Goal: Use online tool/utility: Utilize a website feature to perform a specific function

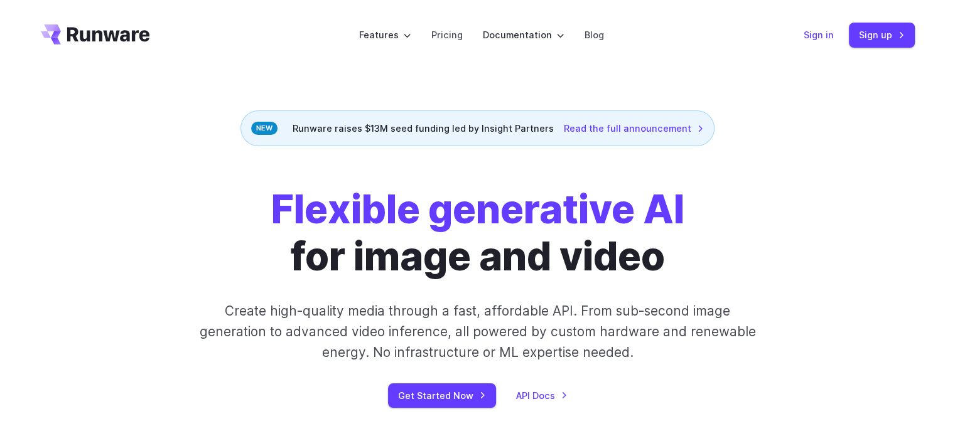
click at [815, 28] on link "Sign in" at bounding box center [818, 35] width 30 height 14
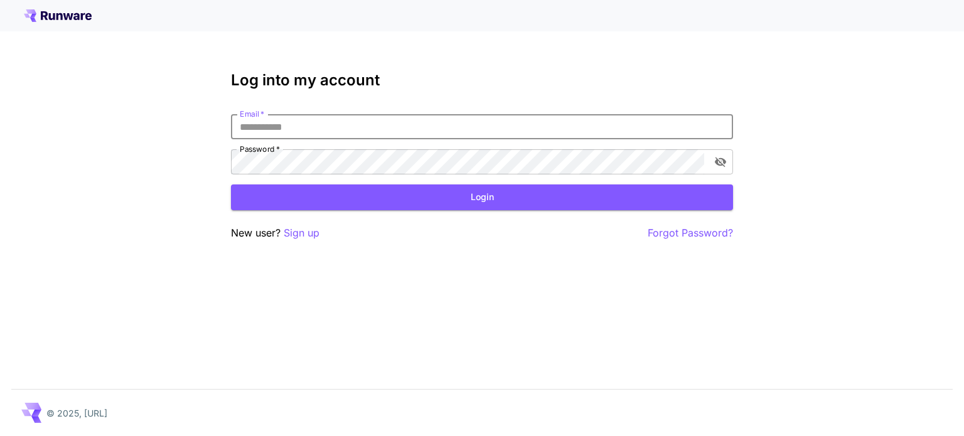
click at [314, 124] on input "Email   *" at bounding box center [482, 126] width 502 height 25
type input "**********"
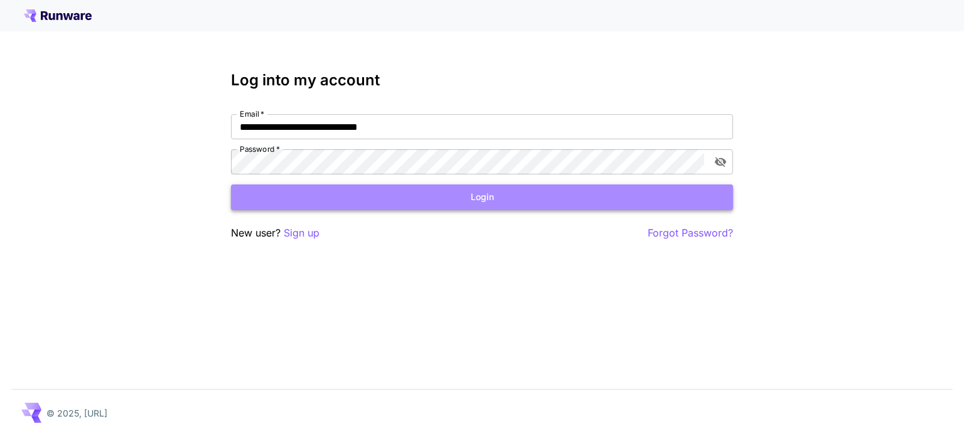
click at [394, 195] on button "Login" at bounding box center [482, 198] width 502 height 26
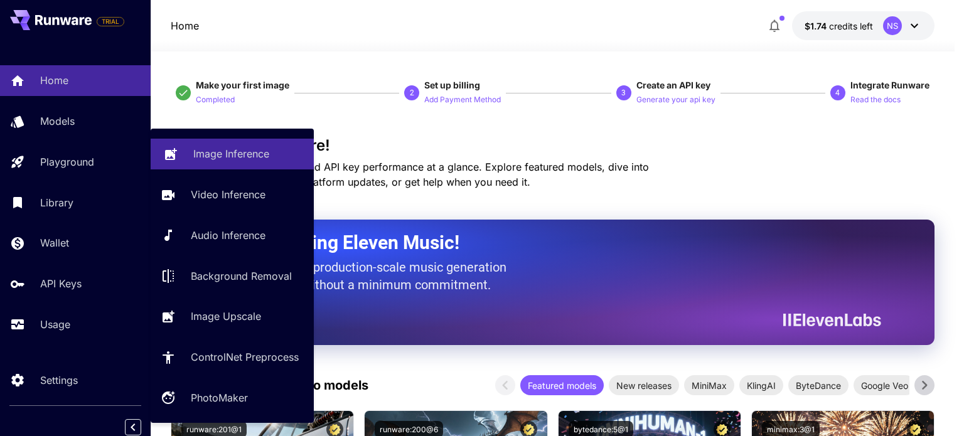
click at [237, 157] on p "Image Inference" at bounding box center [231, 153] width 76 height 15
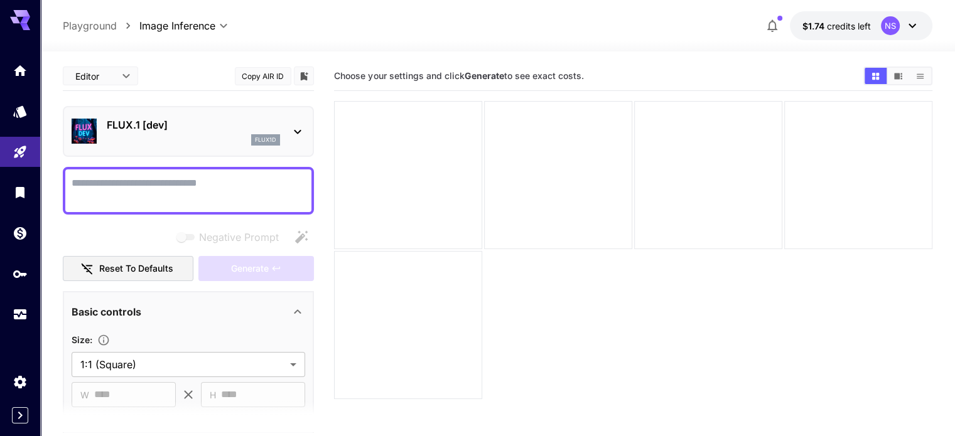
scroll to position [188, 0]
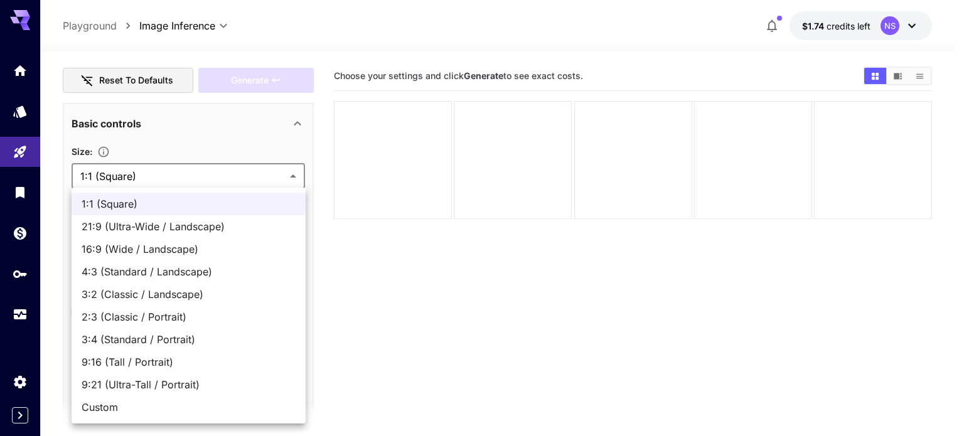
click at [265, 178] on body "**********" at bounding box center [482, 267] width 964 height 535
click at [265, 178] on div at bounding box center [482, 218] width 964 height 436
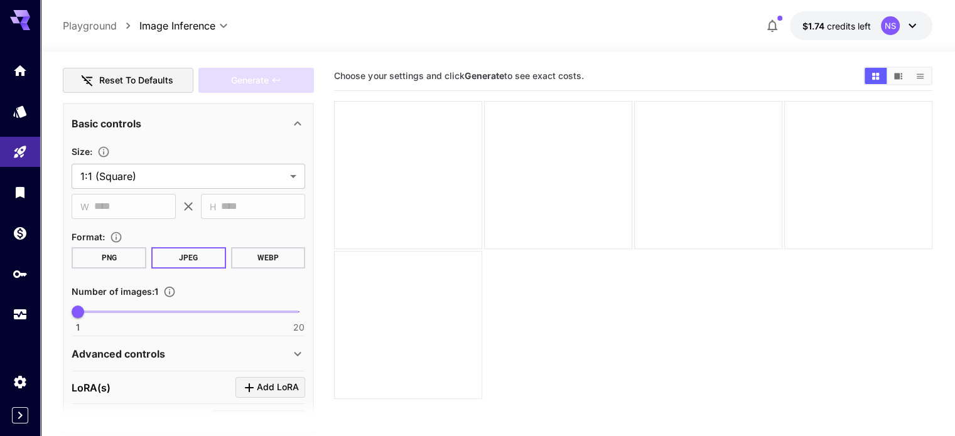
click at [118, 258] on button "PNG" at bounding box center [109, 257] width 75 height 21
type input "*"
drag, startPoint x: 75, startPoint y: 312, endPoint x: 109, endPoint y: 312, distance: 33.9
click at [109, 312] on span "4" at bounding box center [113, 312] width 13 height 13
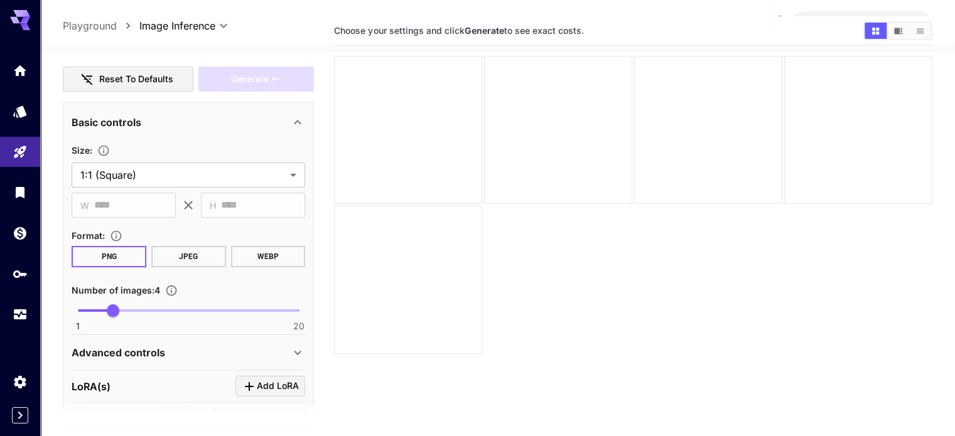
scroll to position [0, 0]
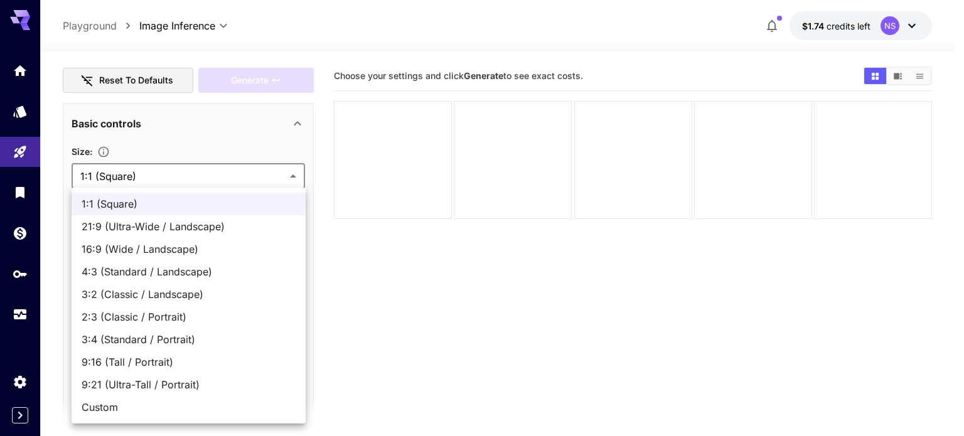
click at [281, 175] on body "**********" at bounding box center [482, 267] width 964 height 535
click at [226, 316] on span "2:3 (Classic / Portrait)" at bounding box center [189, 316] width 214 height 15
type input "**********"
type input "***"
type input "****"
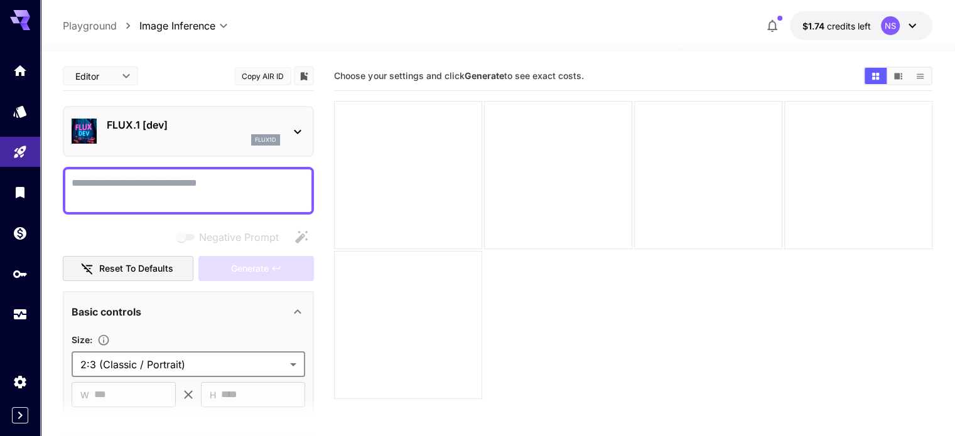
click at [226, 136] on div "flux1d" at bounding box center [193, 139] width 173 height 11
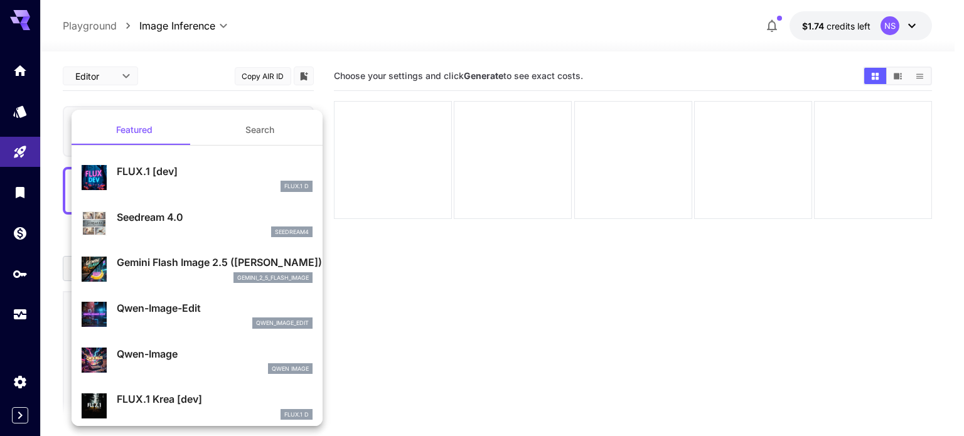
click at [204, 190] on div "FLUX.1 D" at bounding box center [215, 186] width 196 height 11
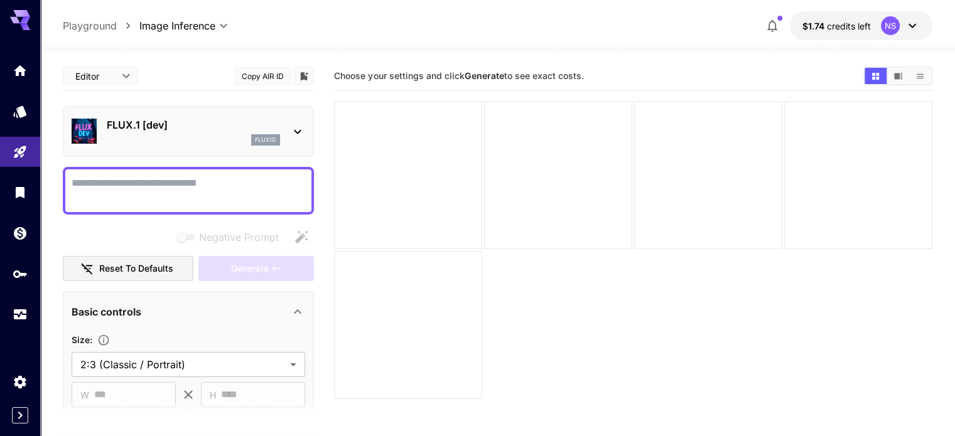
click at [292, 132] on icon at bounding box center [297, 131] width 15 height 15
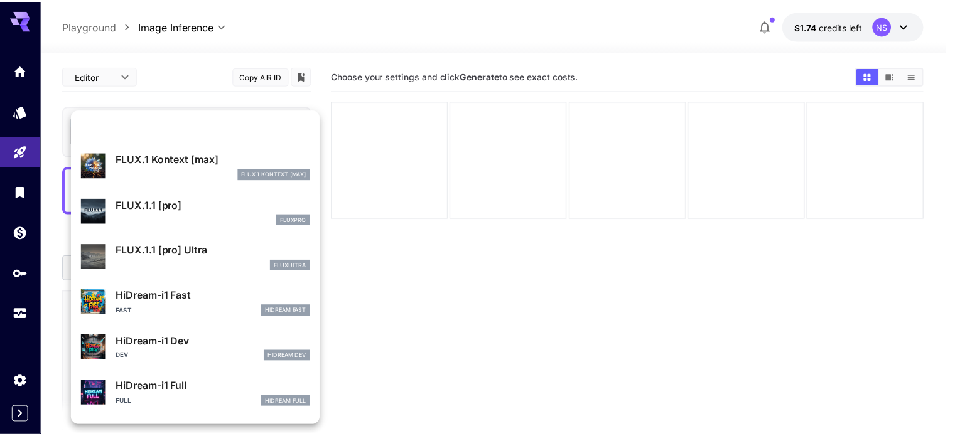
scroll to position [1015, 0]
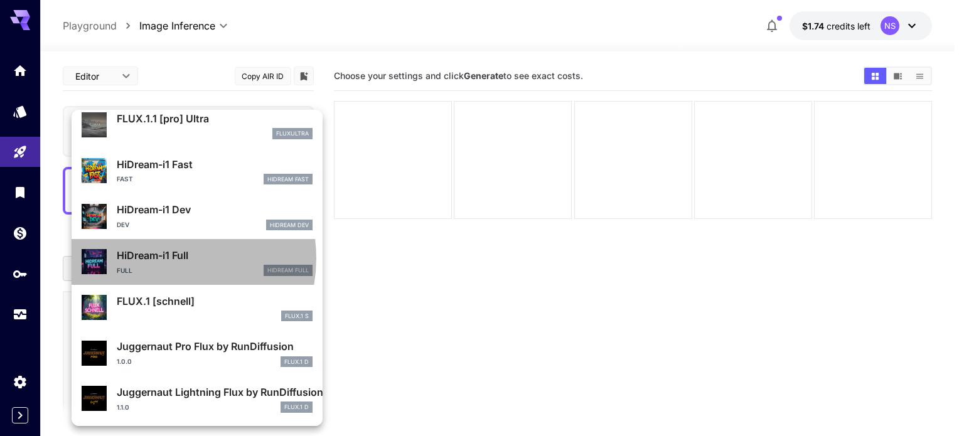
click at [161, 258] on p "HiDream-i1 Full" at bounding box center [215, 255] width 196 height 15
type input "**"
type input "***"
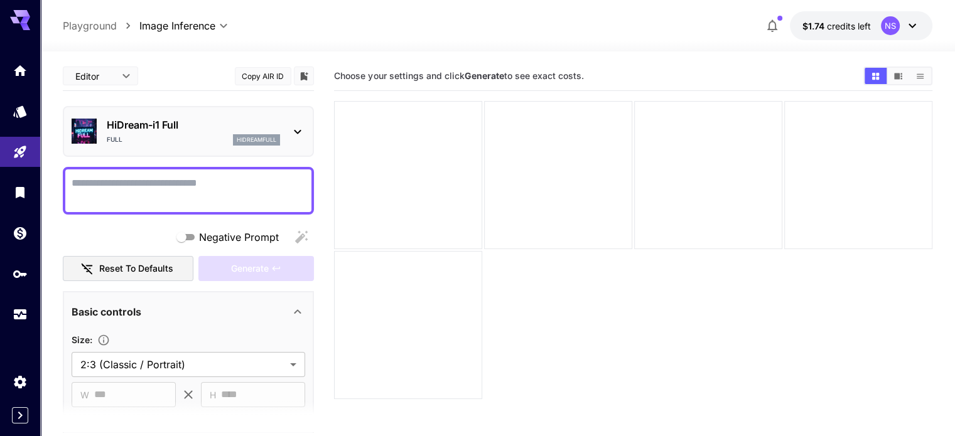
click at [918, 19] on icon at bounding box center [911, 25] width 15 height 15
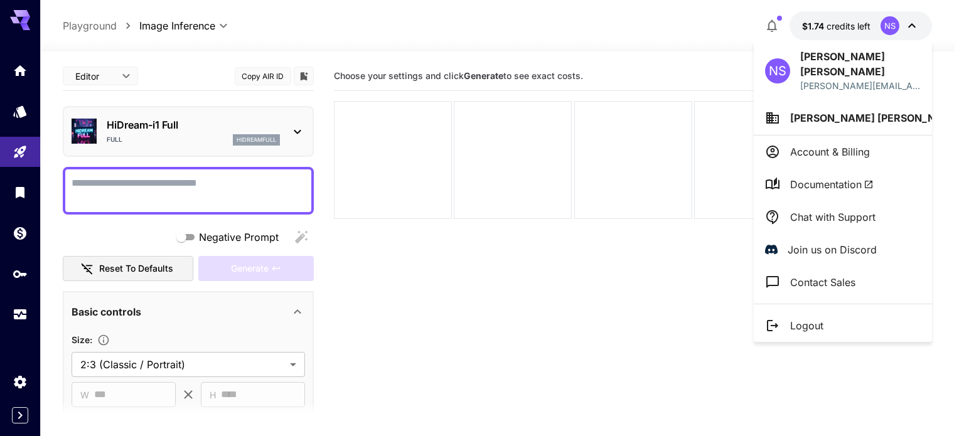
click at [918, 19] on div at bounding box center [482, 218] width 964 height 436
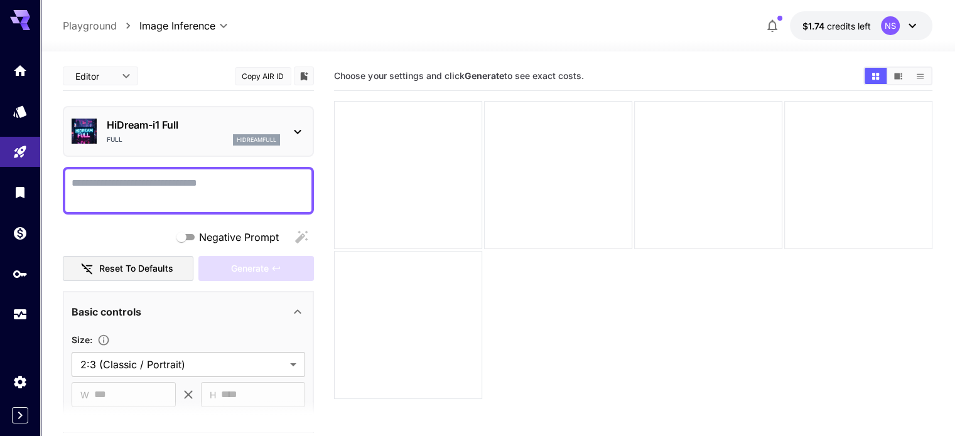
click at [896, 29] on div "NS" at bounding box center [889, 25] width 19 height 19
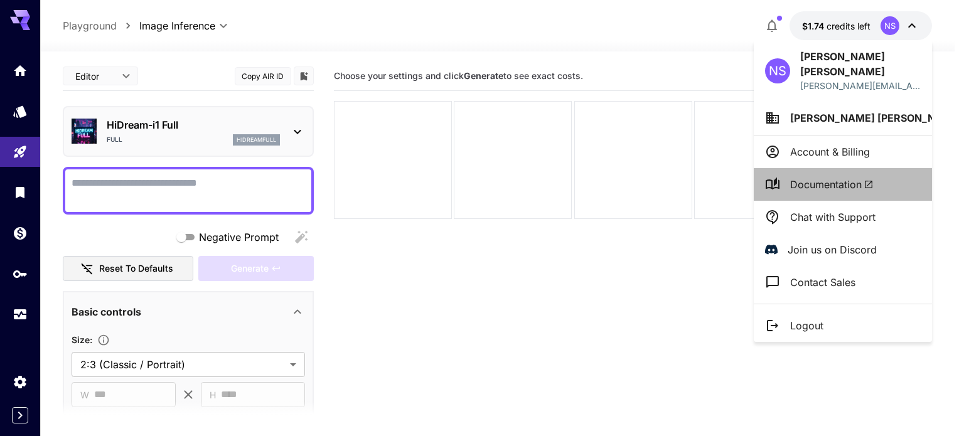
click at [837, 177] on span "Documentation" at bounding box center [831, 184] width 83 height 15
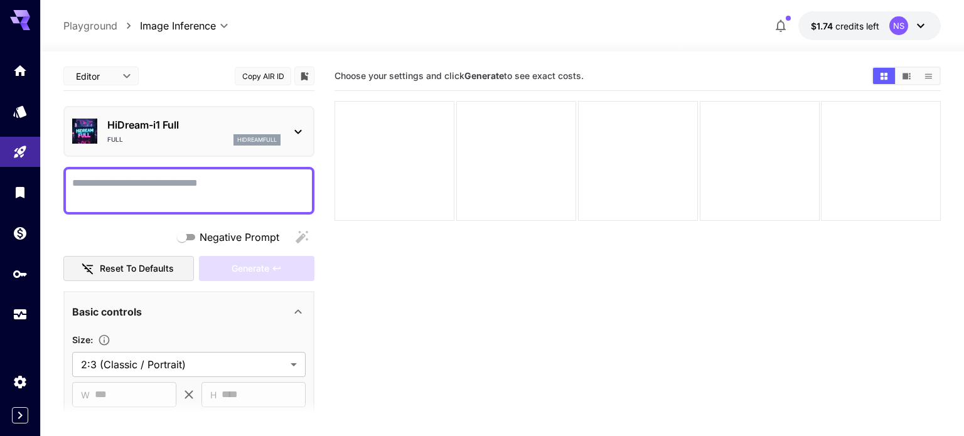
click at [120, 70] on body "**********" at bounding box center [482, 267] width 964 height 535
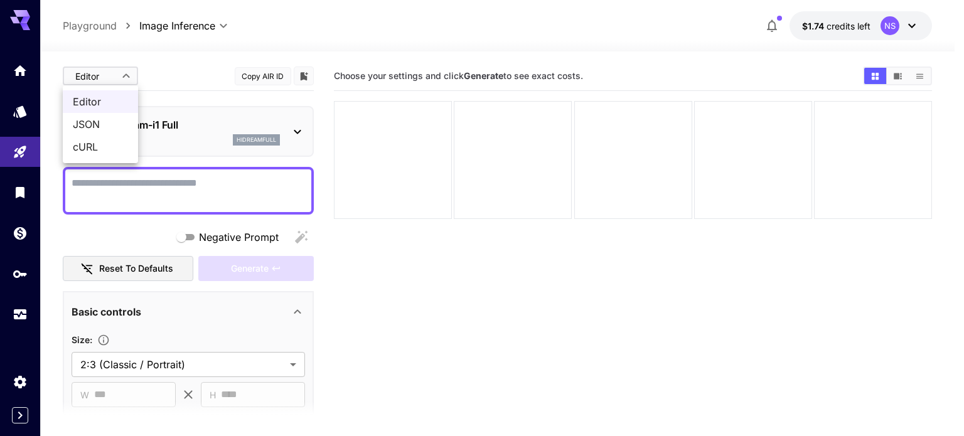
click at [120, 70] on div at bounding box center [482, 218] width 964 height 436
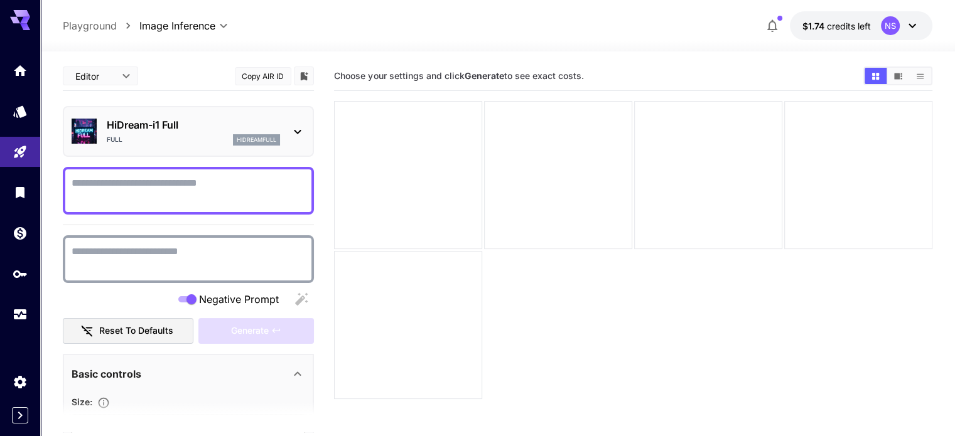
click at [241, 200] on textarea "Negative Prompt" at bounding box center [188, 191] width 233 height 30
paste textarea "**********"
type textarea "**********"
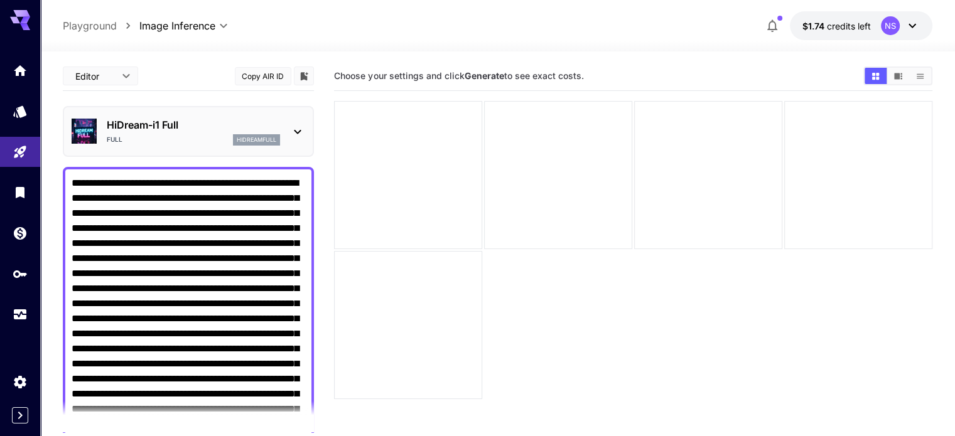
drag, startPoint x: 294, startPoint y: 178, endPoint x: 28, endPoint y: 2, distance: 318.4
click at [28, 2] on div "**********" at bounding box center [477, 267] width 955 height 535
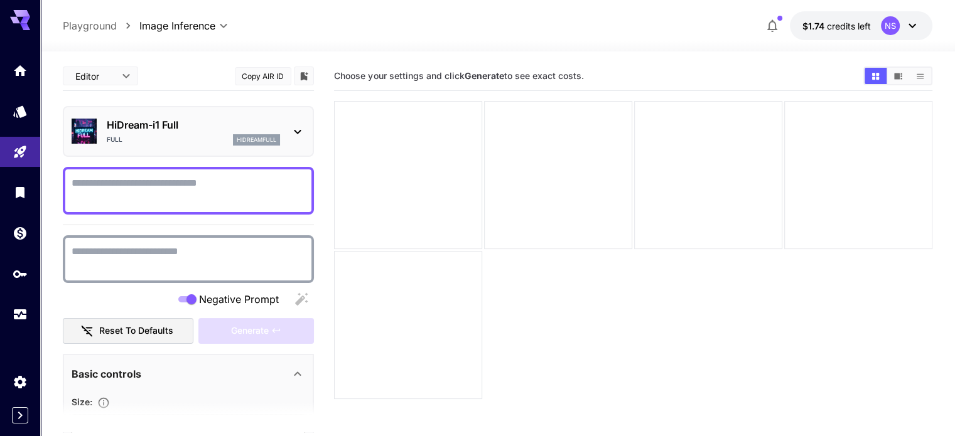
click at [97, 189] on textarea "Negative Prompt" at bounding box center [188, 191] width 233 height 30
paste textarea "**********"
type textarea "**********"
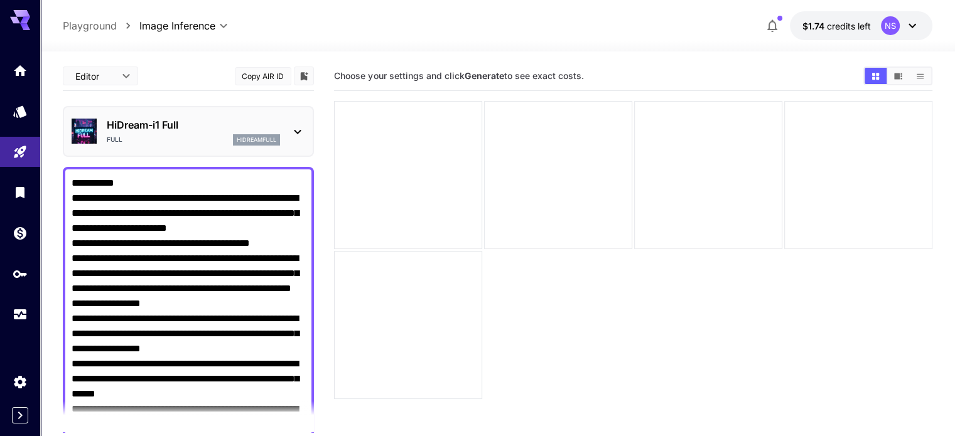
drag, startPoint x: 83, startPoint y: 234, endPoint x: 53, endPoint y: -16, distance: 251.5
click at [53, 0] on html "**********" at bounding box center [477, 267] width 955 height 535
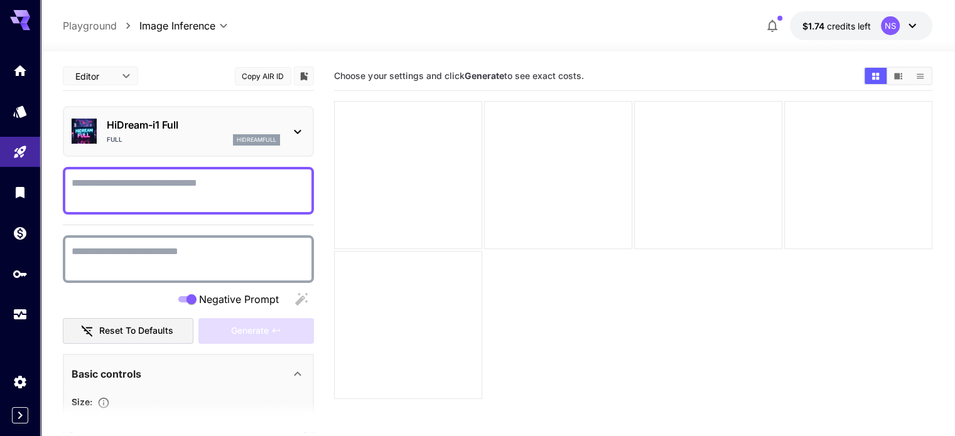
click at [288, 138] on div "HiDream-i1 Full Full hidreamfull" at bounding box center [188, 131] width 233 height 38
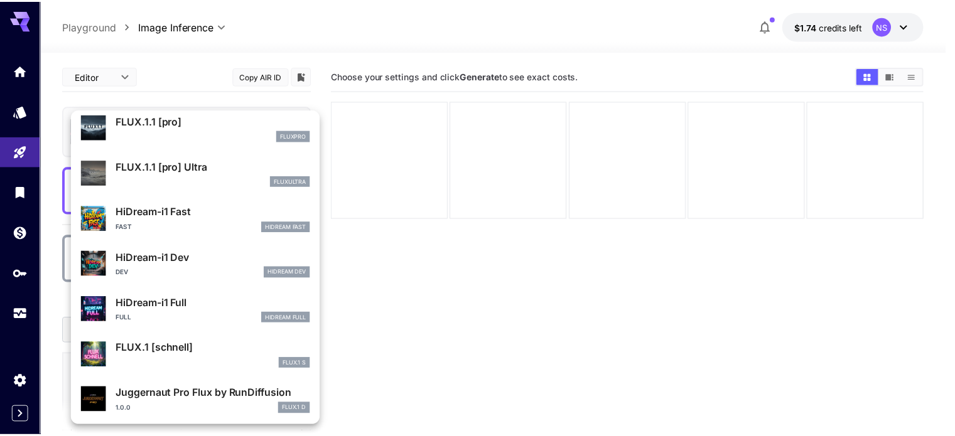
scroll to position [1015, 0]
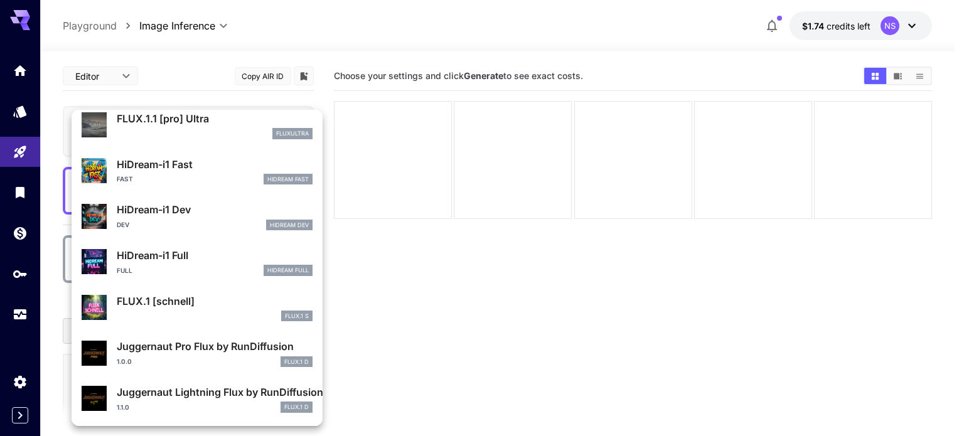
click at [710, 76] on div at bounding box center [482, 218] width 964 height 436
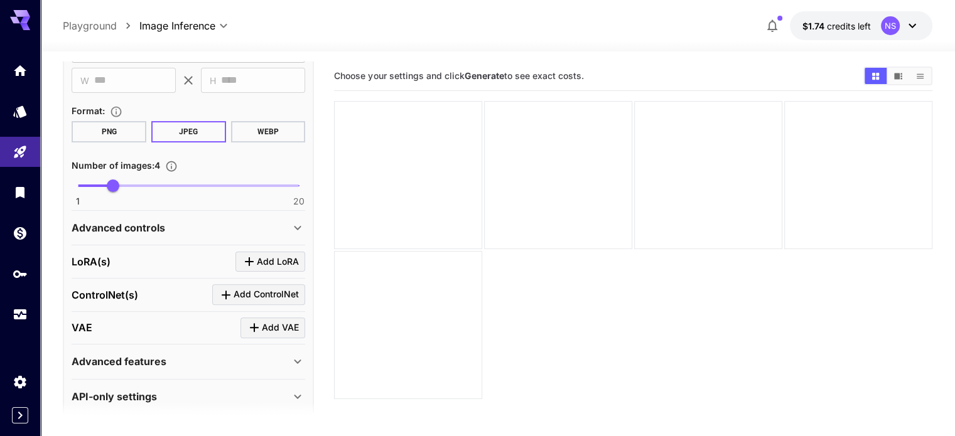
scroll to position [387, 0]
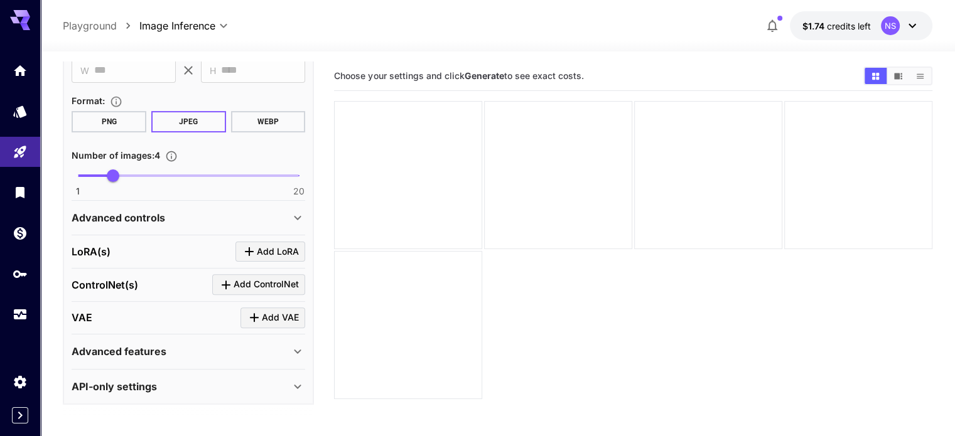
click at [277, 348] on div "Advanced features" at bounding box center [181, 351] width 218 height 15
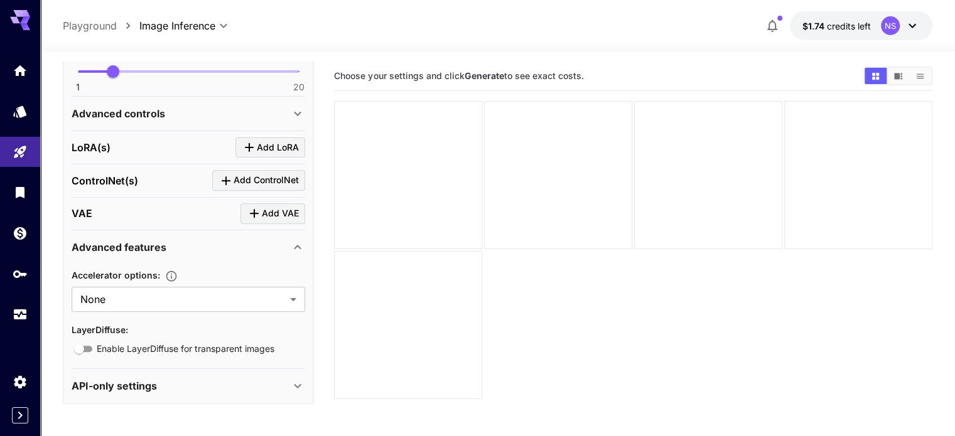
click at [493, 286] on section "Choose your settings and click Generate to see exact costs." at bounding box center [632, 280] width 597 height 436
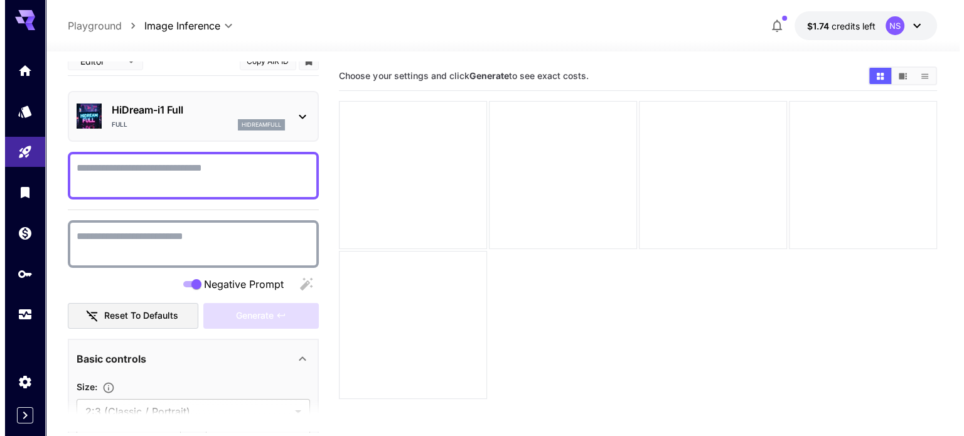
scroll to position [0, 0]
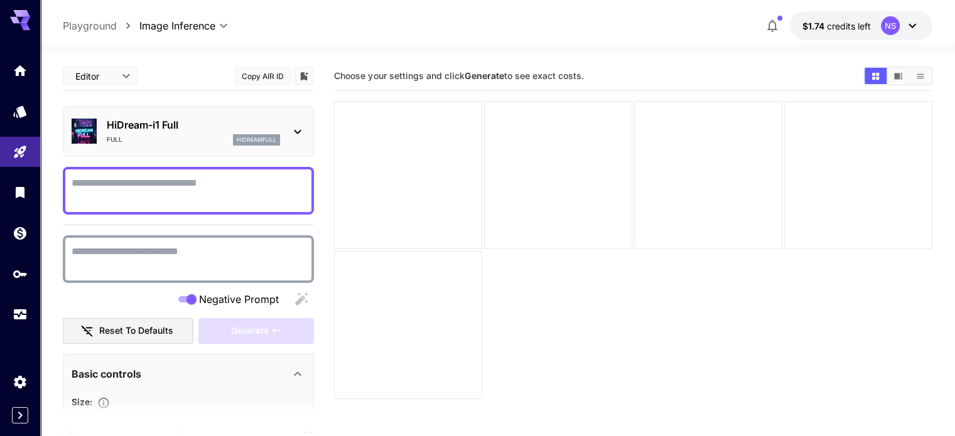
click at [302, 135] on icon at bounding box center [297, 131] width 15 height 15
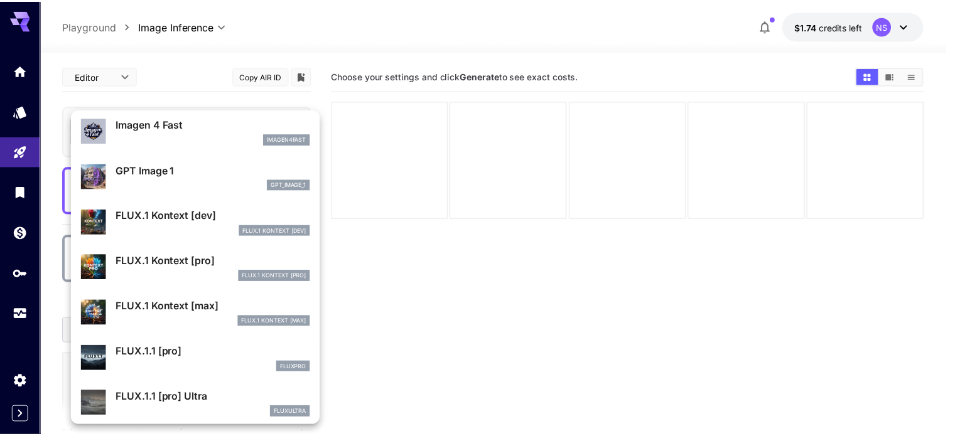
scroll to position [756, 0]
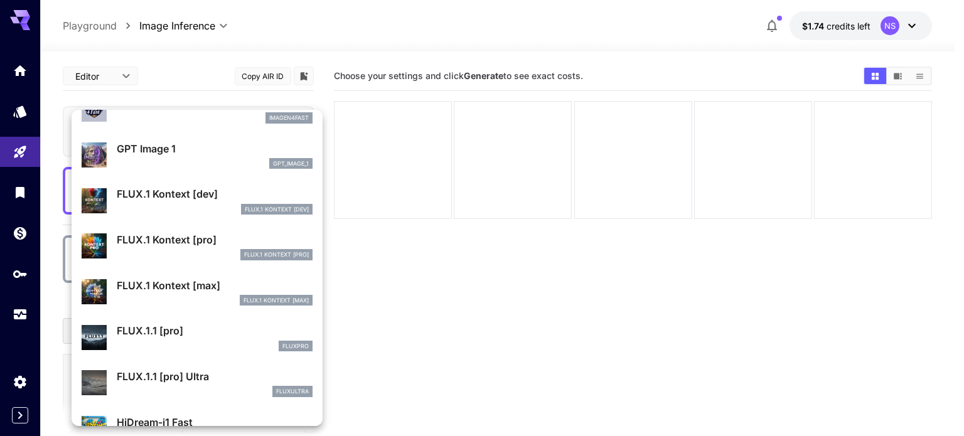
click at [429, 25] on div at bounding box center [482, 218] width 964 height 436
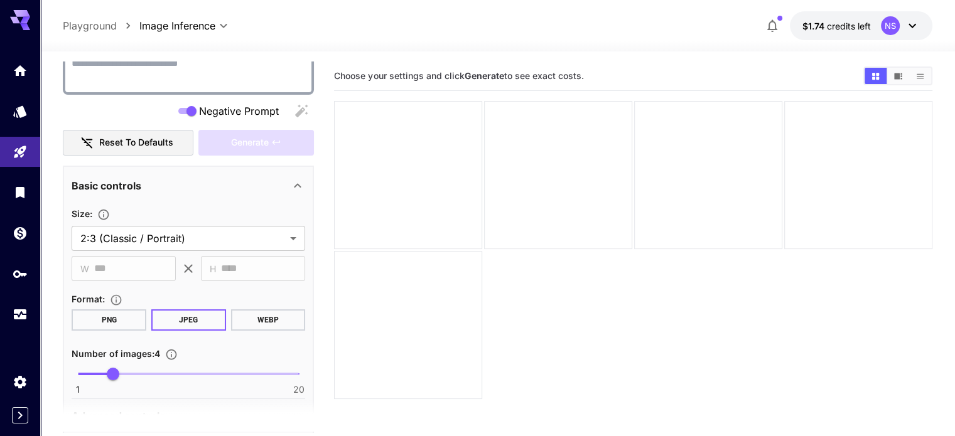
scroll to position [377, 0]
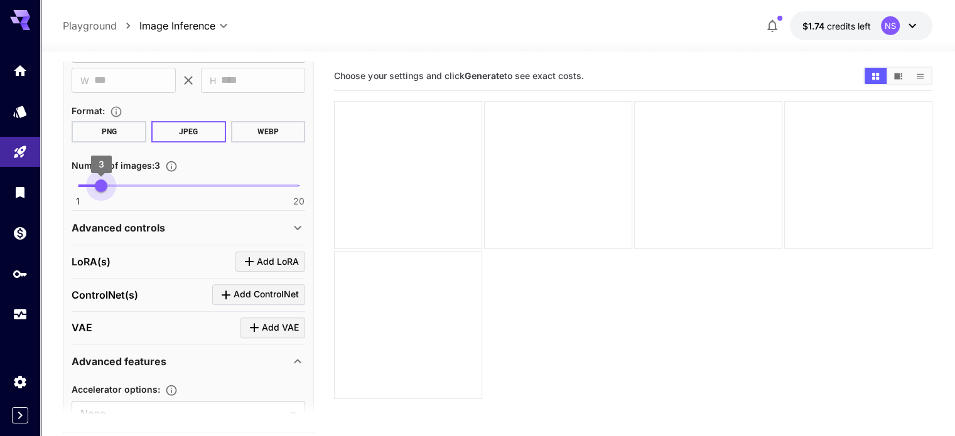
type input "*"
drag, startPoint x: 109, startPoint y: 185, endPoint x: 93, endPoint y: 186, distance: 16.3
click at [93, 186] on span "2" at bounding box center [89, 185] width 13 height 13
click at [114, 130] on button "PNG" at bounding box center [109, 131] width 75 height 21
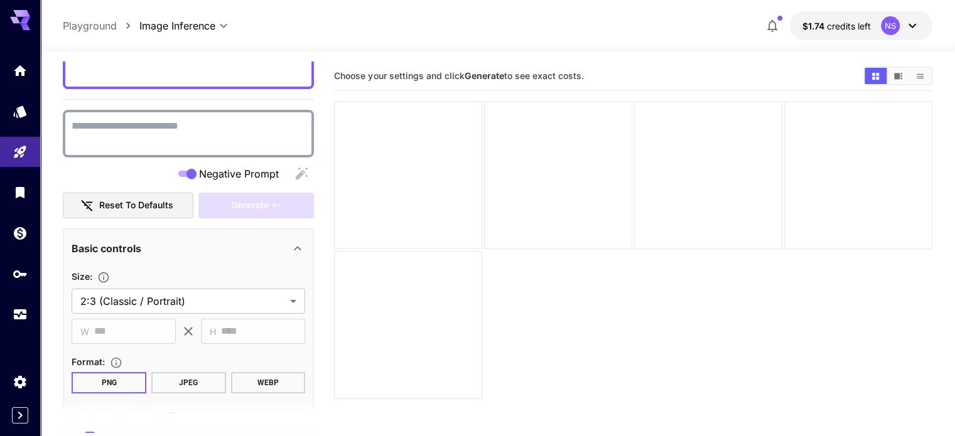
scroll to position [0, 0]
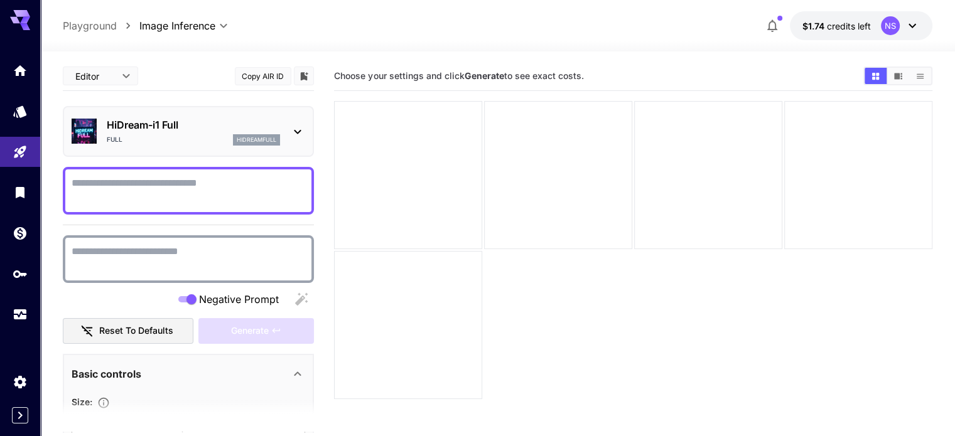
click at [115, 77] on body "**********" at bounding box center [477, 267] width 955 height 535
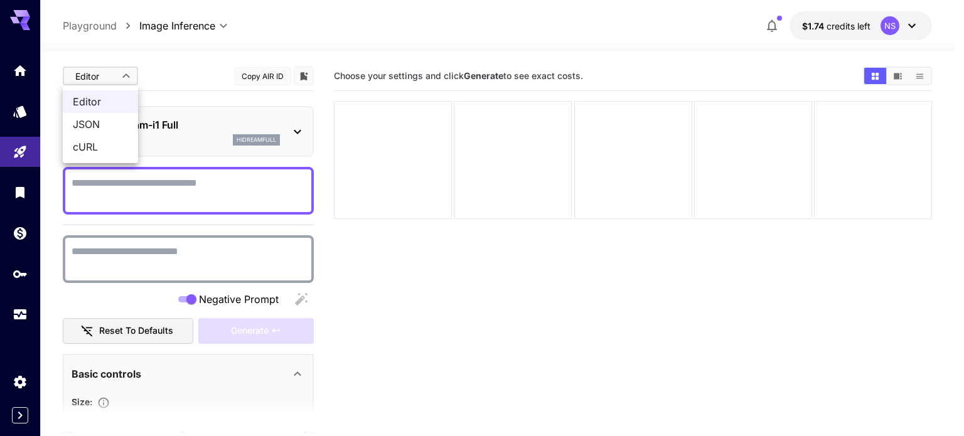
click at [115, 77] on div at bounding box center [482, 218] width 964 height 436
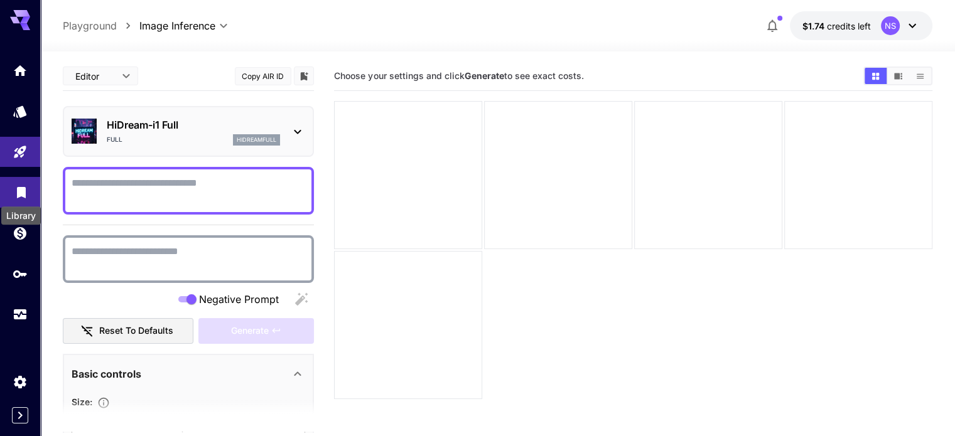
click at [23, 186] on icon "Library" at bounding box center [21, 188] width 9 height 11
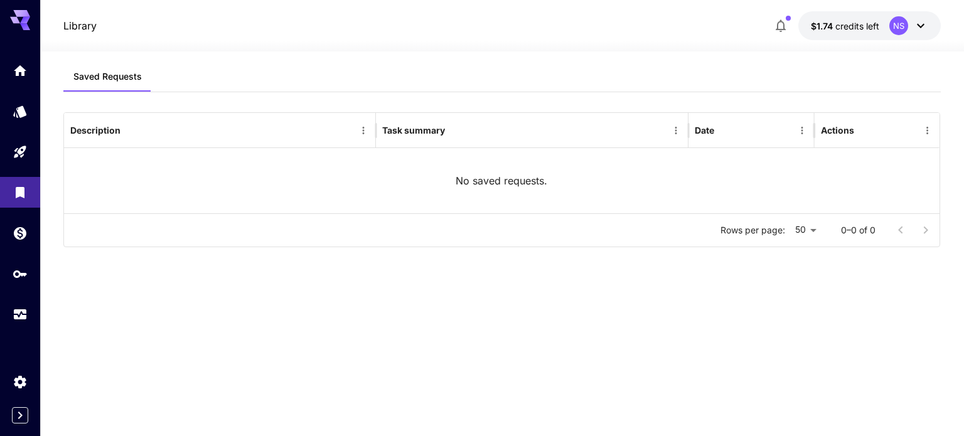
click at [23, 16] on icon at bounding box center [20, 16] width 20 height 13
click at [776, 18] on icon "button" at bounding box center [780, 25] width 15 height 15
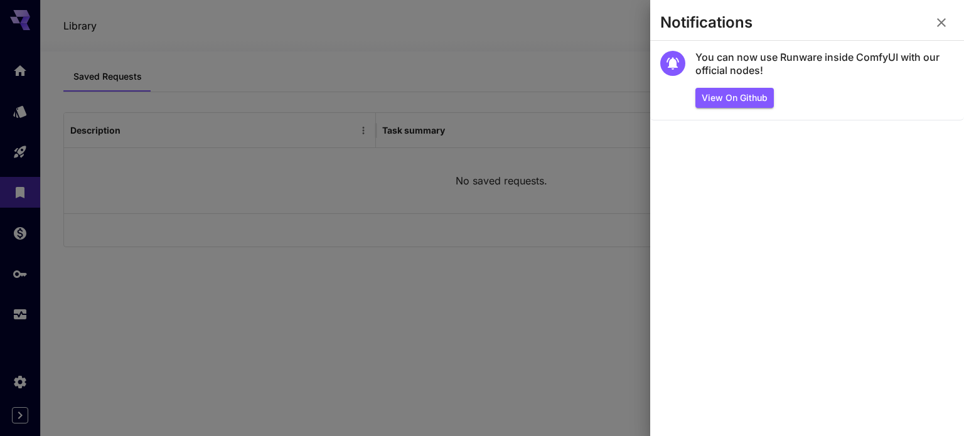
click at [948, 22] on icon "button" at bounding box center [941, 22] width 15 height 15
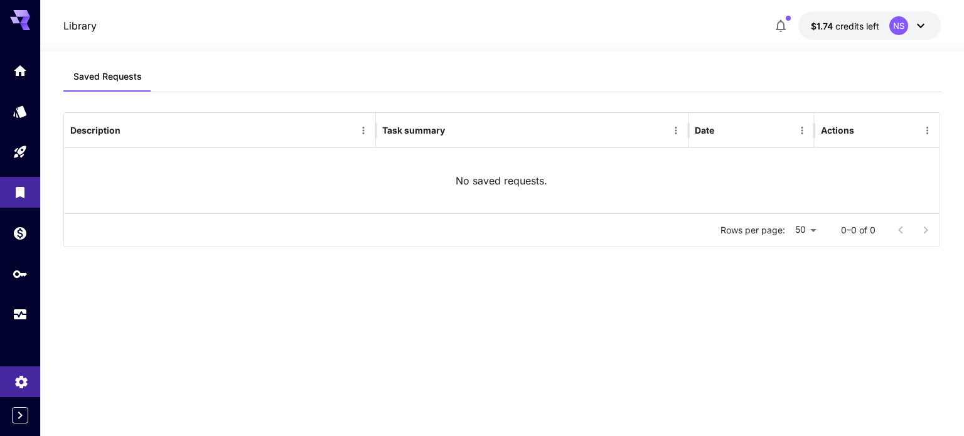
click at [20, 388] on link at bounding box center [20, 382] width 40 height 31
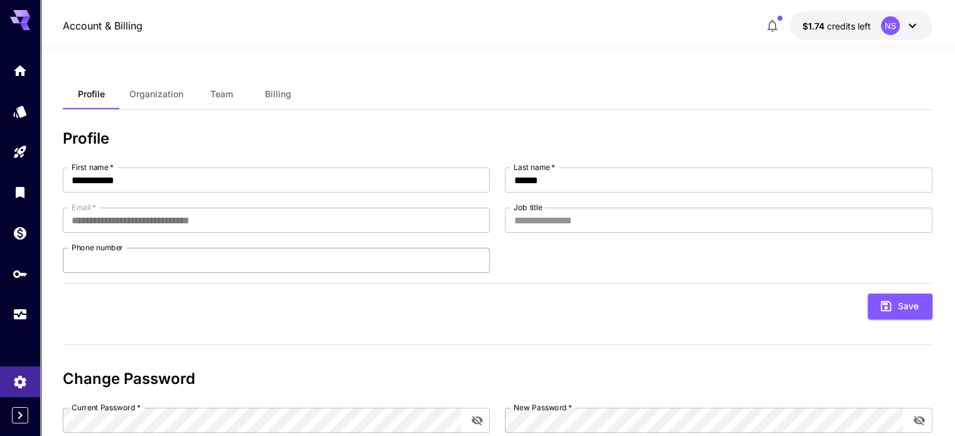
scroll to position [80, 0]
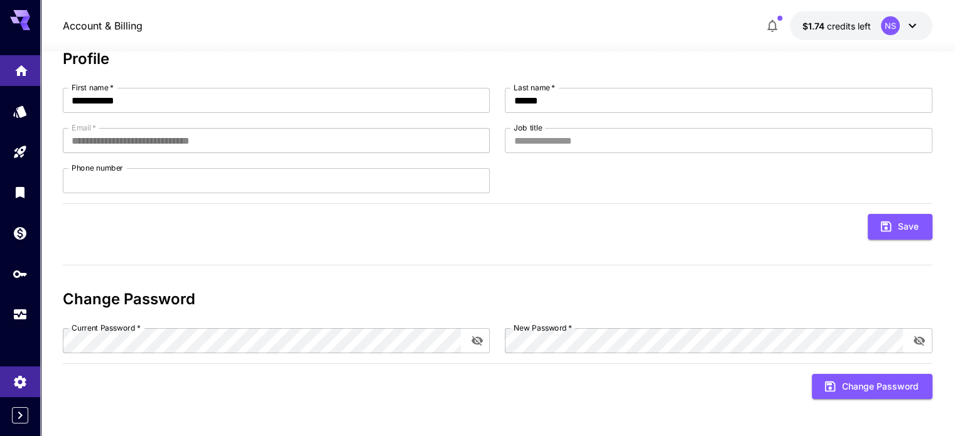
drag, startPoint x: 18, startPoint y: 1, endPoint x: 18, endPoint y: 75, distance: 74.1
click at [18, 83] on link at bounding box center [20, 70] width 40 height 31
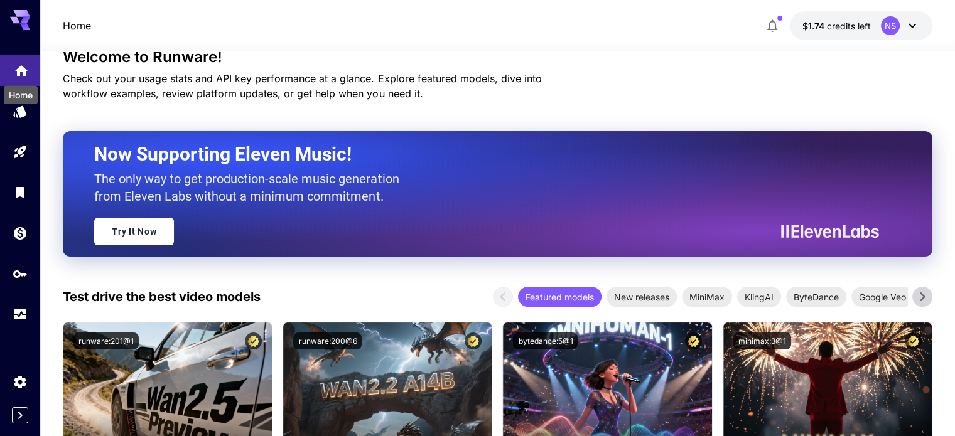
click at [18, 75] on icon "Home" at bounding box center [21, 70] width 15 height 15
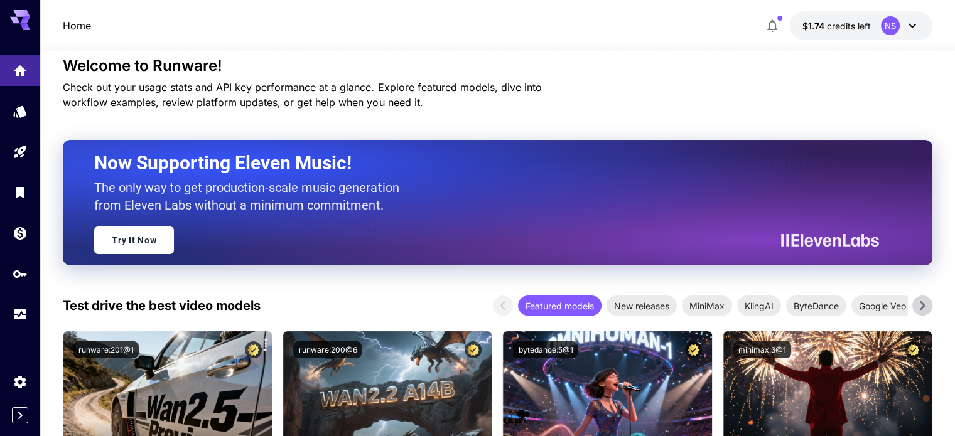
scroll to position [205, 0]
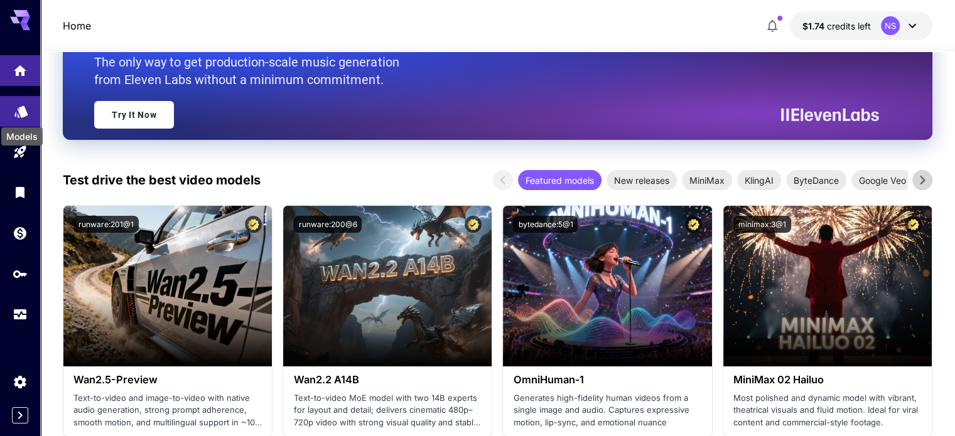
click at [21, 109] on icon "Models" at bounding box center [20, 109] width 13 height 12
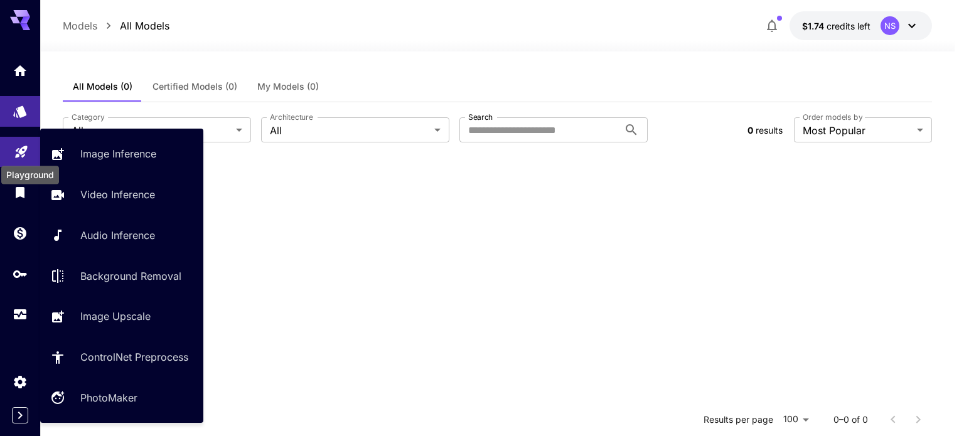
click at [16, 150] on icon "Playground" at bounding box center [21, 148] width 15 height 15
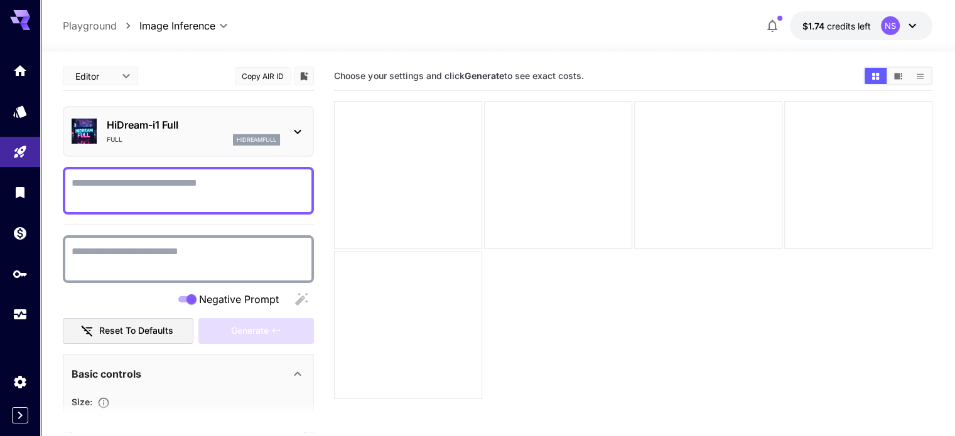
click at [189, 192] on textarea "Negative Prompt" at bounding box center [188, 191] width 233 height 30
drag, startPoint x: 189, startPoint y: 192, endPoint x: 150, endPoint y: 190, distance: 39.0
click at [149, 190] on textarea "Negative Prompt" at bounding box center [188, 191] width 233 height 30
click at [203, 126] on p "HiDream-i1 Full" at bounding box center [193, 124] width 173 height 15
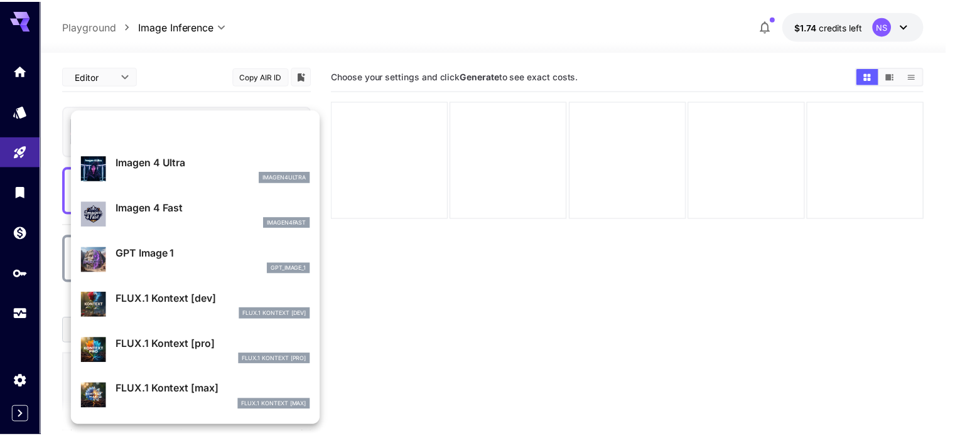
scroll to position [755, 0]
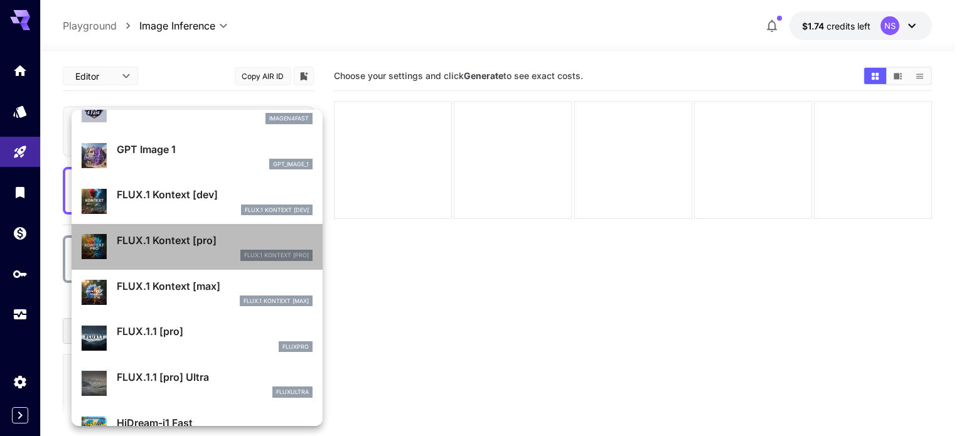
click at [222, 245] on p "FLUX.1 Kontext [pro]" at bounding box center [215, 240] width 196 height 15
type input "**********"
type input "****"
type input "*"
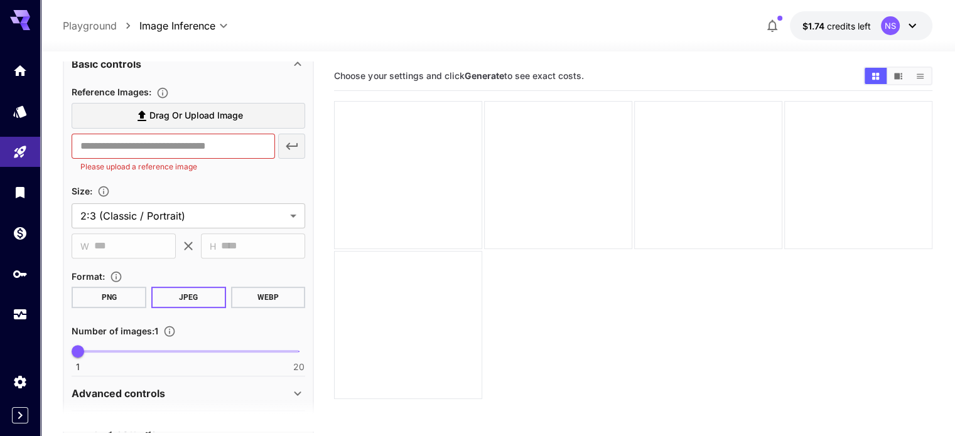
click at [118, 294] on button "PNG" at bounding box center [109, 297] width 75 height 21
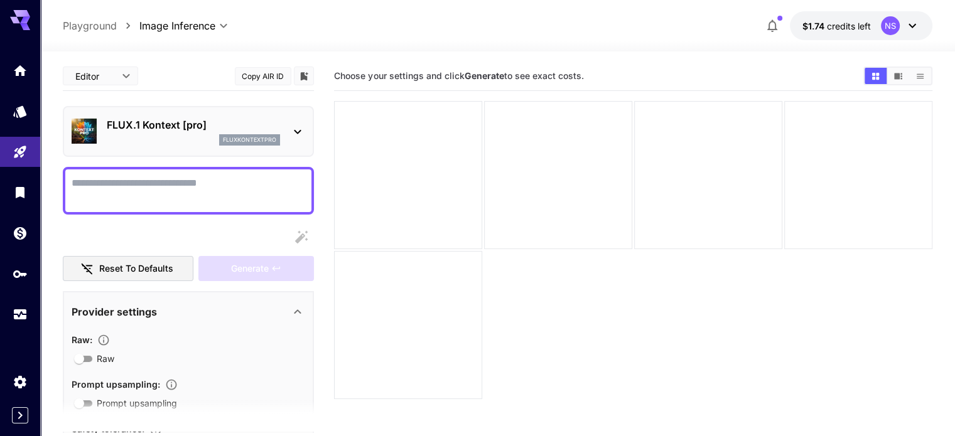
click at [281, 130] on div "FLUX.1 Kontext [pro] fluxkontextpro" at bounding box center [188, 131] width 233 height 38
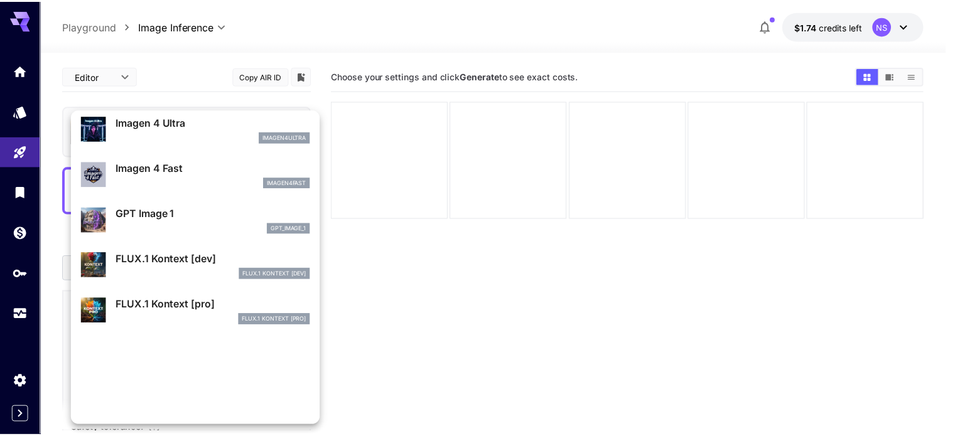
scroll to position [694, 0]
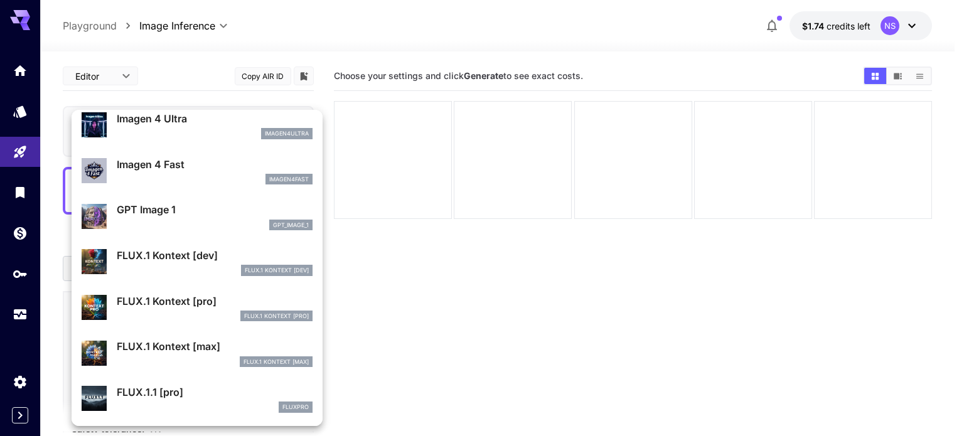
click at [206, 339] on p "FLUX.1 Kontext [max]" at bounding box center [215, 346] width 196 height 15
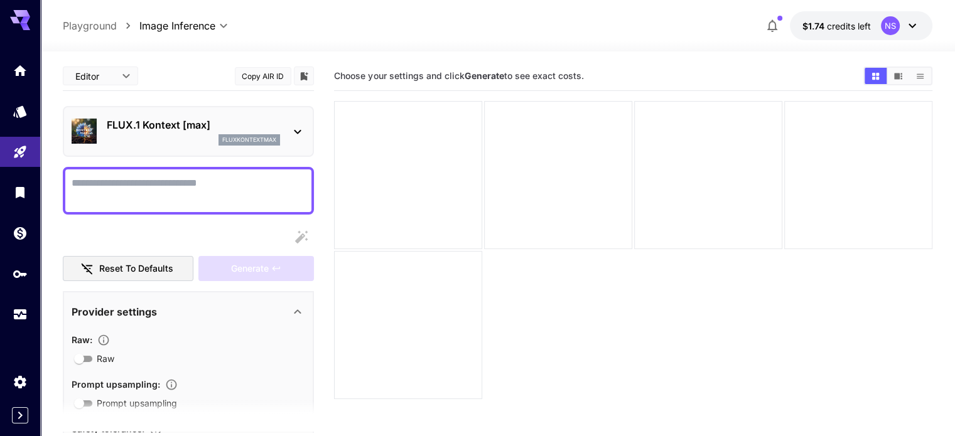
paste textarea "**********"
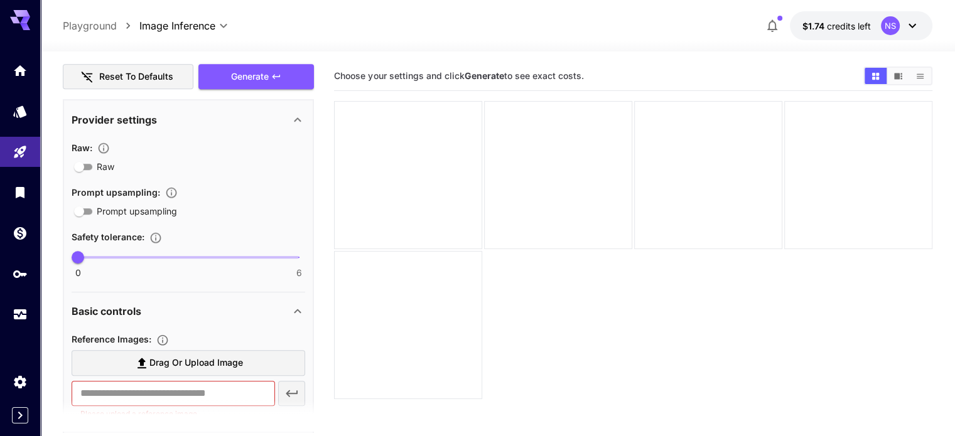
scroll to position [1024, 0]
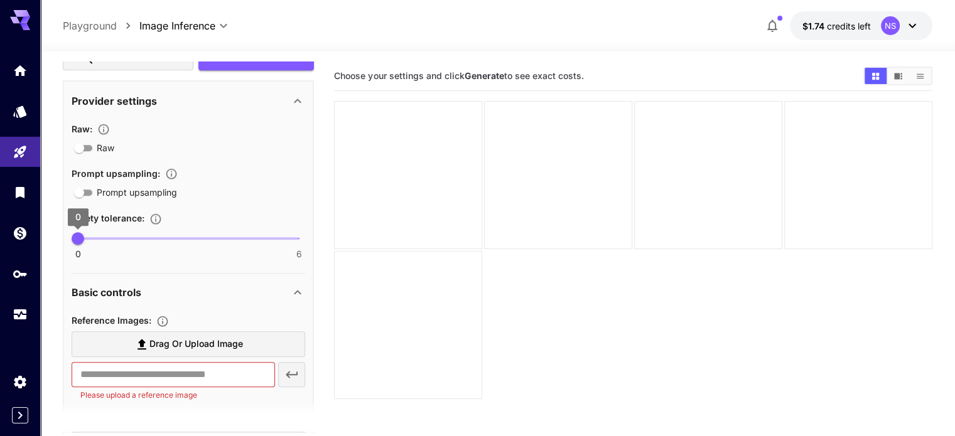
type textarea "**********"
drag, startPoint x: 80, startPoint y: 240, endPoint x: 178, endPoint y: 237, distance: 97.3
click at [182, 237] on span "3" at bounding box center [188, 238] width 13 height 13
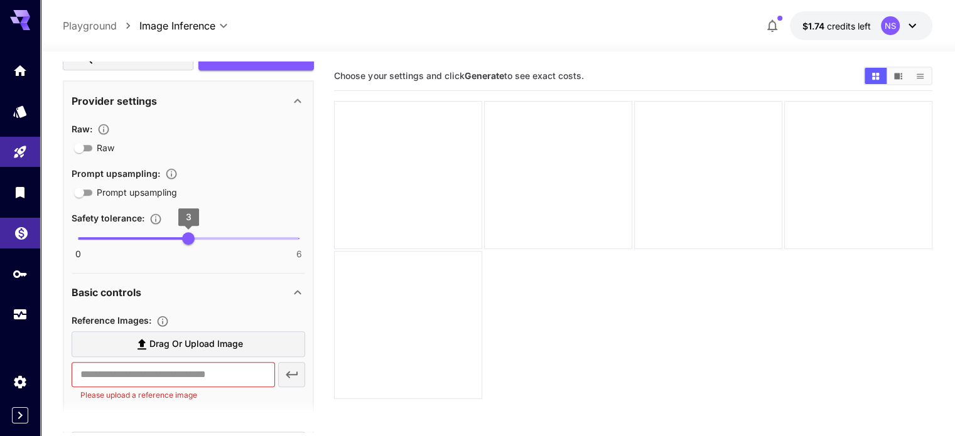
type input "*"
drag, startPoint x: 185, startPoint y: 233, endPoint x: 0, endPoint y: 238, distance: 184.6
click at [0, 238] on div "**********" at bounding box center [477, 267] width 955 height 535
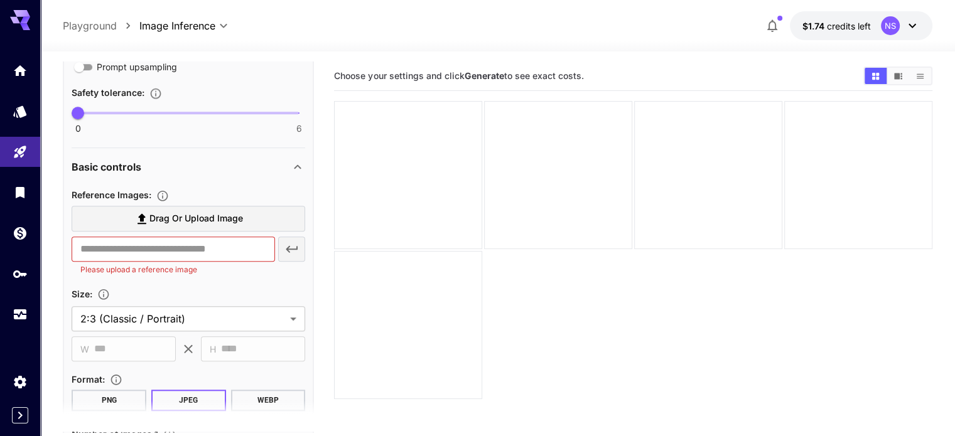
scroll to position [1275, 0]
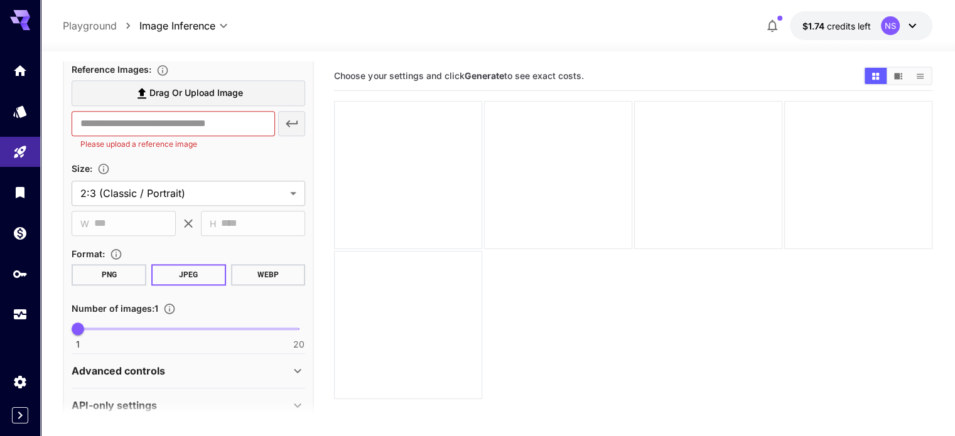
click at [110, 271] on button "PNG" at bounding box center [109, 274] width 75 height 21
drag, startPoint x: 78, startPoint y: 329, endPoint x: 91, endPoint y: 328, distance: 13.2
click at [91, 328] on span "2" at bounding box center [89, 329] width 13 height 13
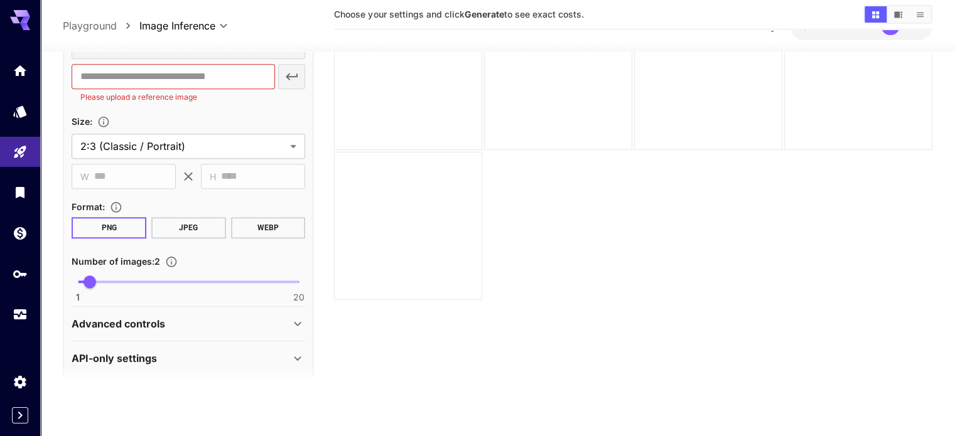
scroll to position [1295, 0]
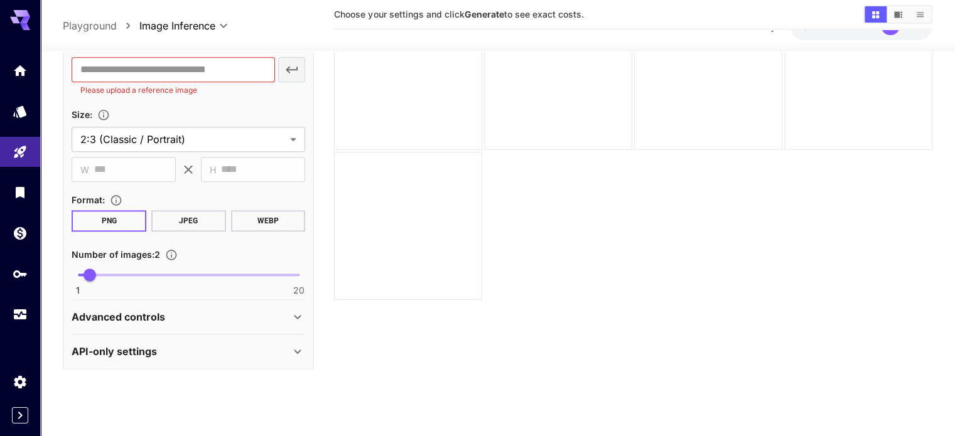
click at [291, 311] on icon at bounding box center [297, 316] width 15 height 15
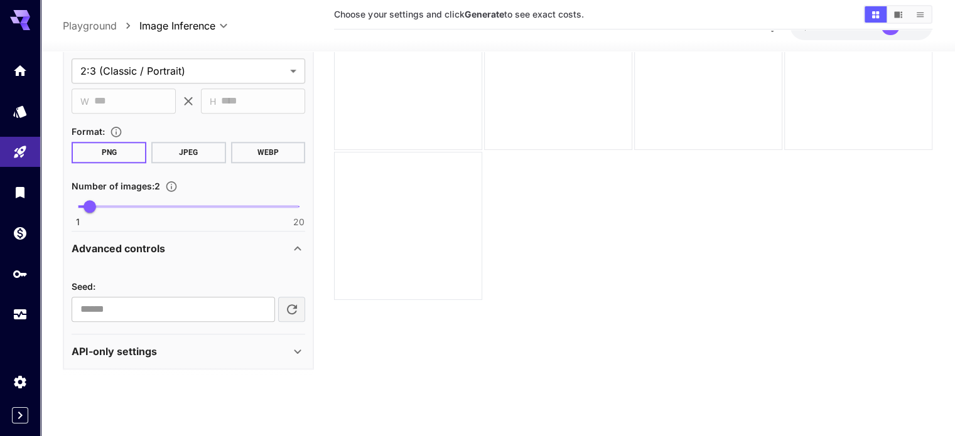
click at [301, 346] on icon at bounding box center [297, 351] width 15 height 15
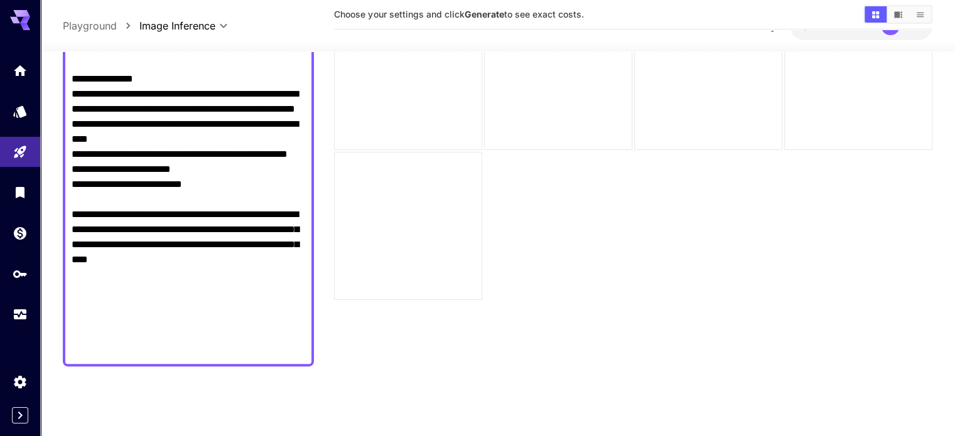
scroll to position [879, 0]
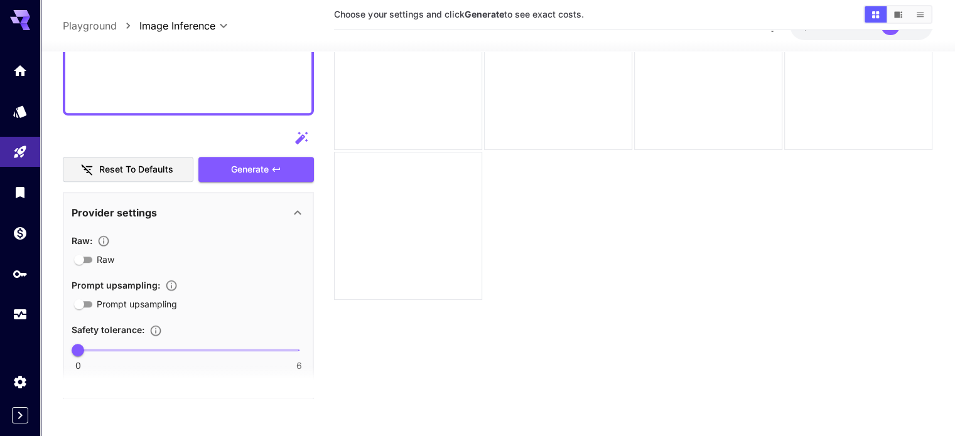
drag, startPoint x: 72, startPoint y: 149, endPoint x: 291, endPoint y: 122, distance: 221.3
click at [291, 122] on div "**********" at bounding box center [188, 86] width 251 height 1874
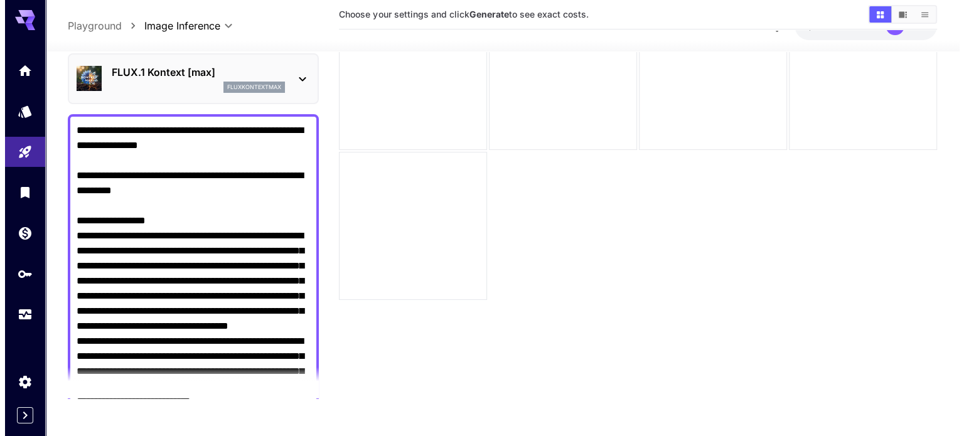
scroll to position [0, 0]
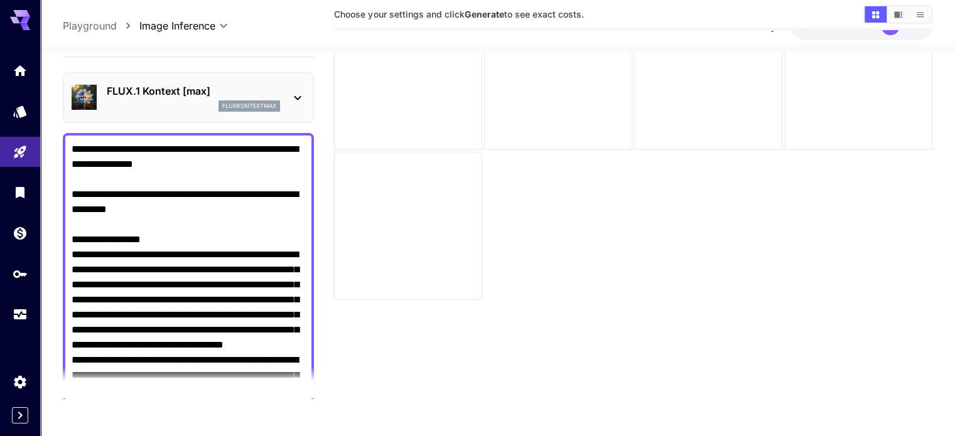
click at [293, 100] on icon at bounding box center [297, 97] width 15 height 15
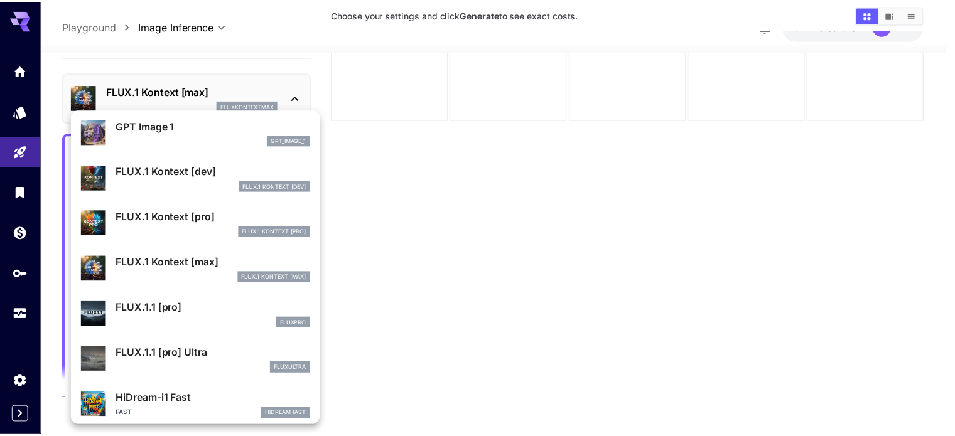
scroll to position [757, 0]
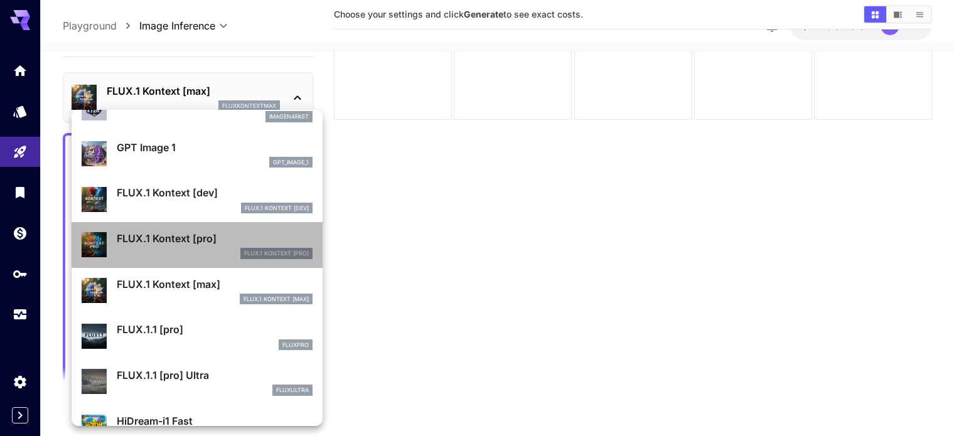
click at [211, 247] on div "FLUX.1 Kontext [pro] FLUX.1 Kontext [pro]" at bounding box center [215, 245] width 196 height 28
type input "*"
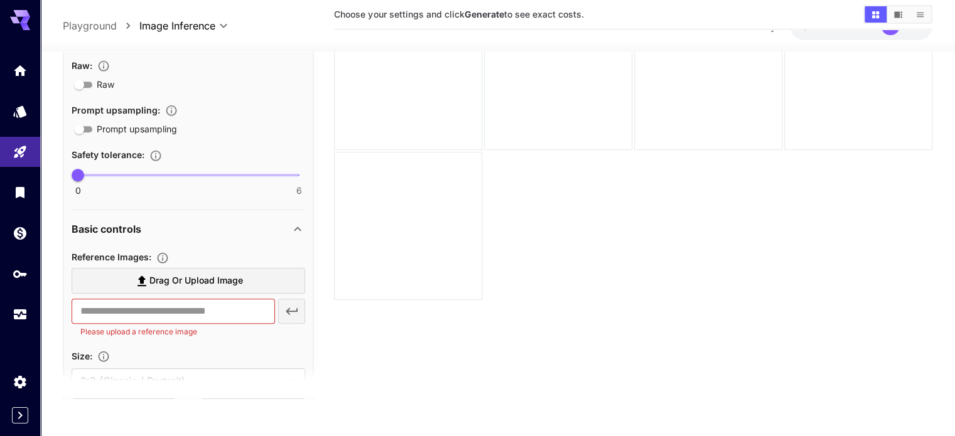
scroll to position [941, 0]
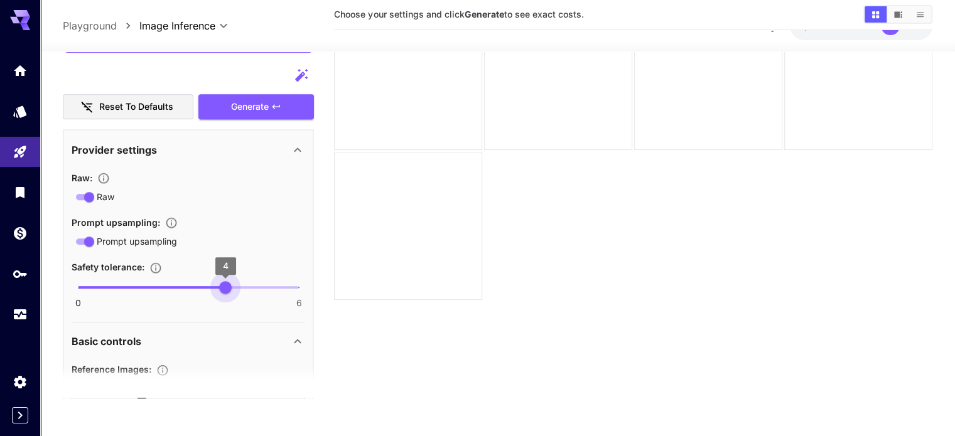
type input "*"
drag, startPoint x: 76, startPoint y: 288, endPoint x: 333, endPoint y: 291, distance: 256.7
click at [333, 291] on main "**********" at bounding box center [497, 185] width 869 height 446
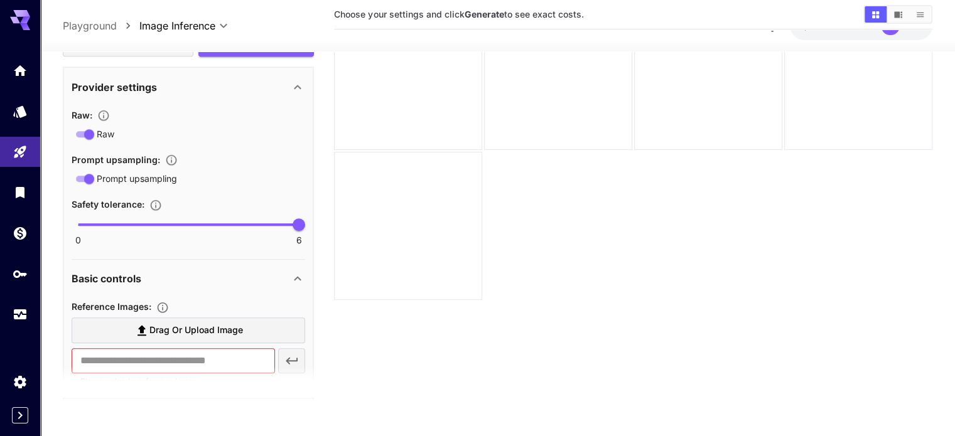
scroll to position [1192, 0]
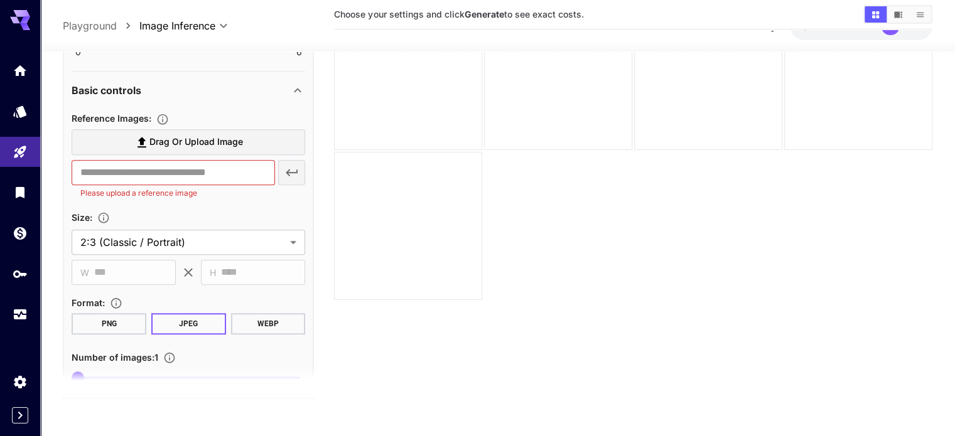
click at [120, 321] on button "PNG" at bounding box center [109, 323] width 75 height 21
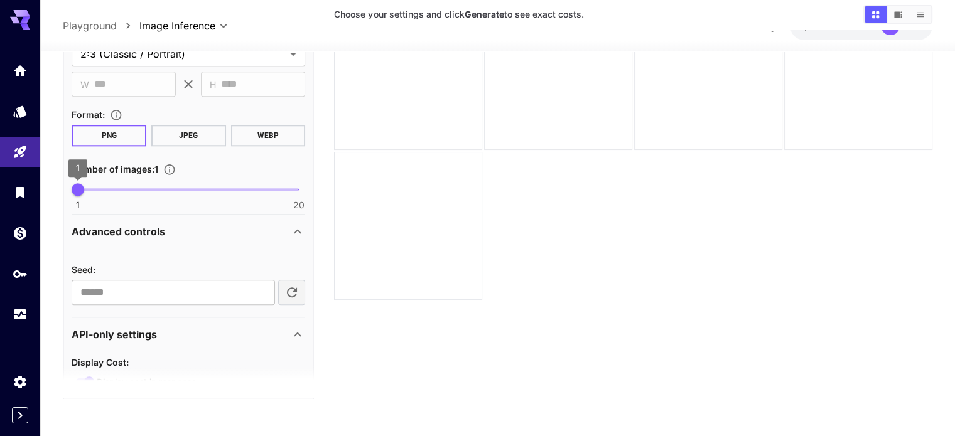
type input "*"
drag, startPoint x: 80, startPoint y: 190, endPoint x: 88, endPoint y: 190, distance: 8.2
click at [88, 190] on span "2" at bounding box center [89, 190] width 13 height 13
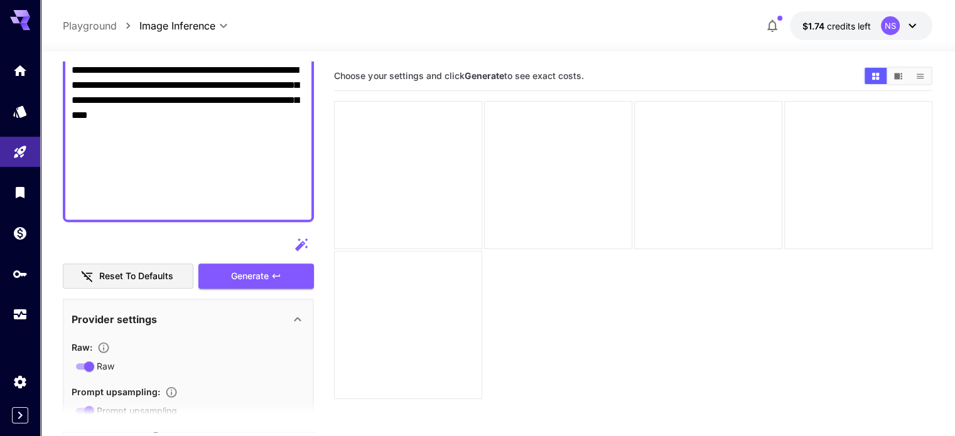
scroll to position [717, 0]
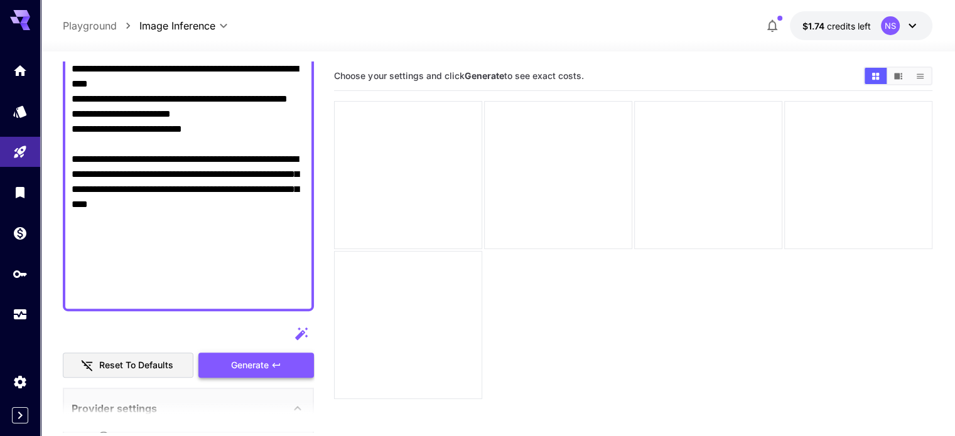
click at [259, 370] on span "Generate" at bounding box center [250, 366] width 38 height 16
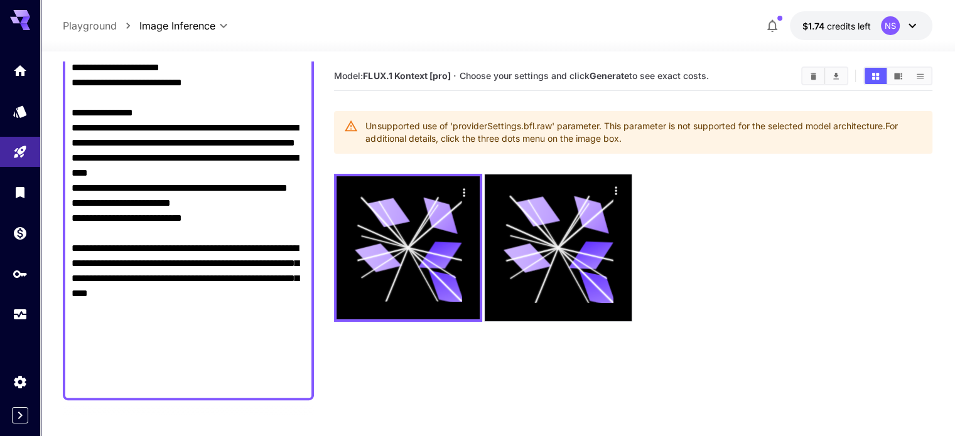
scroll to position [879, 0]
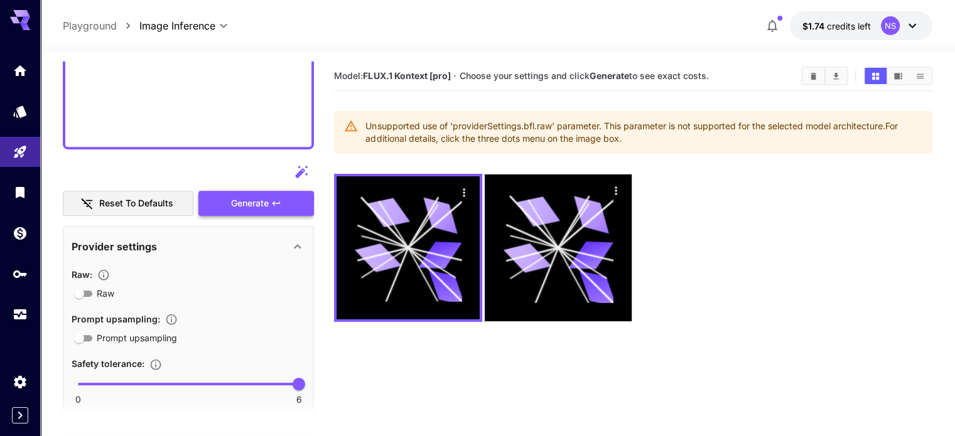
click at [283, 193] on button "Generate" at bounding box center [255, 204] width 115 height 26
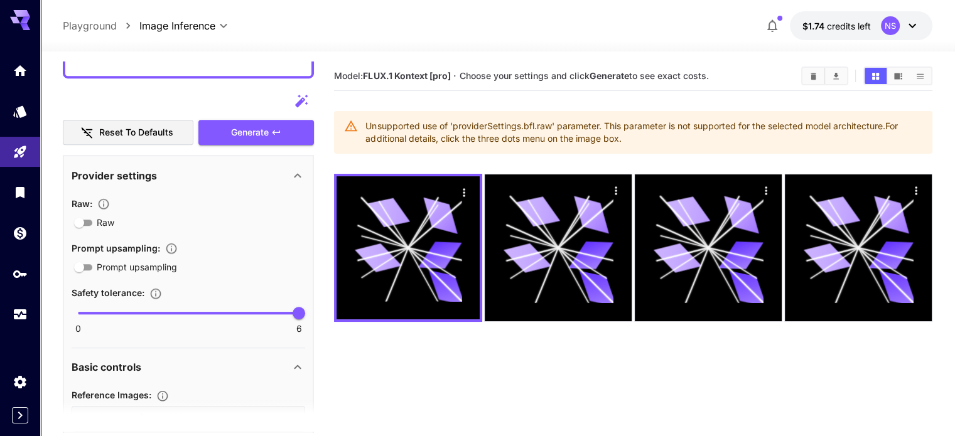
scroll to position [1004, 0]
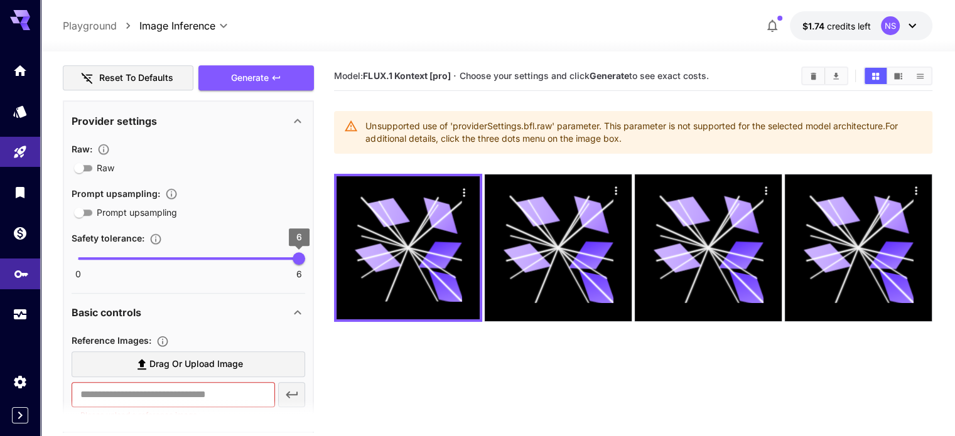
type input "*"
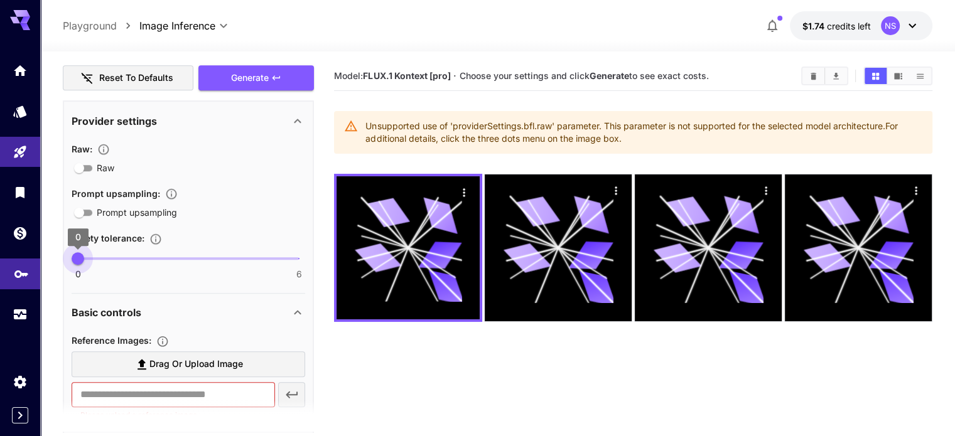
drag, startPoint x: 299, startPoint y: 260, endPoint x: 0, endPoint y: 270, distance: 298.9
click at [0, 270] on div "**********" at bounding box center [477, 267] width 955 height 535
click at [299, 119] on icon at bounding box center [297, 121] width 7 height 4
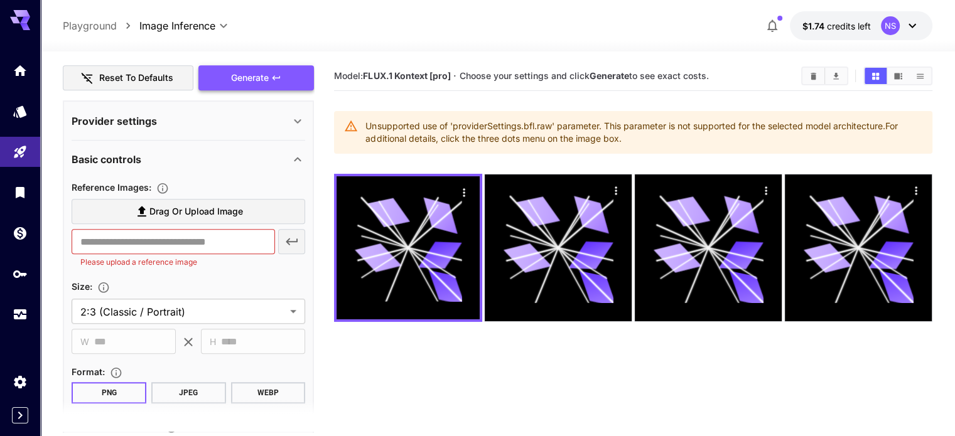
click at [259, 75] on span "Generate" at bounding box center [250, 78] width 38 height 16
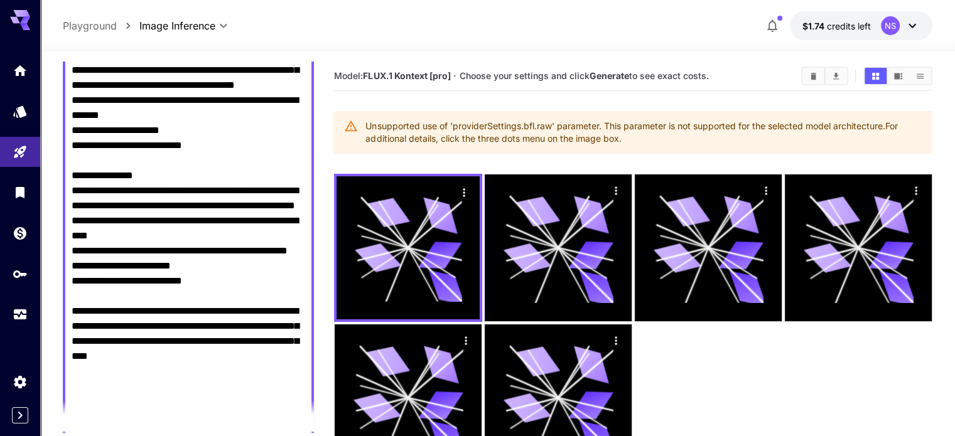
scroll to position [314, 0]
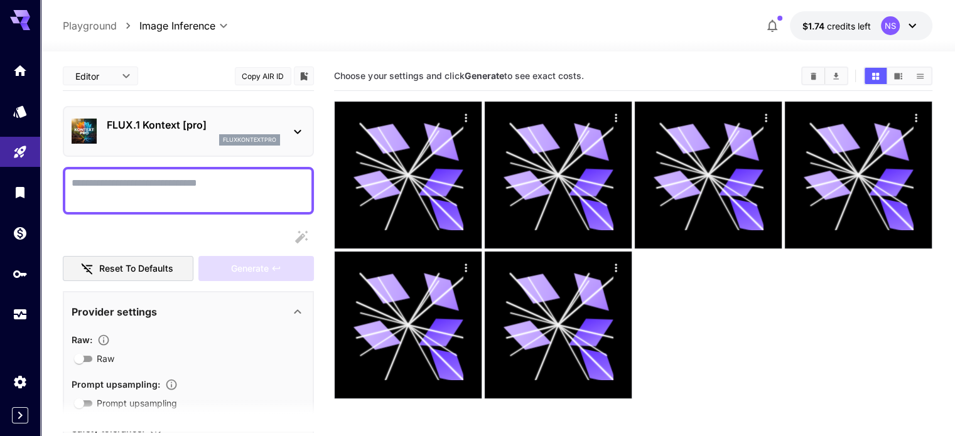
click at [274, 126] on p "FLUX.1 Kontext [pro]" at bounding box center [193, 124] width 173 height 15
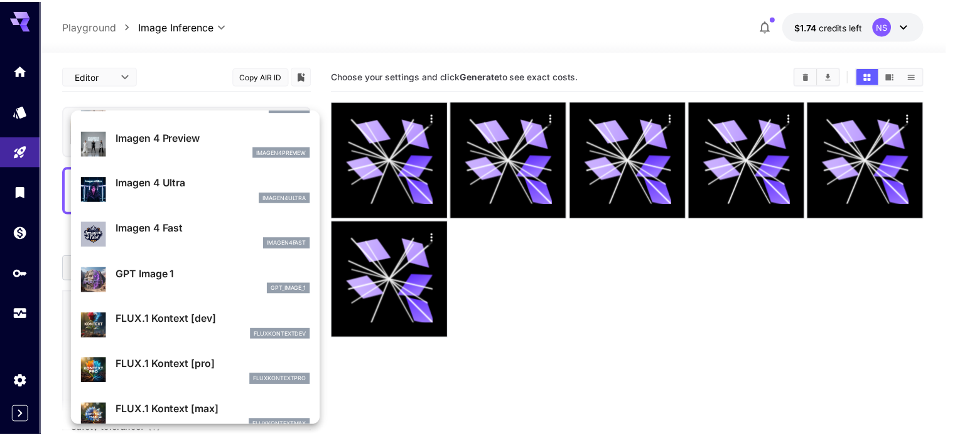
scroll to position [756, 0]
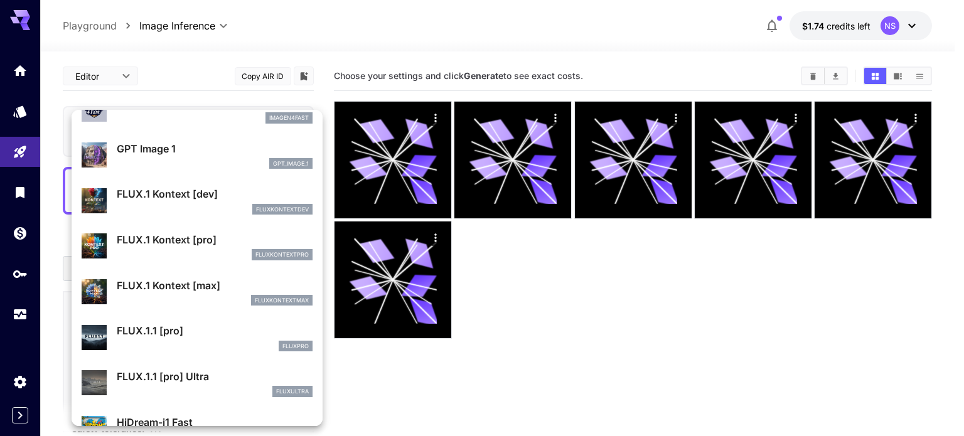
click at [201, 281] on p "FLUX.1 Kontext [max]" at bounding box center [215, 285] width 196 height 15
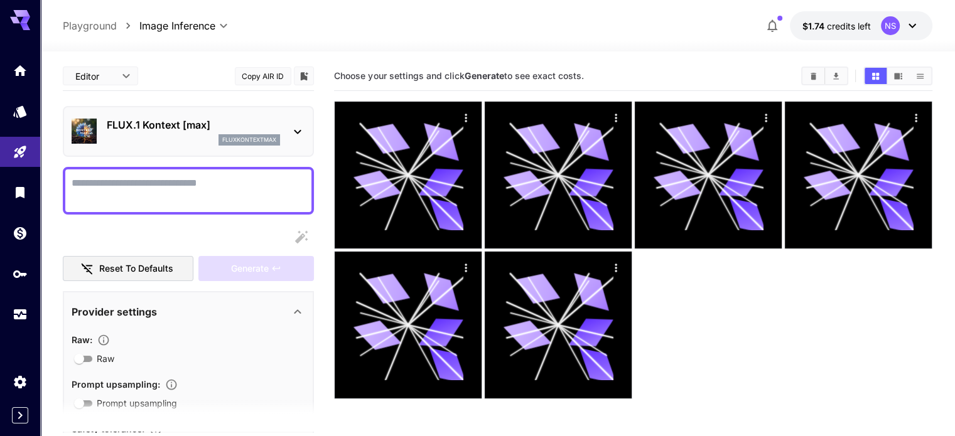
click at [201, 191] on textarea "Raw" at bounding box center [188, 191] width 233 height 30
paste textarea "**********"
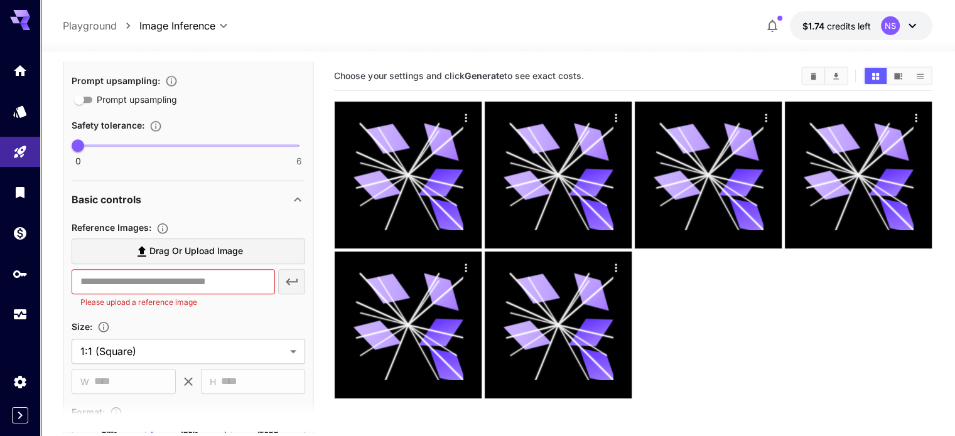
scroll to position [1212, 0]
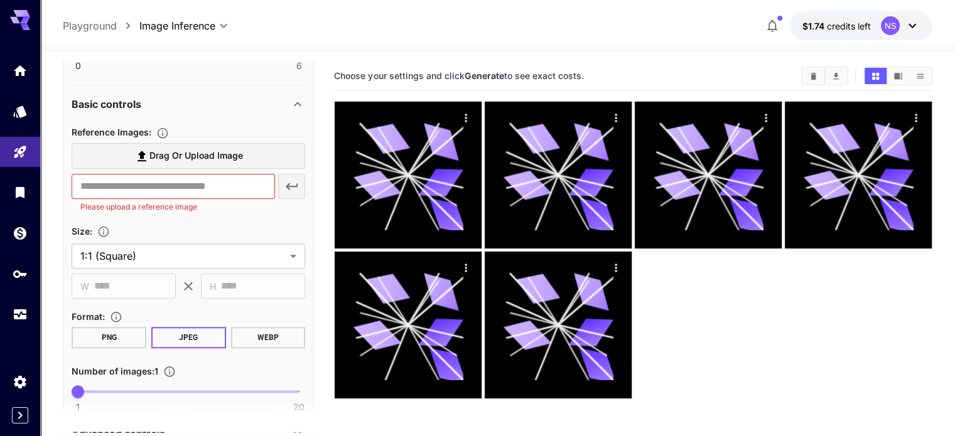
type textarea "**********"
click at [100, 338] on button "PNG" at bounding box center [109, 337] width 75 height 21
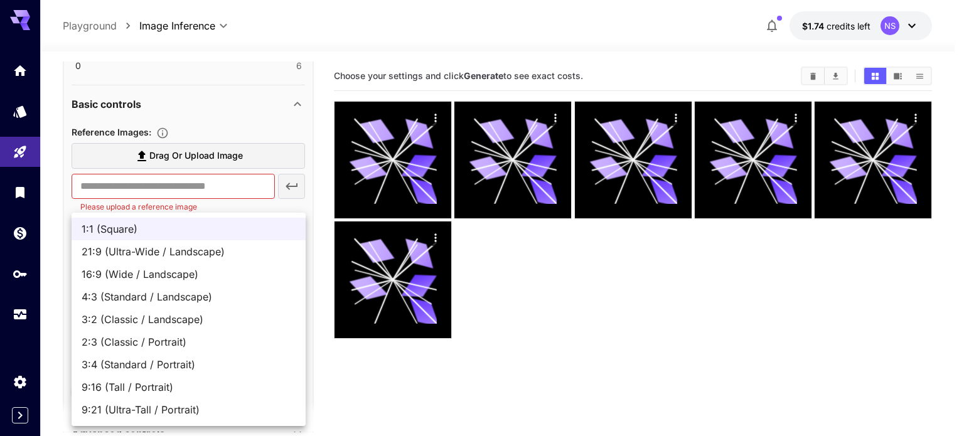
click at [194, 247] on body "**********" at bounding box center [482, 267] width 964 height 535
click at [118, 338] on span "2:3 (Classic / Portrait)" at bounding box center [189, 341] width 214 height 15
type input "**********"
type input "***"
type input "****"
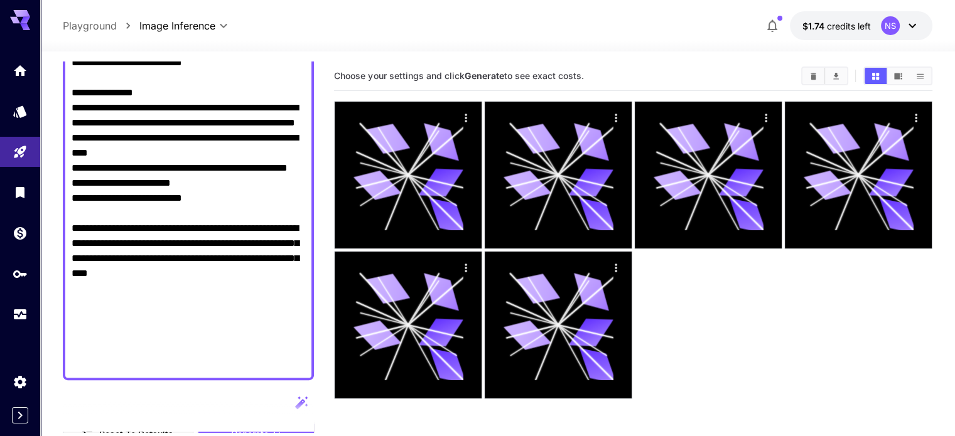
scroll to position [836, 0]
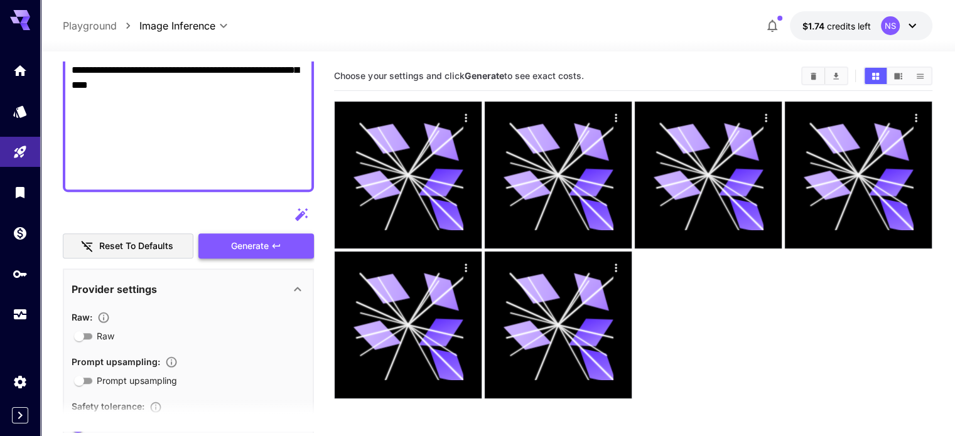
click at [254, 245] on span "Generate" at bounding box center [250, 246] width 38 height 16
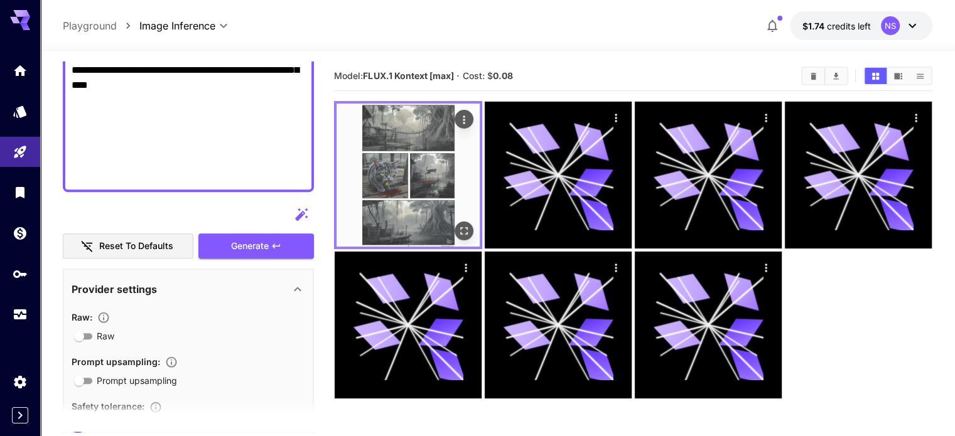
click at [385, 137] on img at bounding box center [407, 175] width 143 height 143
click at [409, 146] on img at bounding box center [407, 175] width 143 height 143
click at [454, 222] on button "Open in fullscreen" at bounding box center [463, 231] width 19 height 19
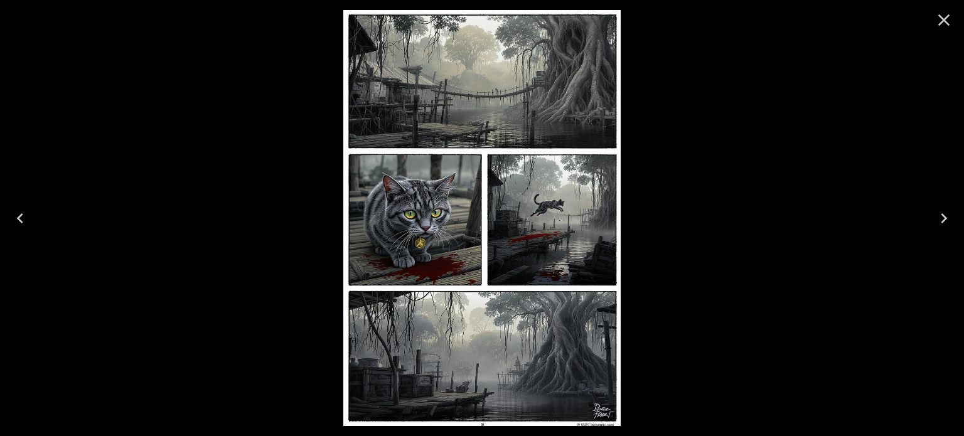
click at [941, 21] on icon "Close" at bounding box center [944, 20] width 20 height 20
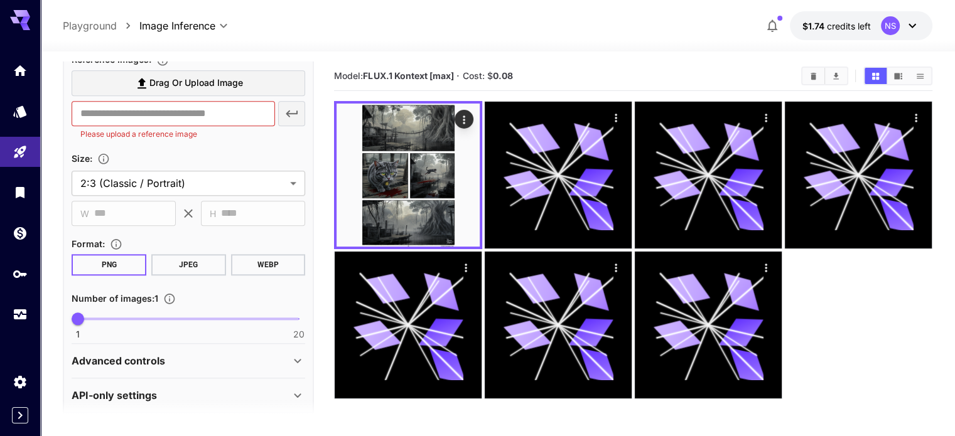
scroll to position [1295, 0]
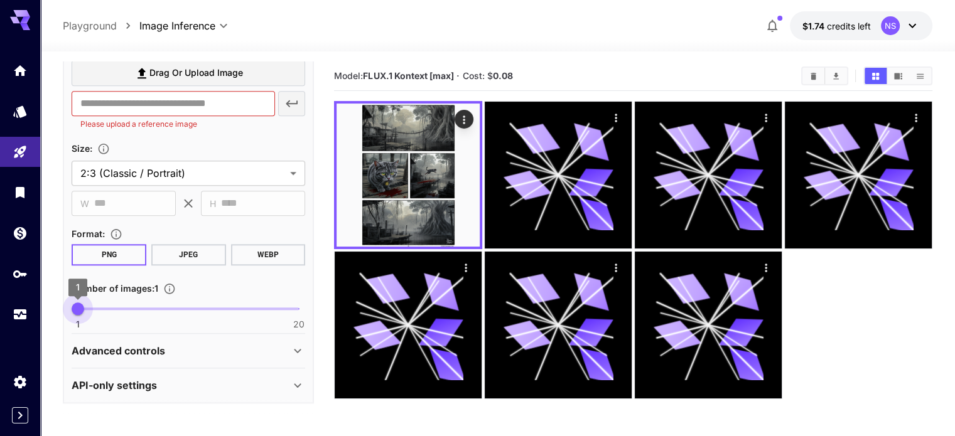
type input "*"
drag, startPoint x: 77, startPoint y: 309, endPoint x: 86, endPoint y: 310, distance: 8.8
click at [86, 310] on span "2" at bounding box center [89, 308] width 13 height 13
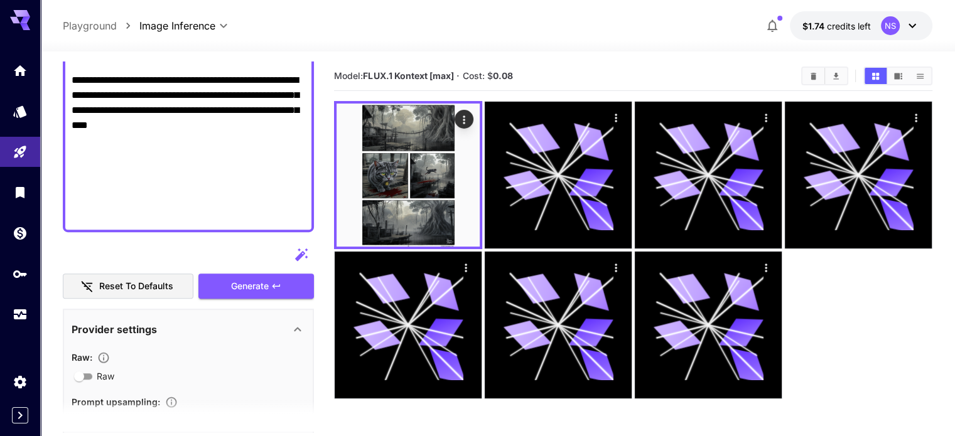
scroll to position [816, 0]
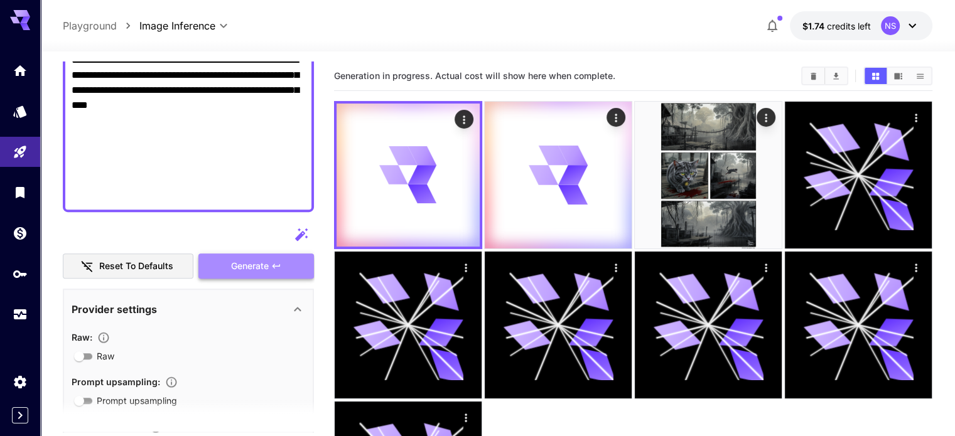
click at [254, 262] on span "Generate" at bounding box center [250, 267] width 38 height 16
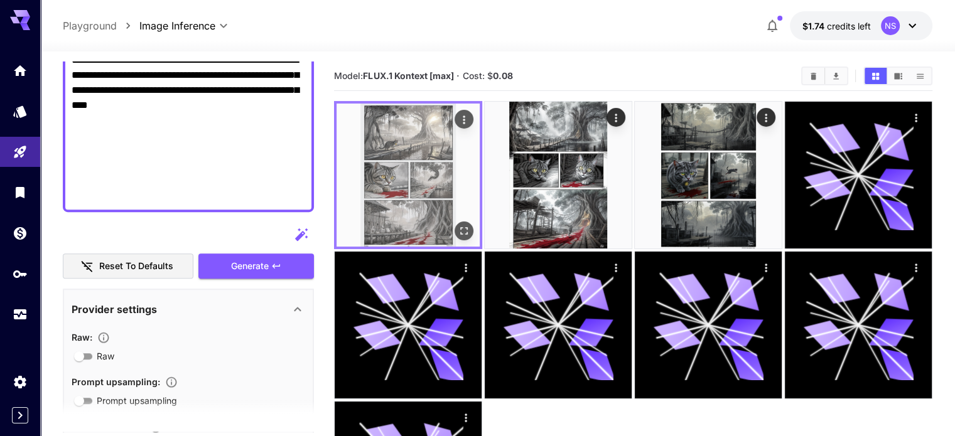
click at [389, 141] on img at bounding box center [407, 175] width 143 height 143
click at [458, 225] on icon "Open in fullscreen" at bounding box center [464, 231] width 13 height 13
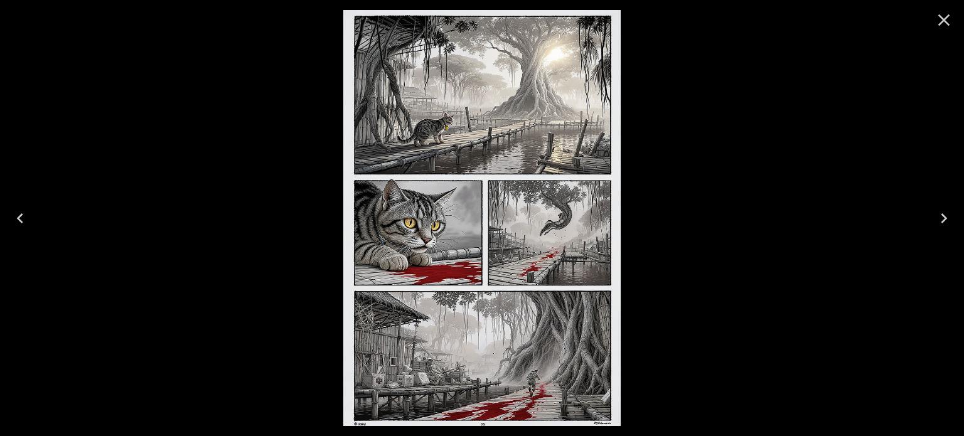
click at [948, 16] on icon "Close" at bounding box center [944, 20] width 12 height 12
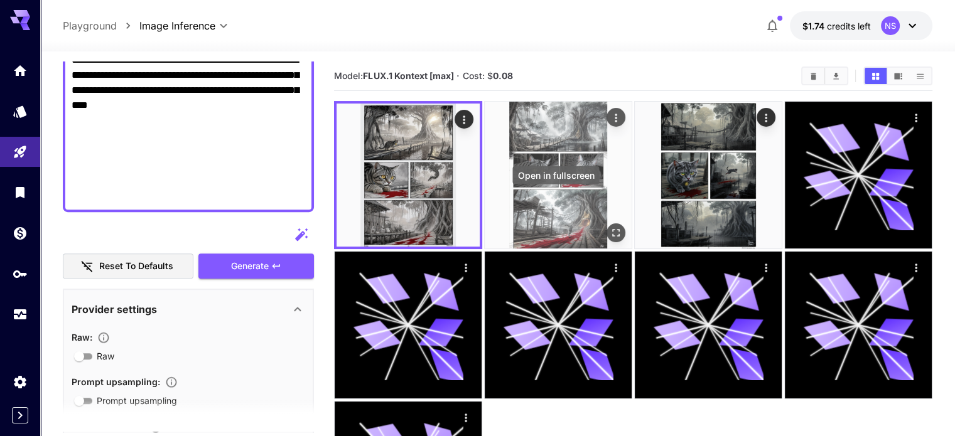
click at [606, 223] on div "Open in fullscreen" at bounding box center [615, 232] width 19 height 19
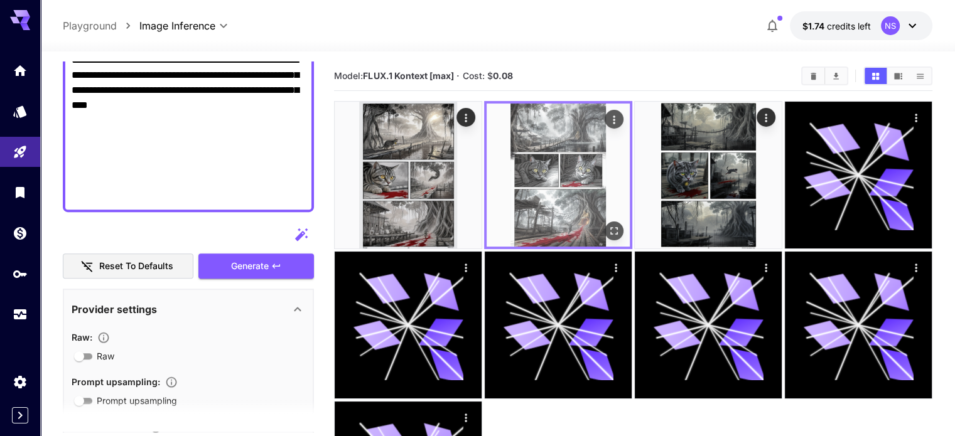
click at [565, 203] on img at bounding box center [557, 175] width 143 height 143
click at [607, 225] on icon "Open in fullscreen" at bounding box center [613, 231] width 13 height 13
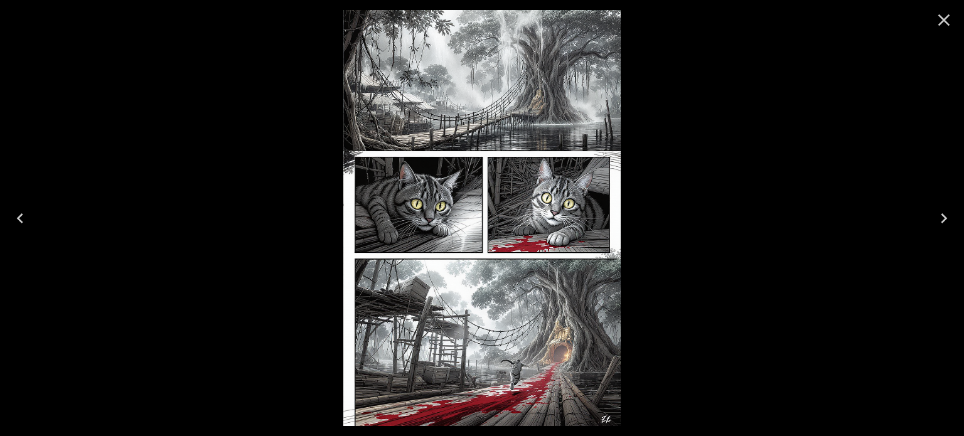
click at [944, 19] on icon "Close" at bounding box center [944, 20] width 12 height 12
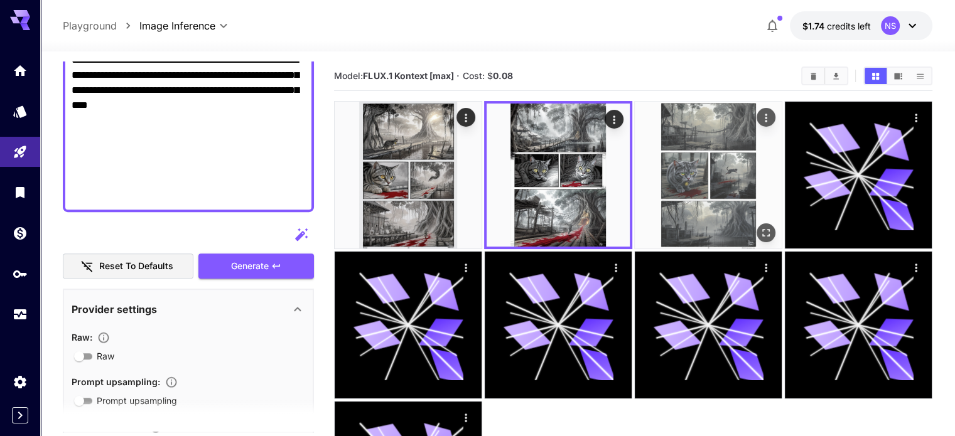
click at [759, 227] on icon "Open in fullscreen" at bounding box center [765, 233] width 13 height 13
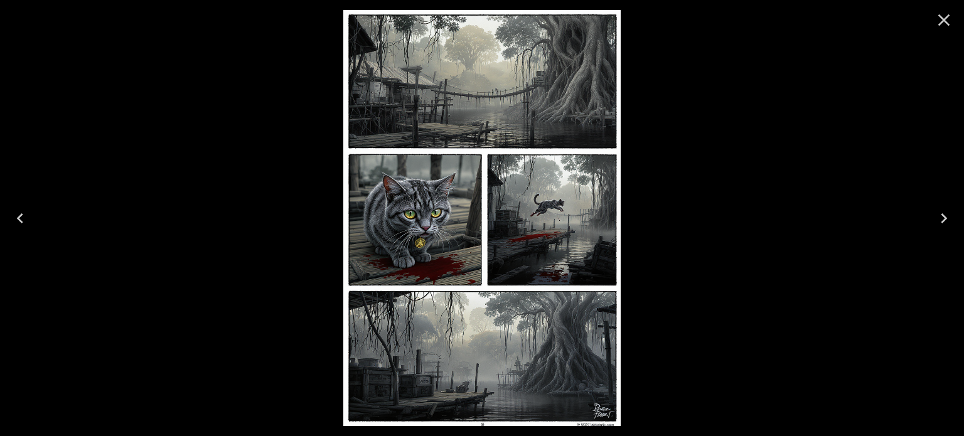
click at [941, 22] on icon "Close" at bounding box center [944, 20] width 12 height 12
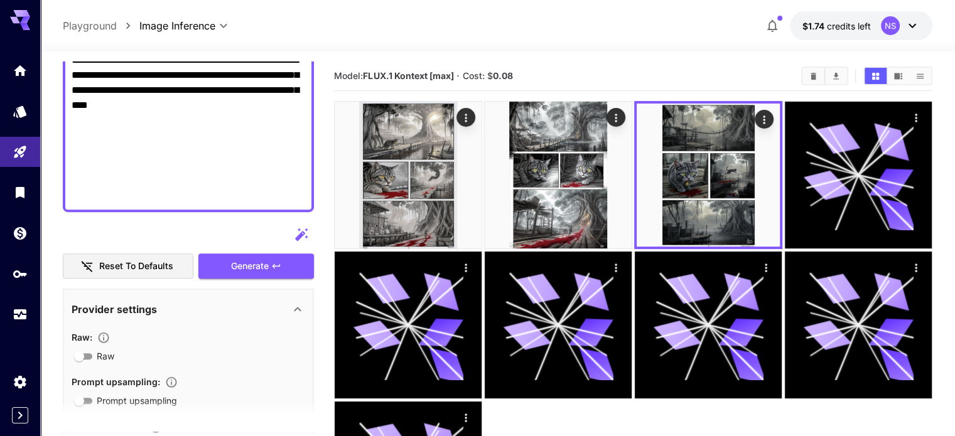
type input "**********"
type input "****"
type input "*"
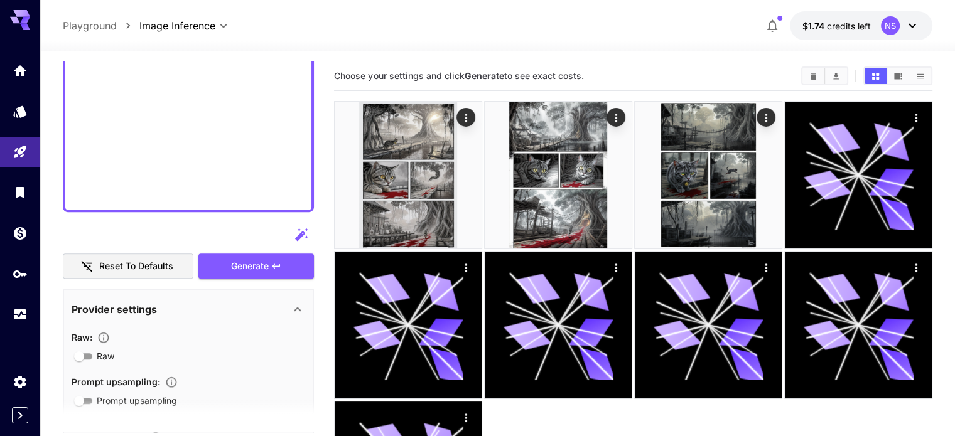
scroll to position [33, 0]
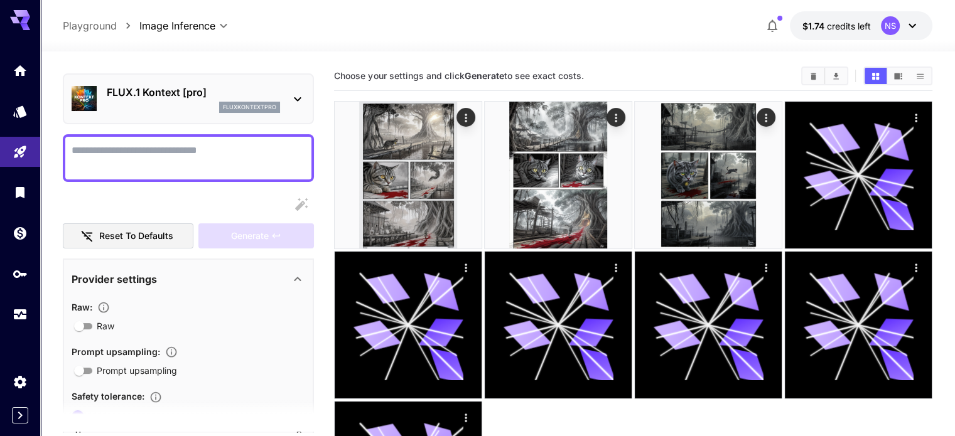
paste textarea "**********"
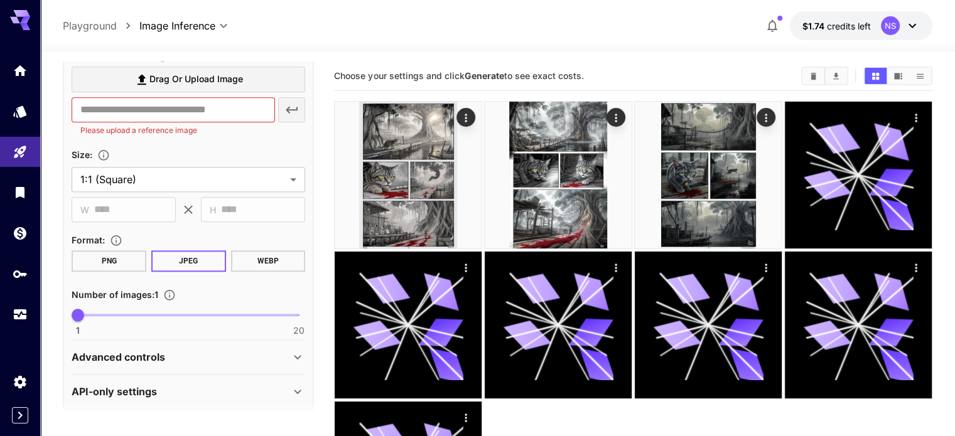
scroll to position [1341, 0]
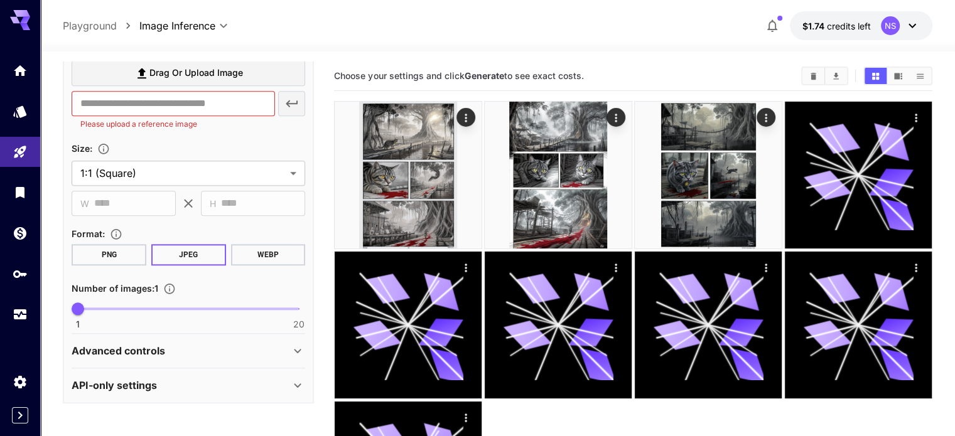
type textarea "**********"
click at [105, 255] on button "PNG" at bounding box center [109, 254] width 75 height 21
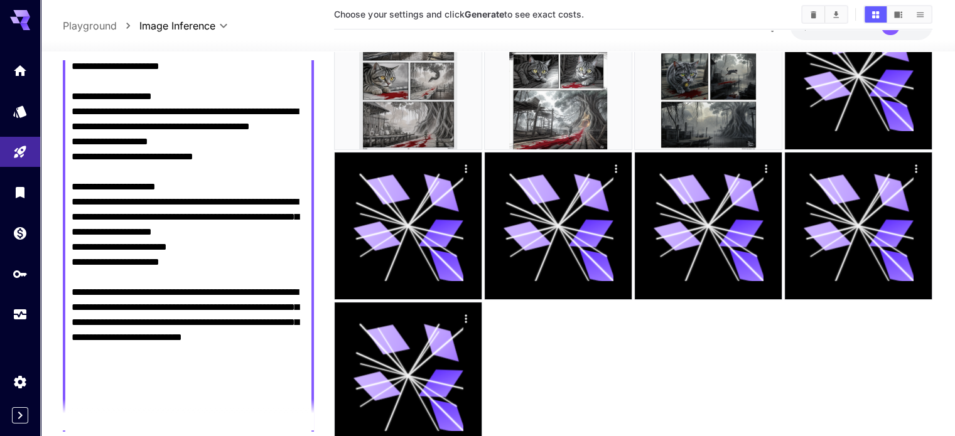
scroll to position [816, 0]
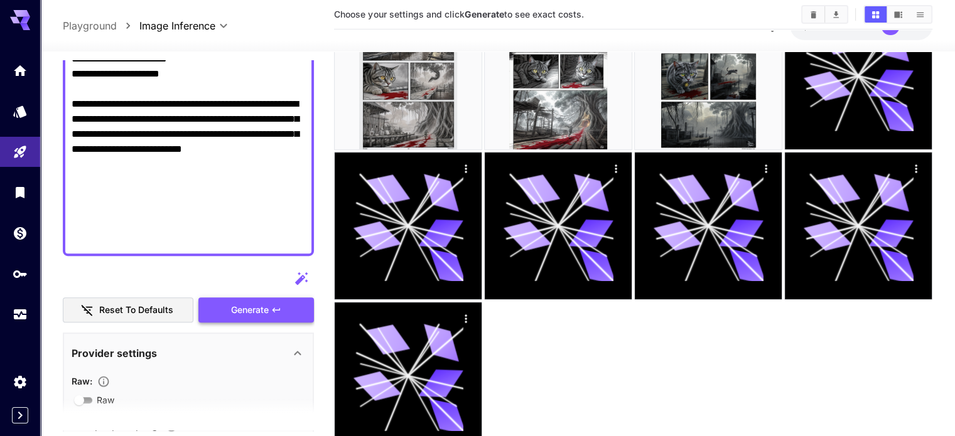
click at [249, 302] on span "Generate" at bounding box center [250, 310] width 38 height 16
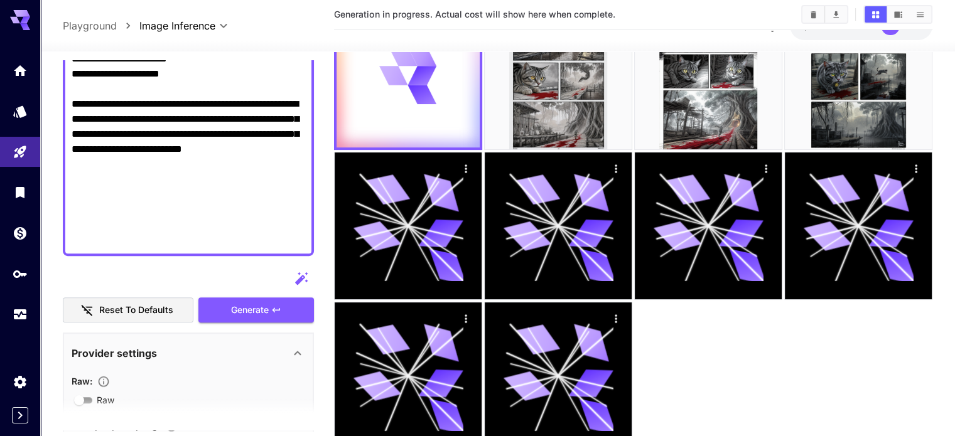
scroll to position [0, 0]
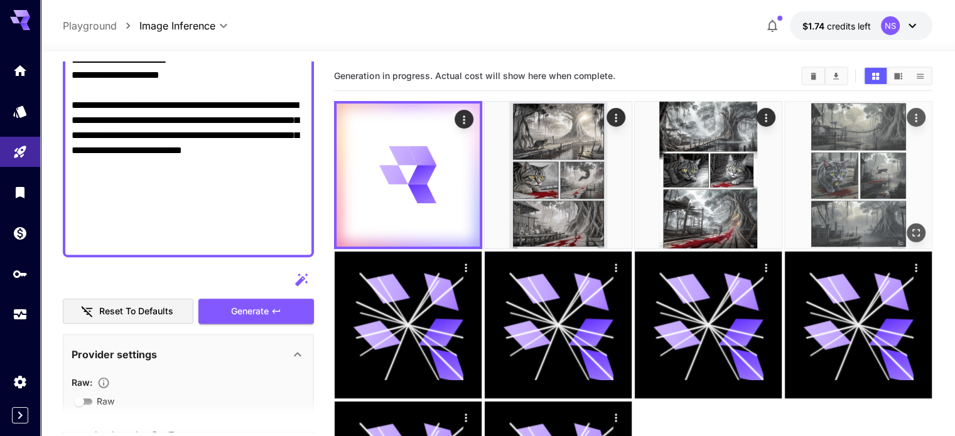
click at [784, 163] on img at bounding box center [857, 175] width 147 height 147
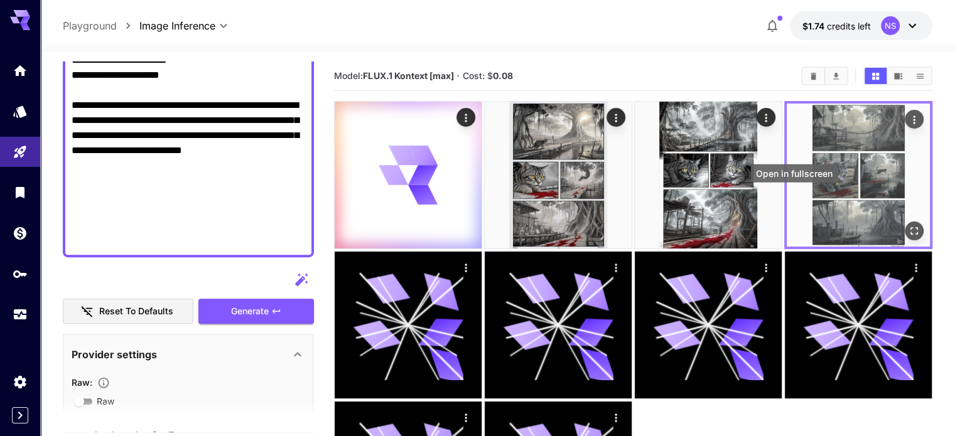
click at [910, 227] on icon "Open in fullscreen" at bounding box center [914, 231] width 8 height 8
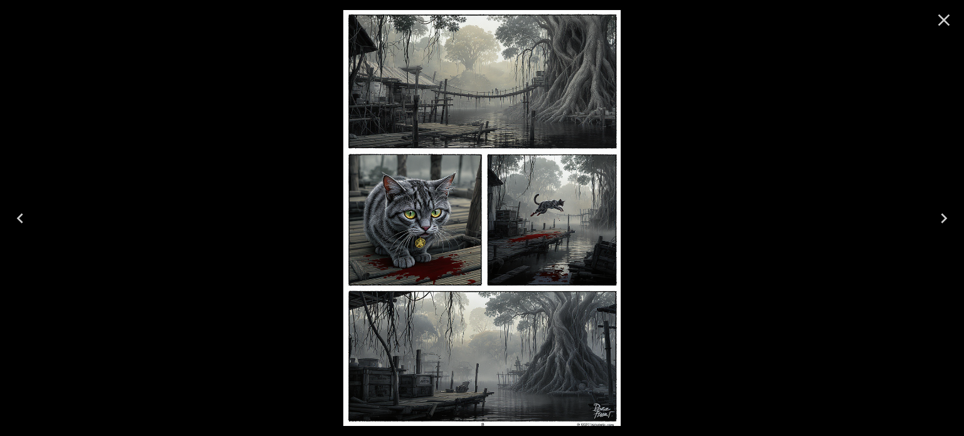
click at [942, 24] on icon "Close" at bounding box center [944, 20] width 20 height 20
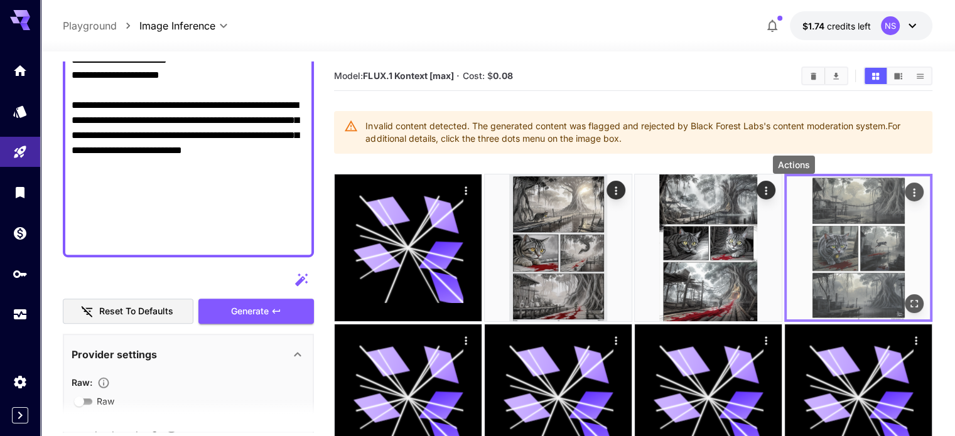
click at [907, 189] on icon "Actions" at bounding box center [913, 192] width 13 height 13
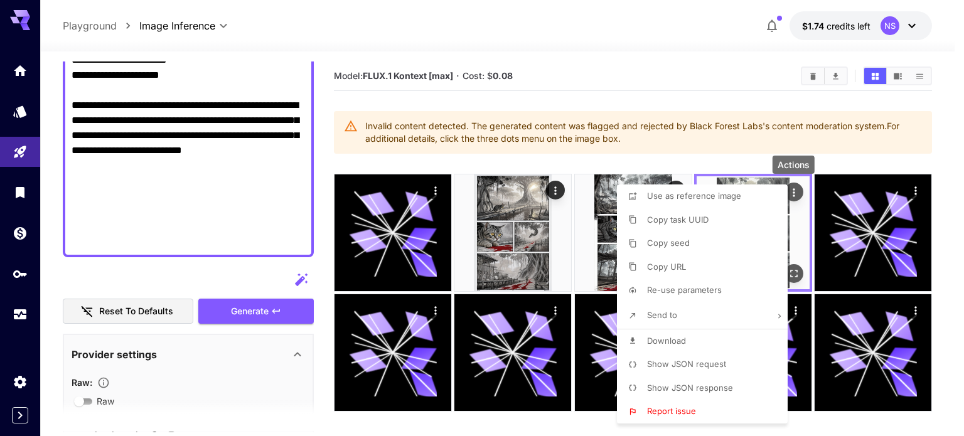
click at [796, 189] on div at bounding box center [482, 218] width 964 height 436
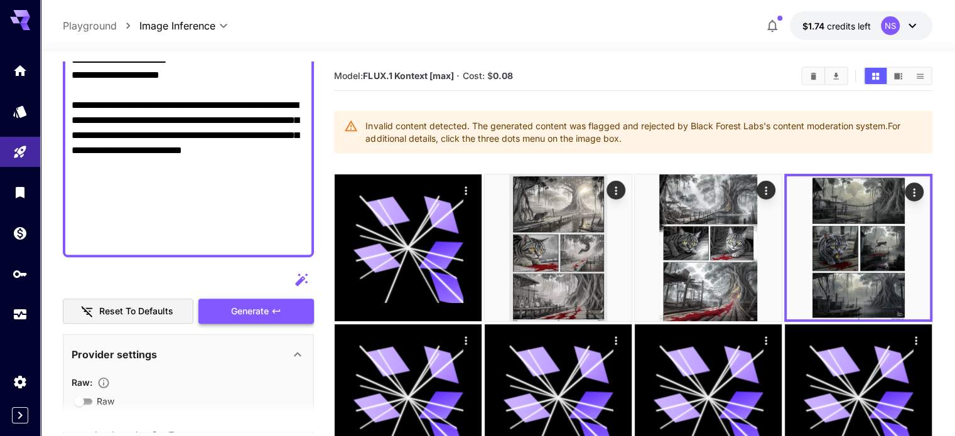
click at [255, 306] on span "Generate" at bounding box center [250, 312] width 38 height 16
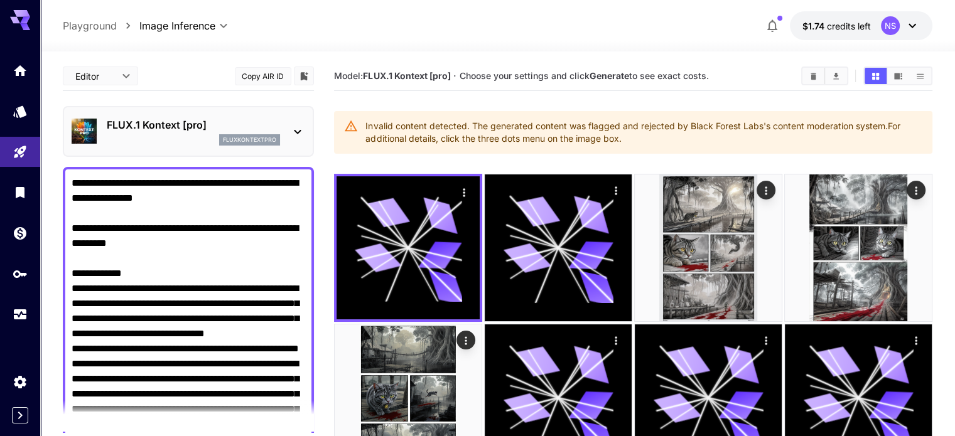
click at [297, 128] on icon at bounding box center [297, 131] width 15 height 15
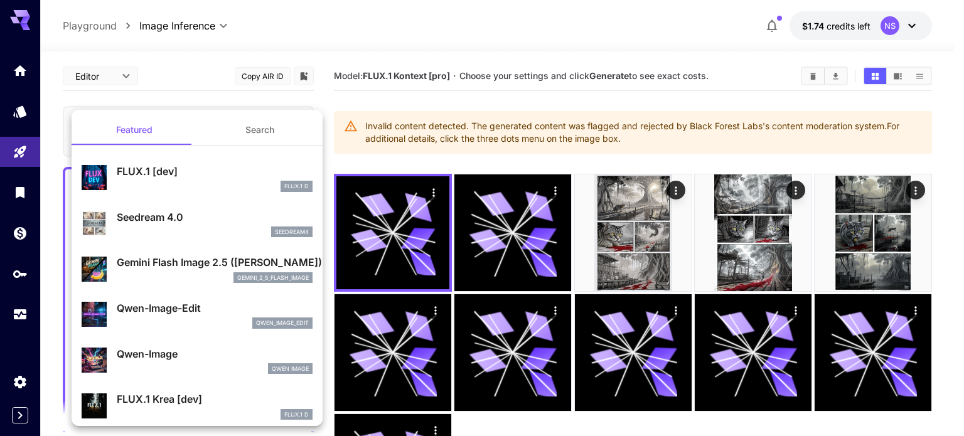
click at [189, 191] on div "FLUX.1 D" at bounding box center [215, 186] width 196 height 11
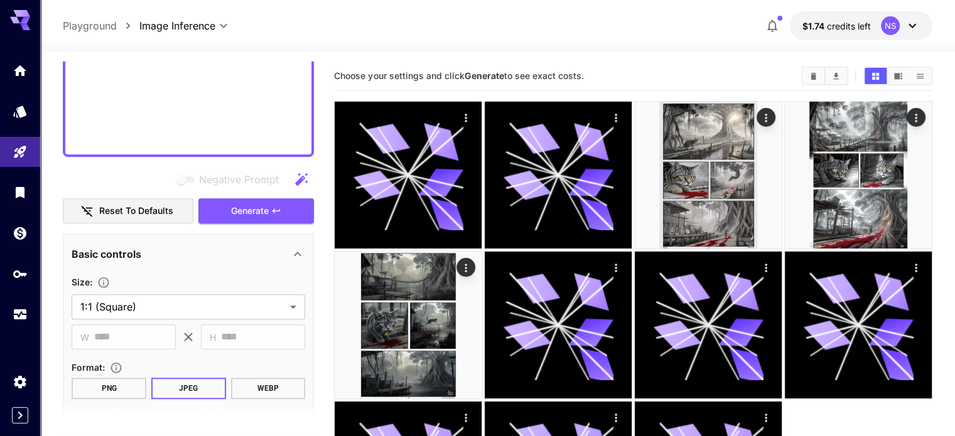
scroll to position [941, 0]
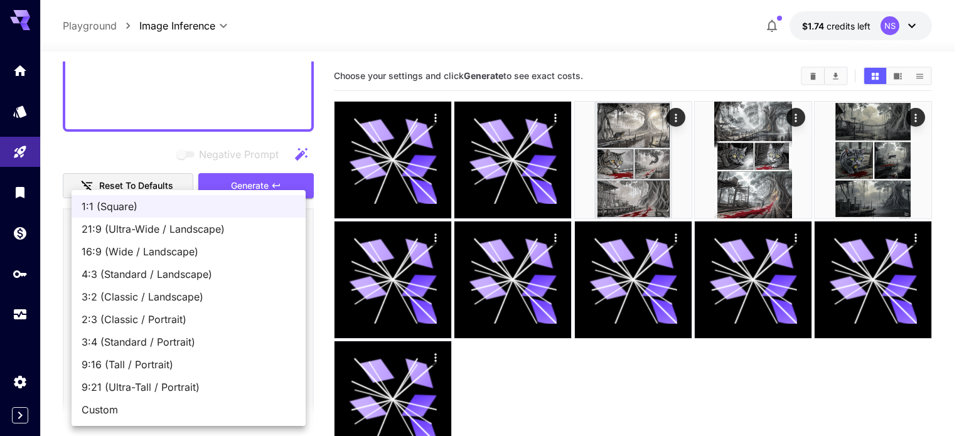
click at [291, 281] on body "**********" at bounding box center [482, 267] width 964 height 535
click at [156, 316] on span "2:3 (Classic / Portrait)" at bounding box center [189, 319] width 214 height 15
type input "**********"
type input "***"
type input "****"
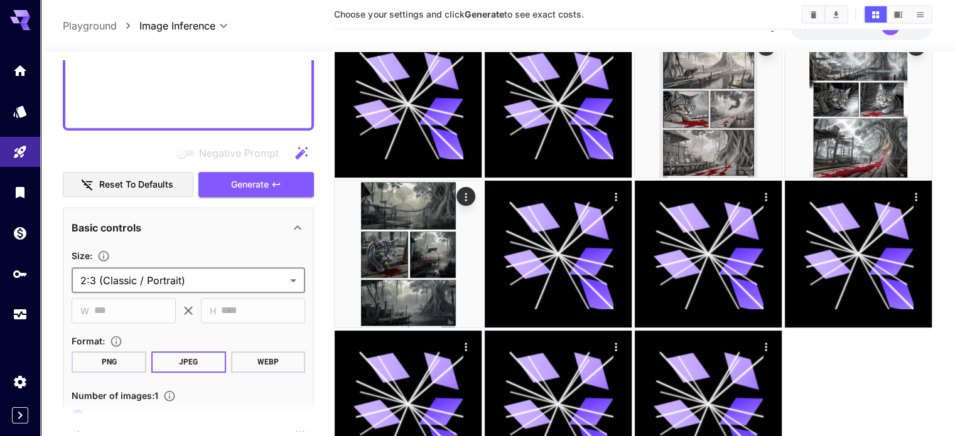
scroll to position [99, 0]
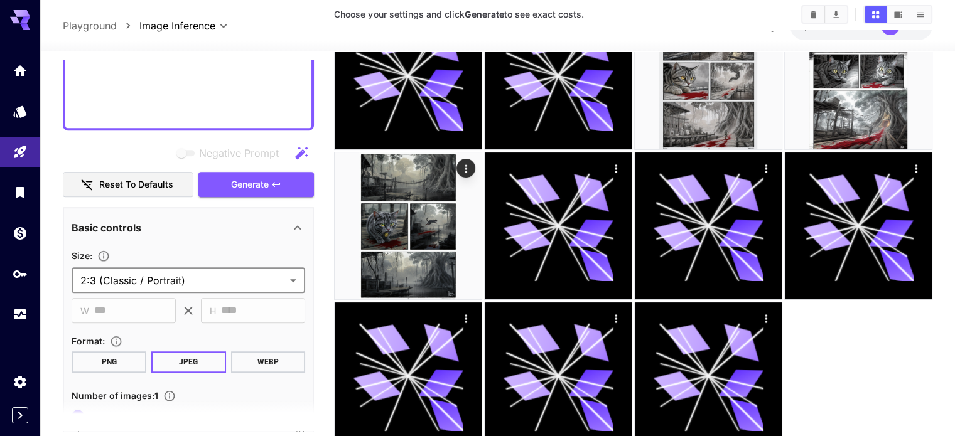
click at [127, 351] on button "PNG" at bounding box center [109, 361] width 75 height 21
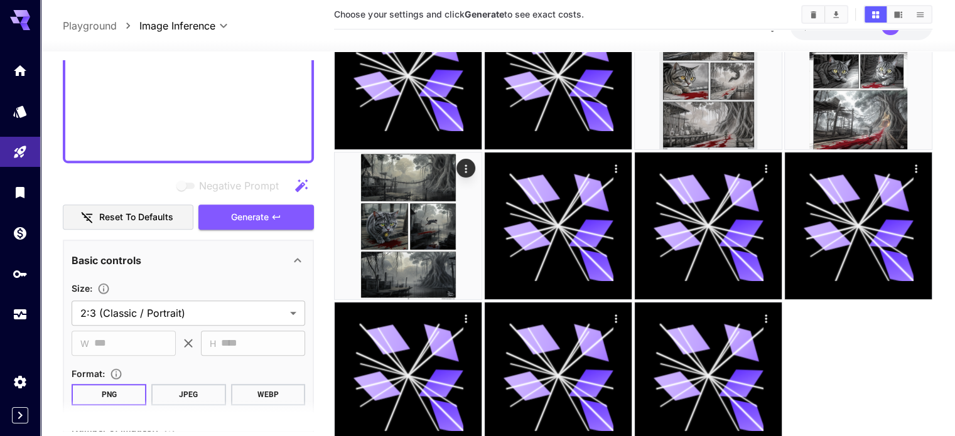
scroll to position [811, 0]
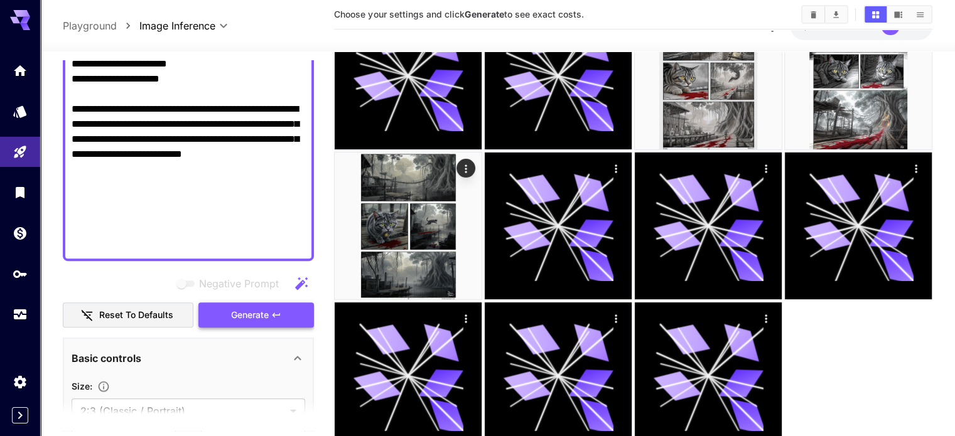
click at [259, 308] on span "Generate" at bounding box center [250, 316] width 38 height 16
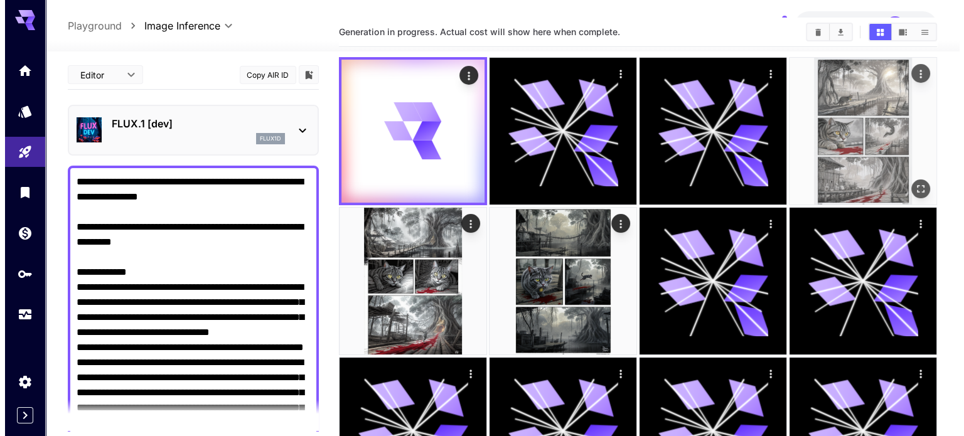
scroll to position [0, 0]
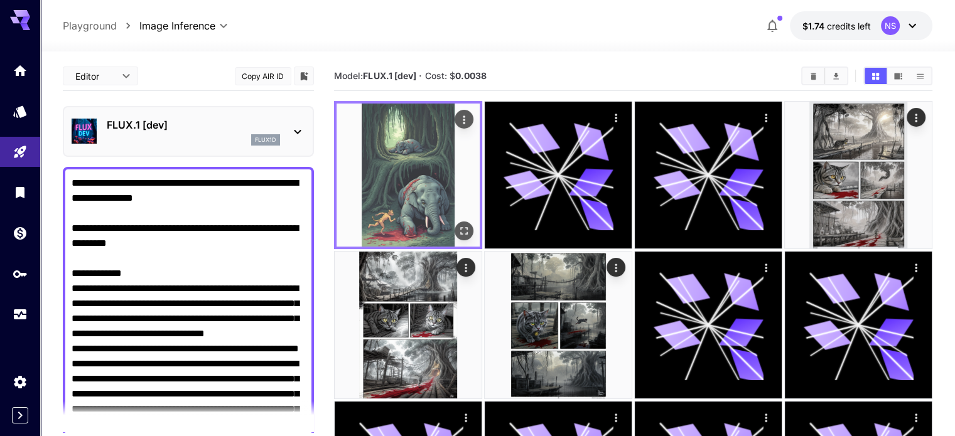
click at [407, 166] on img at bounding box center [407, 175] width 143 height 143
click at [458, 225] on icon "Open in fullscreen" at bounding box center [464, 231] width 13 height 13
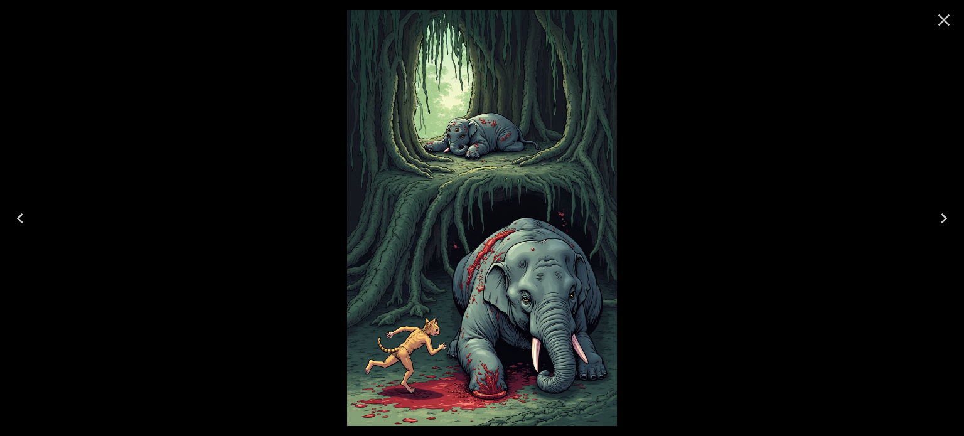
click at [941, 16] on icon "Close" at bounding box center [944, 20] width 12 height 12
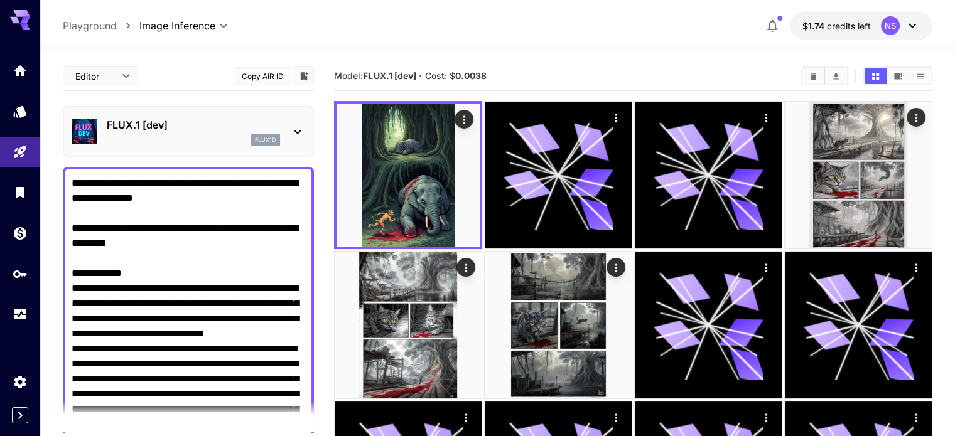
click at [296, 129] on icon at bounding box center [297, 131] width 15 height 15
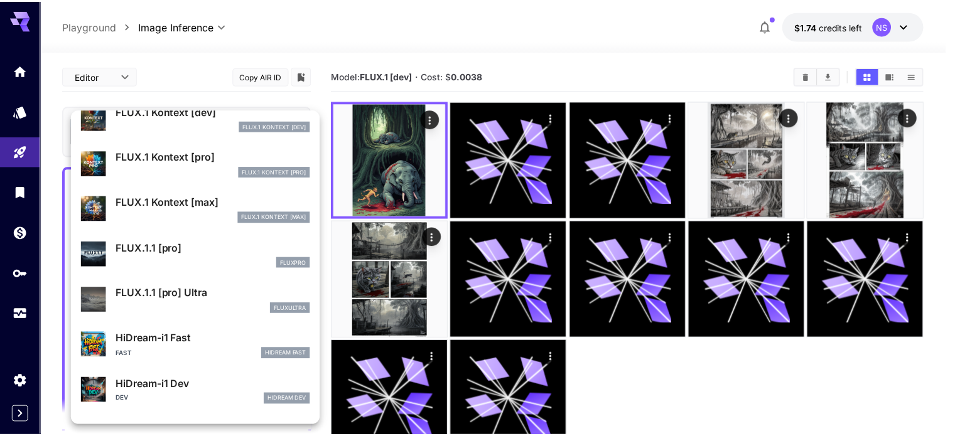
scroll to position [756, 0]
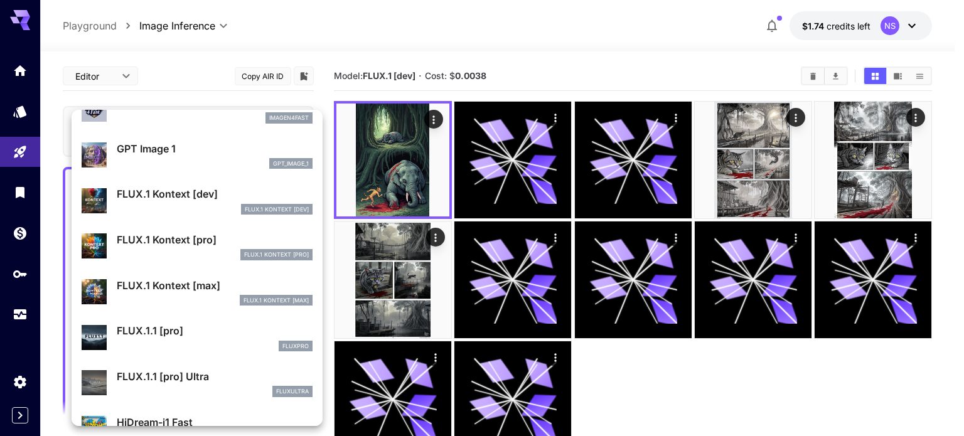
click at [198, 202] on div "FLUX.1 Kontext [dev] FLUX.1 Kontext [dev]" at bounding box center [215, 200] width 196 height 28
type input "****"
type input "***"
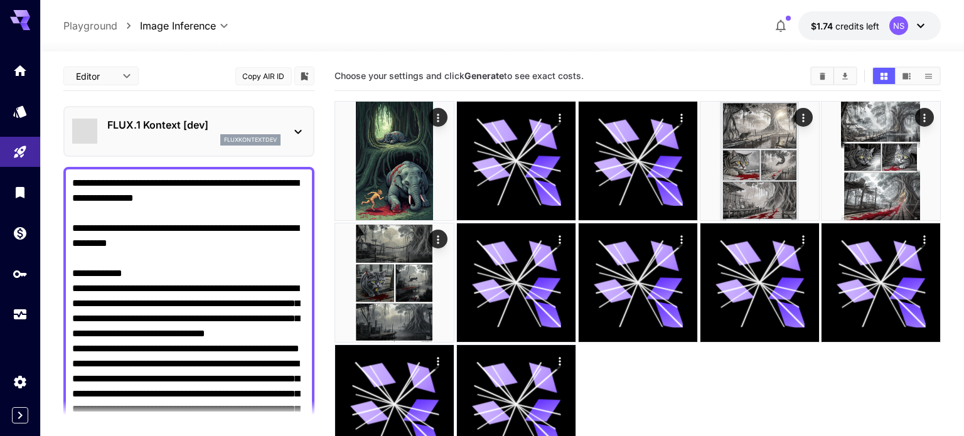
type input "*******"
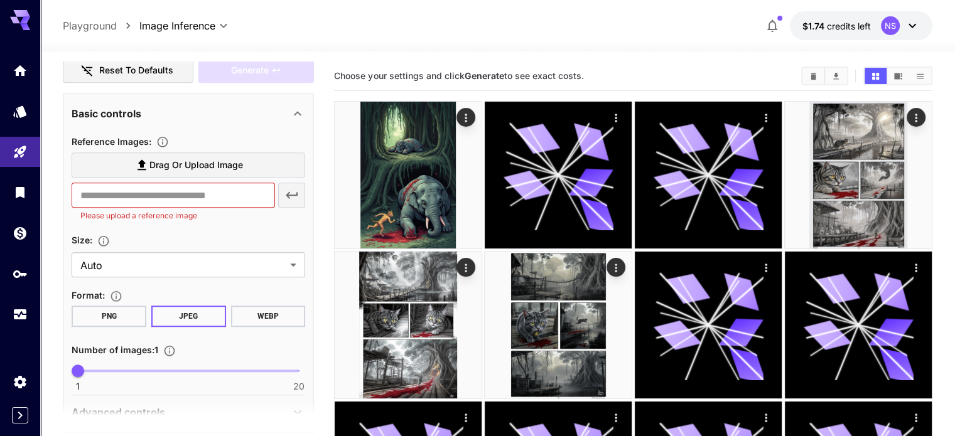
scroll to position [1130, 0]
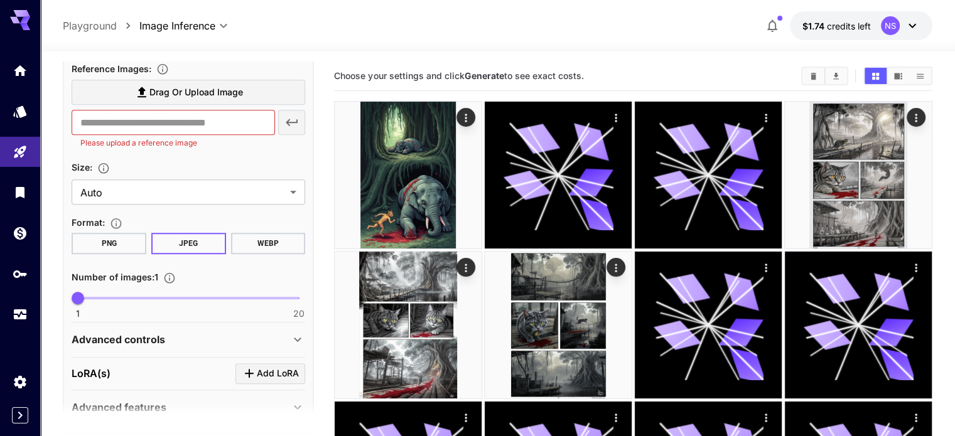
click at [124, 240] on button "PNG" at bounding box center [109, 243] width 75 height 21
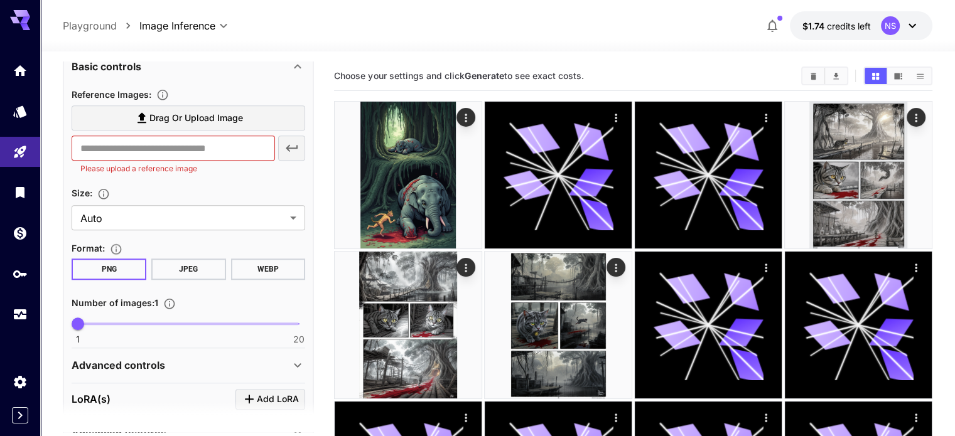
scroll to position [998, 0]
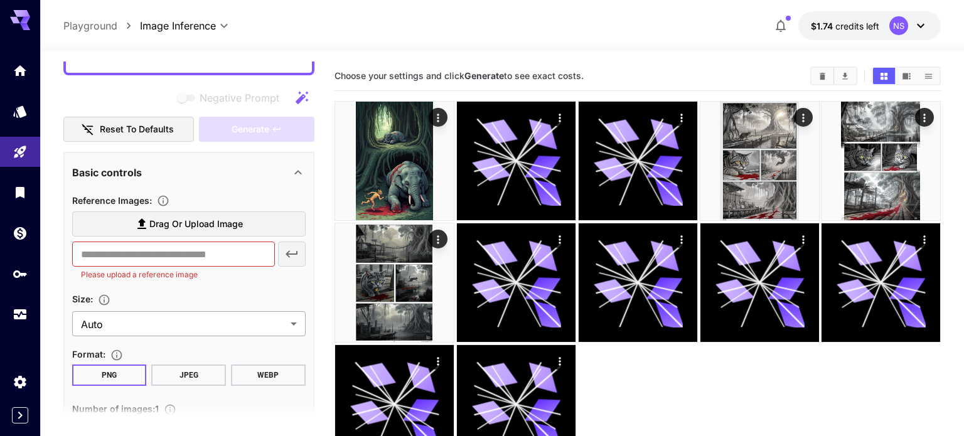
click at [261, 316] on body "**********" at bounding box center [482, 267] width 964 height 535
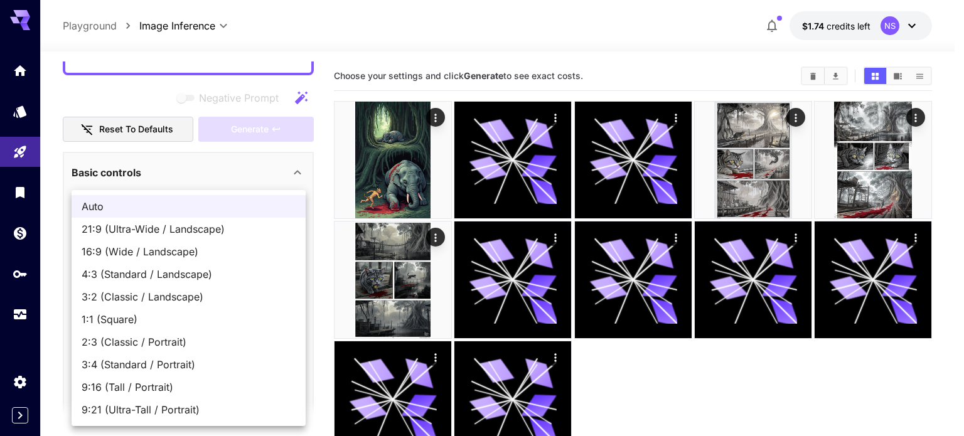
click at [137, 343] on span "2:3 (Classic / Portrait)" at bounding box center [189, 341] width 214 height 15
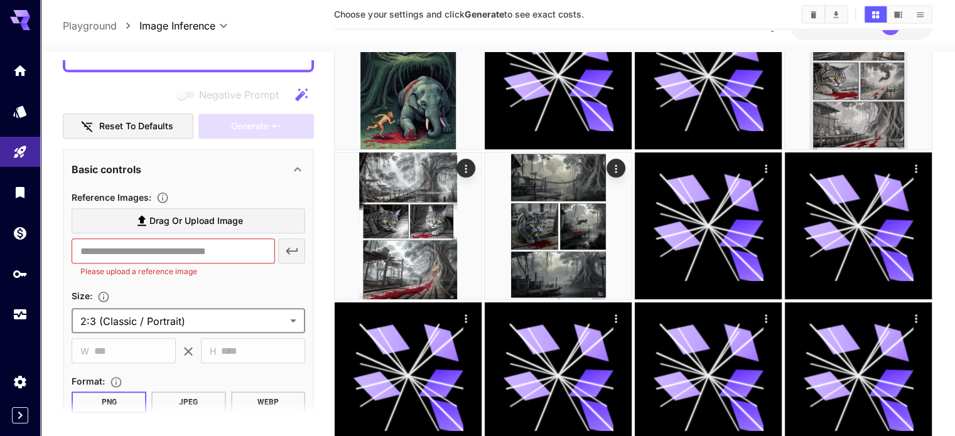
scroll to position [941, 0]
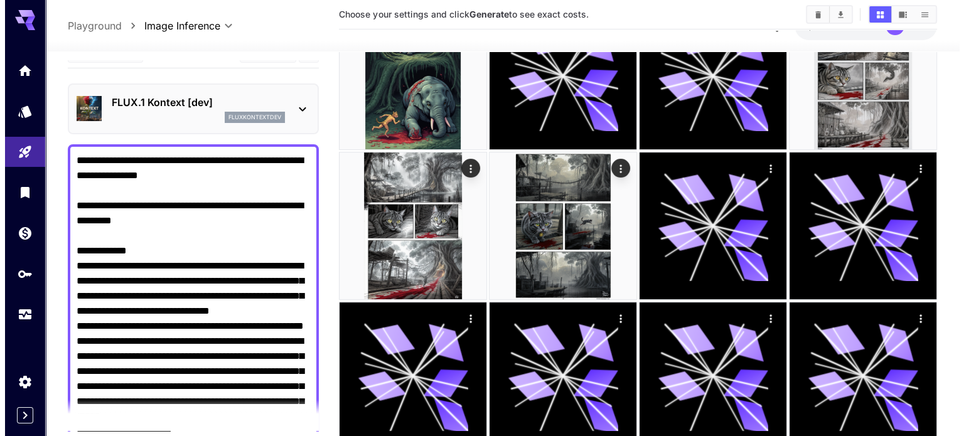
scroll to position [0, 0]
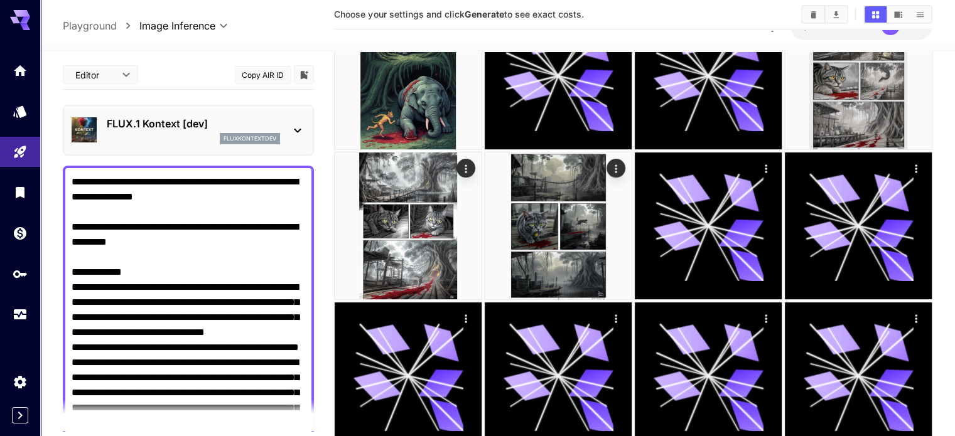
click at [264, 134] on p "fluxkontextdev" at bounding box center [249, 138] width 53 height 9
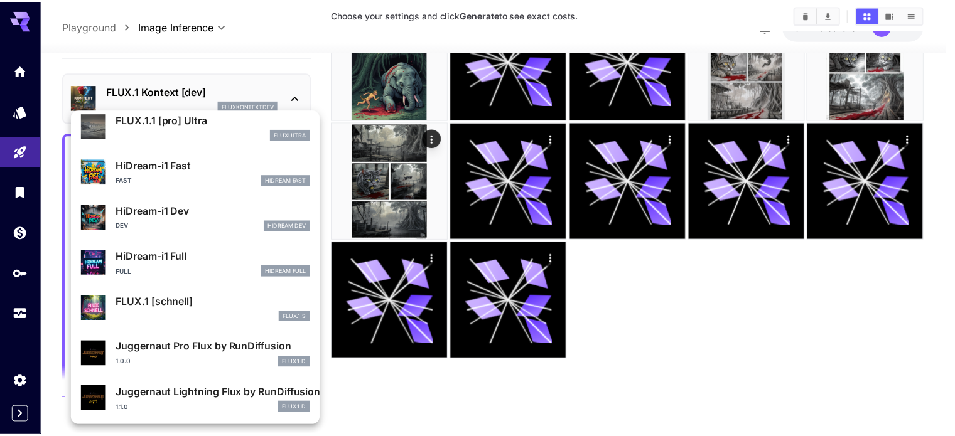
scroll to position [1015, 0]
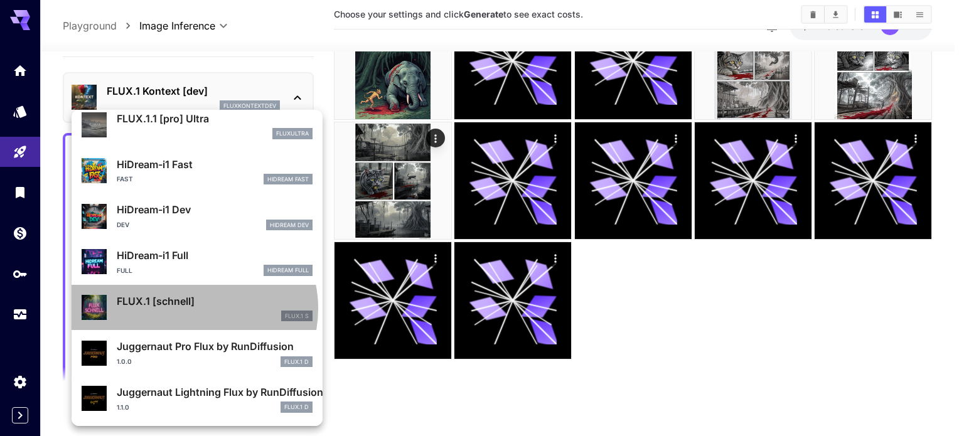
click at [193, 308] on div "FLUX.1 [schnell] FLUX.1 S" at bounding box center [215, 308] width 196 height 28
type input "**********"
type input "*"
type input "****"
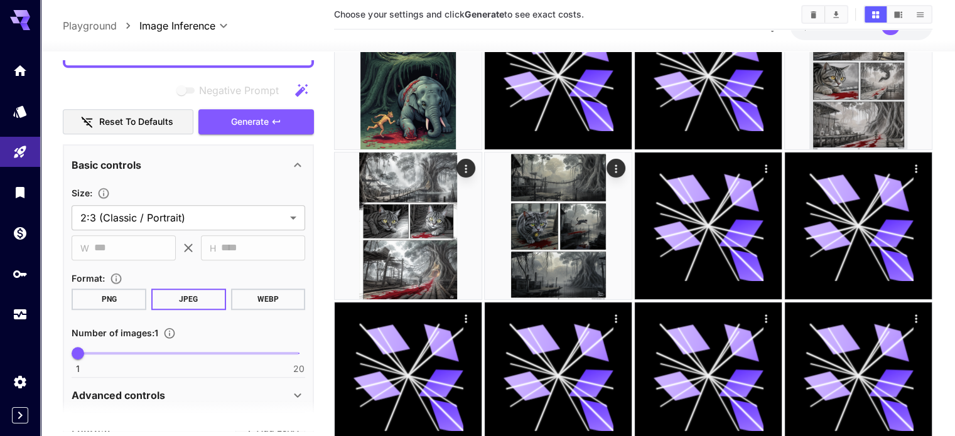
scroll to position [1182, 0]
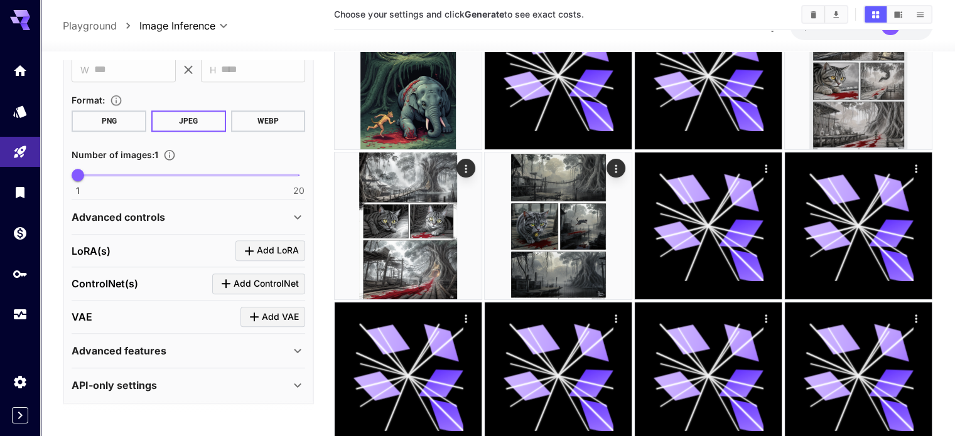
click at [110, 110] on button "PNG" at bounding box center [109, 120] width 75 height 21
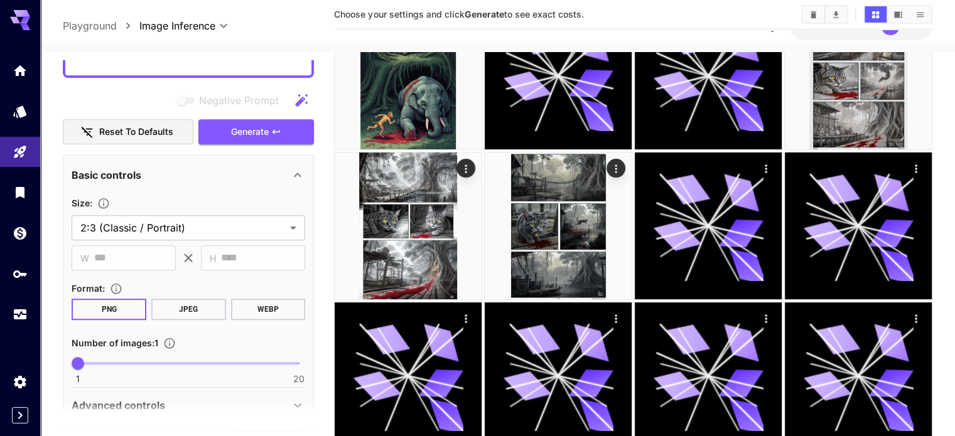
scroll to position [931, 0]
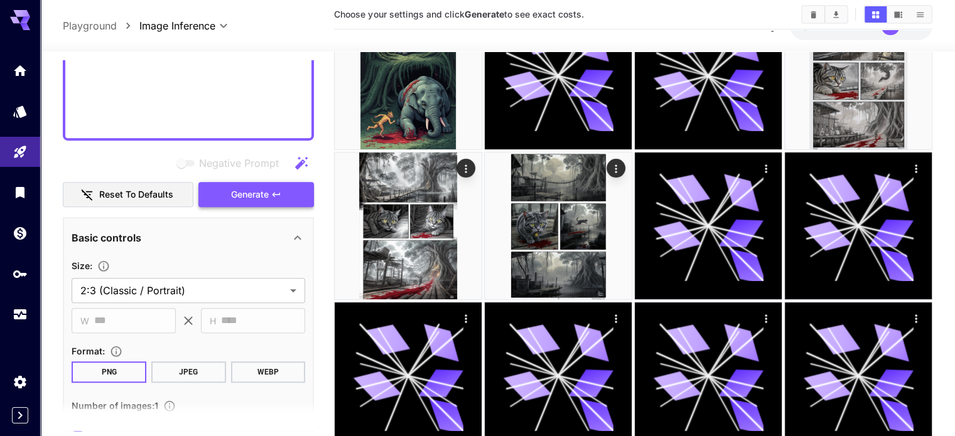
click at [255, 187] on span "Generate" at bounding box center [250, 195] width 38 height 16
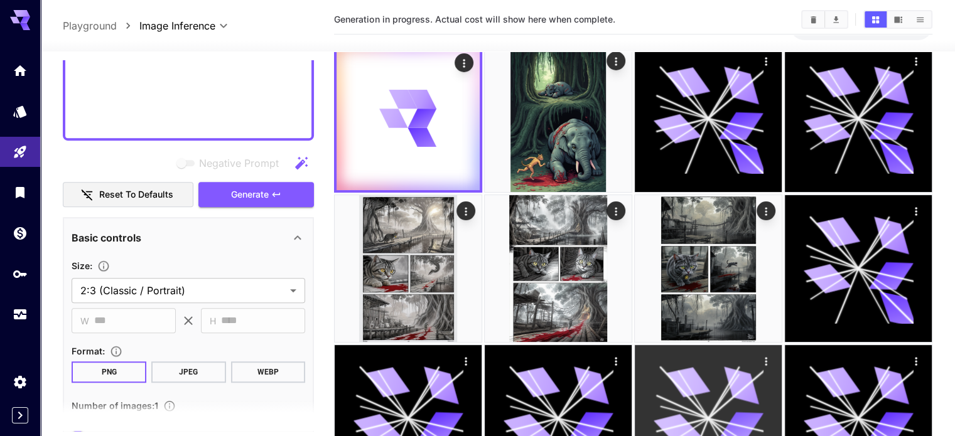
scroll to position [0, 0]
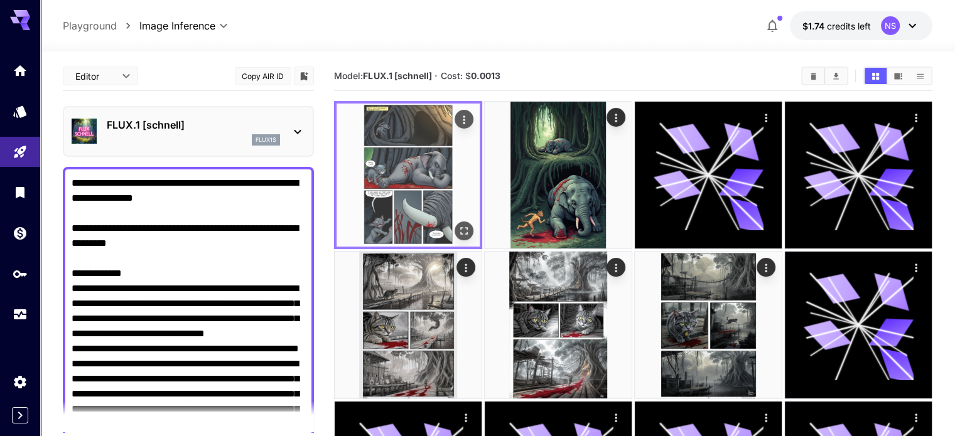
scroll to position [931, 0]
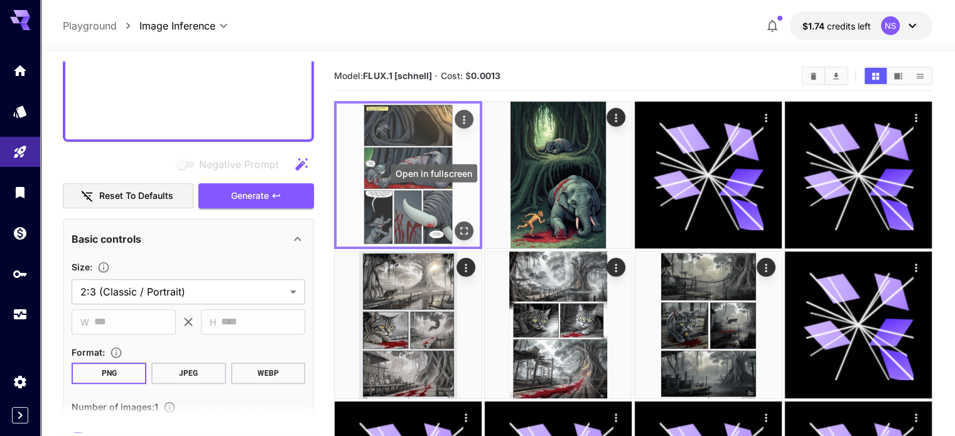
click at [458, 225] on icon "Open in fullscreen" at bounding box center [464, 231] width 13 height 13
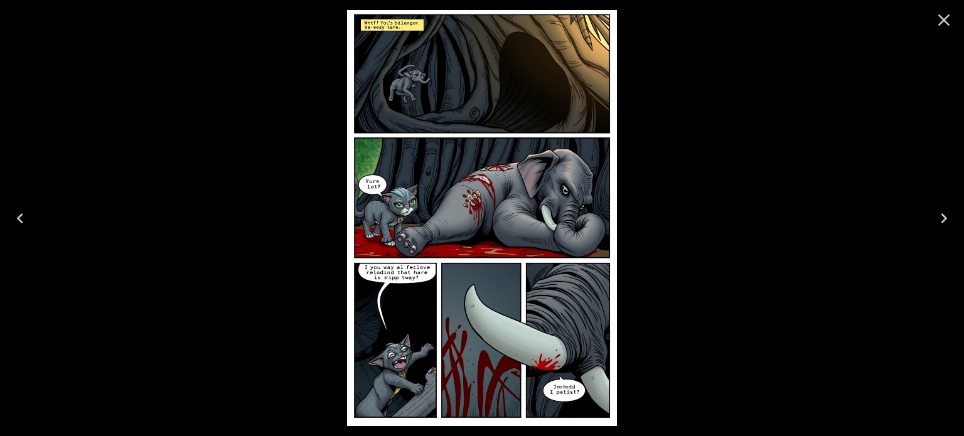
click at [950, 15] on icon "Close" at bounding box center [944, 20] width 20 height 20
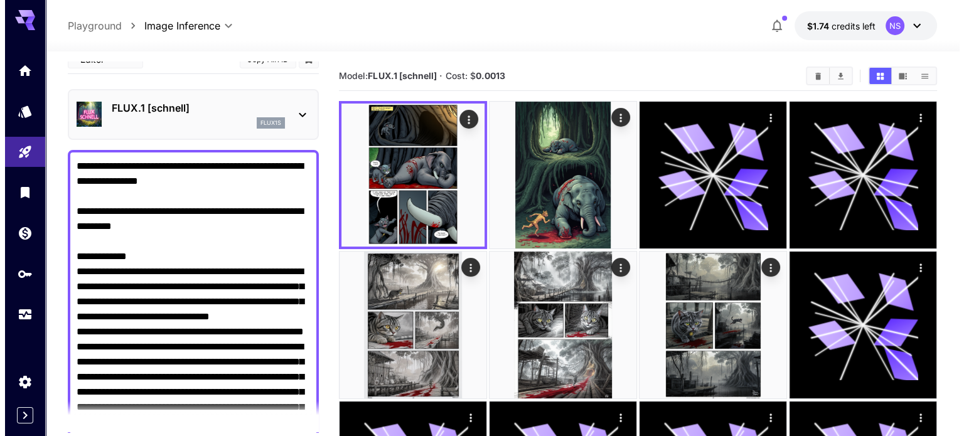
scroll to position [0, 0]
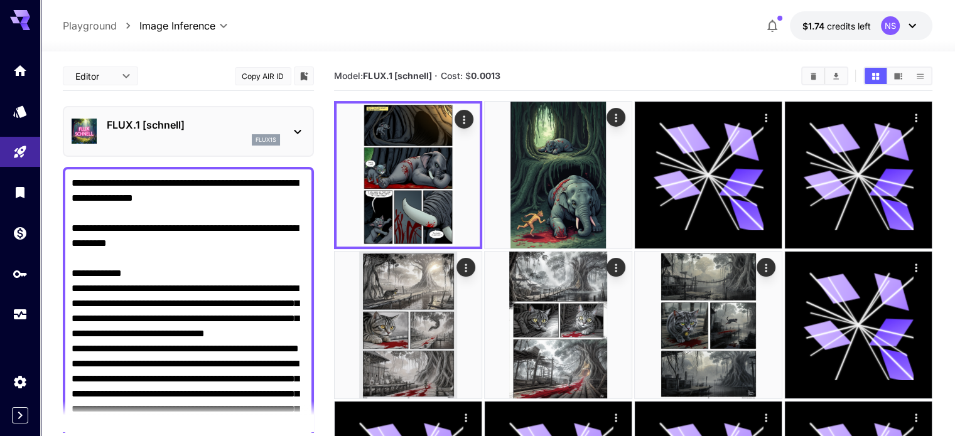
click at [287, 129] on div "FLUX.1 [schnell] flux1s" at bounding box center [188, 131] width 233 height 38
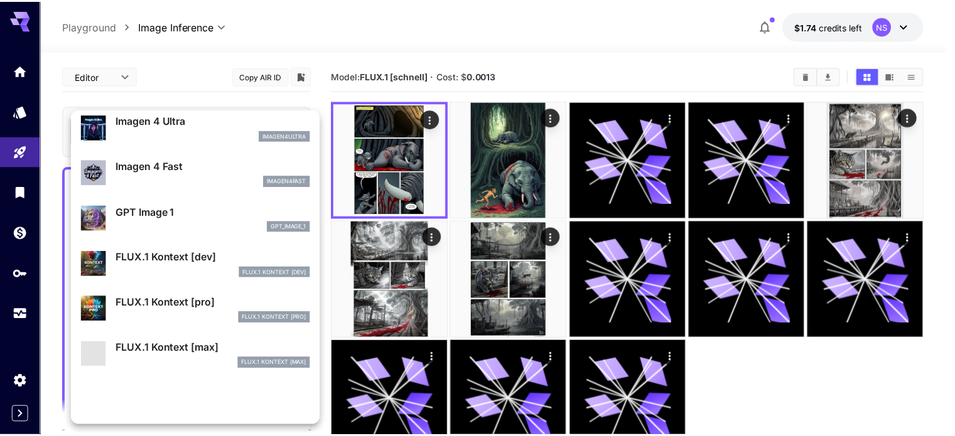
scroll to position [693, 0]
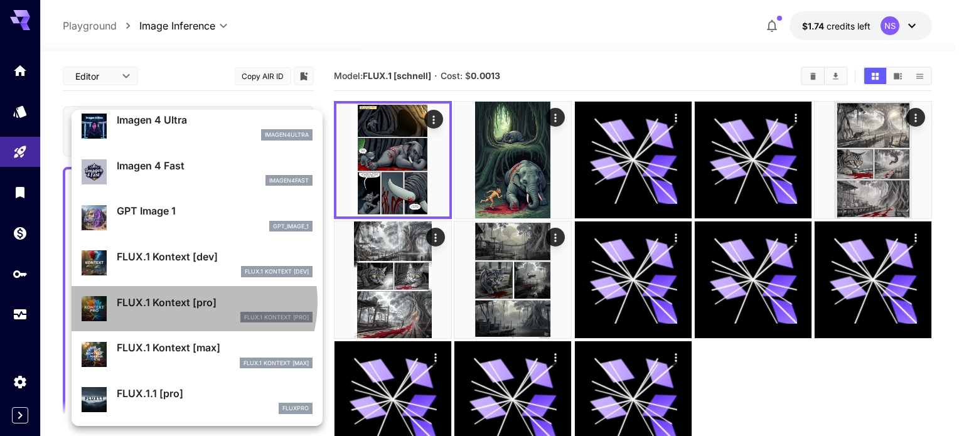
click at [186, 302] on p "FLUX.1 Kontext [pro]" at bounding box center [215, 302] width 196 height 15
type input "**********"
type input "****"
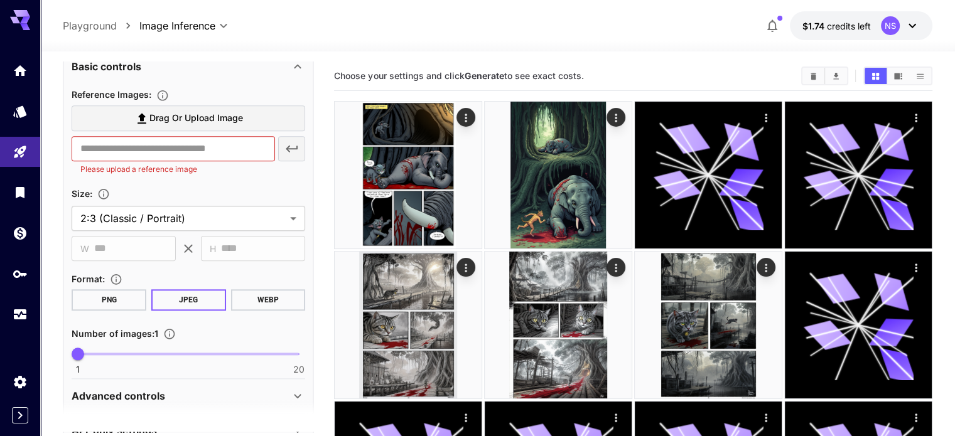
scroll to position [1341, 0]
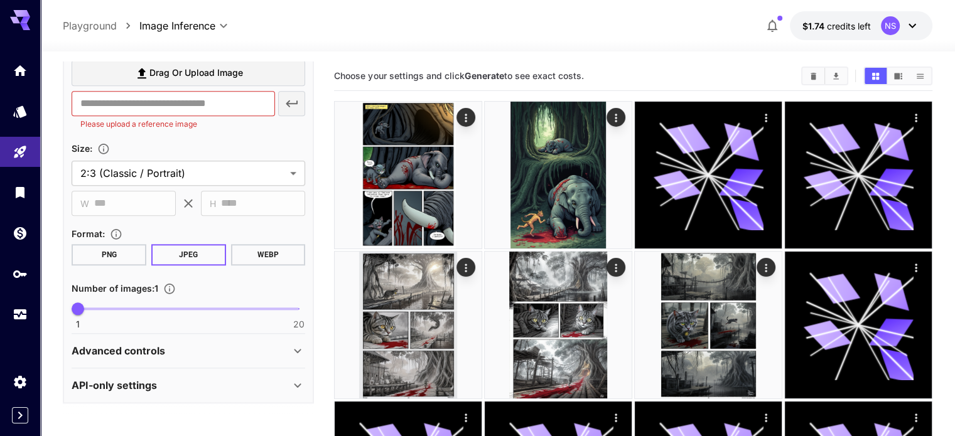
click at [108, 249] on button "PNG" at bounding box center [109, 254] width 75 height 21
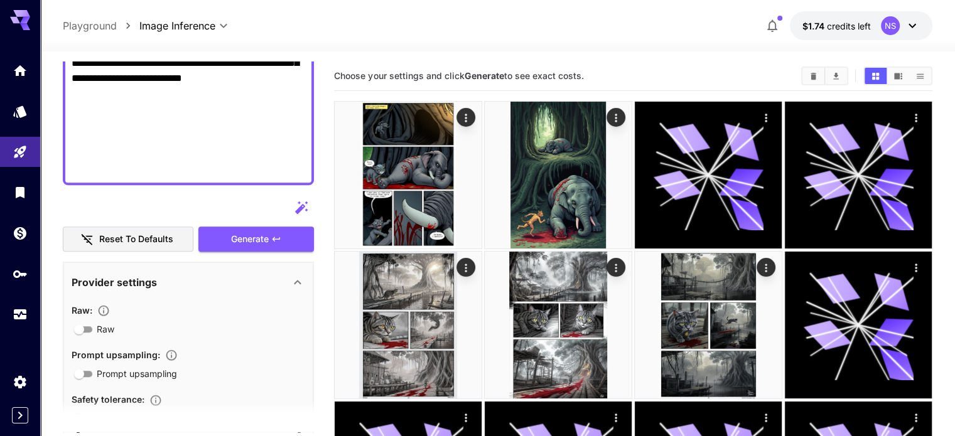
scroll to position [838, 0]
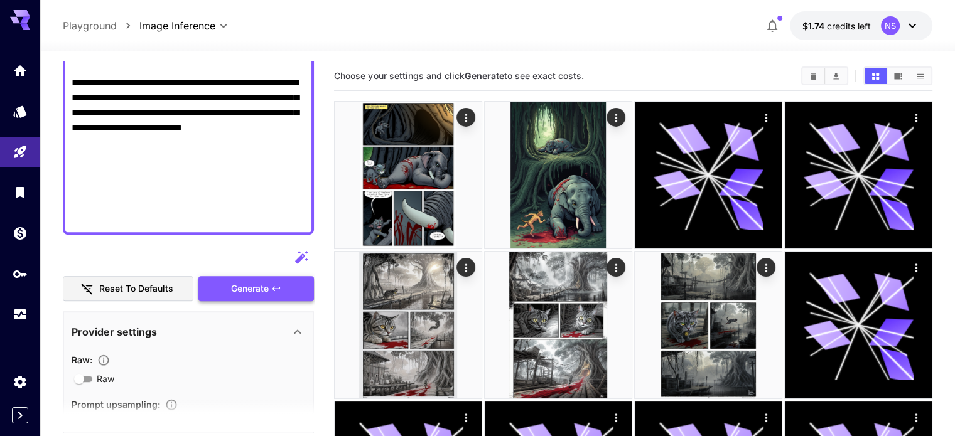
click at [247, 284] on span "Generate" at bounding box center [250, 289] width 38 height 16
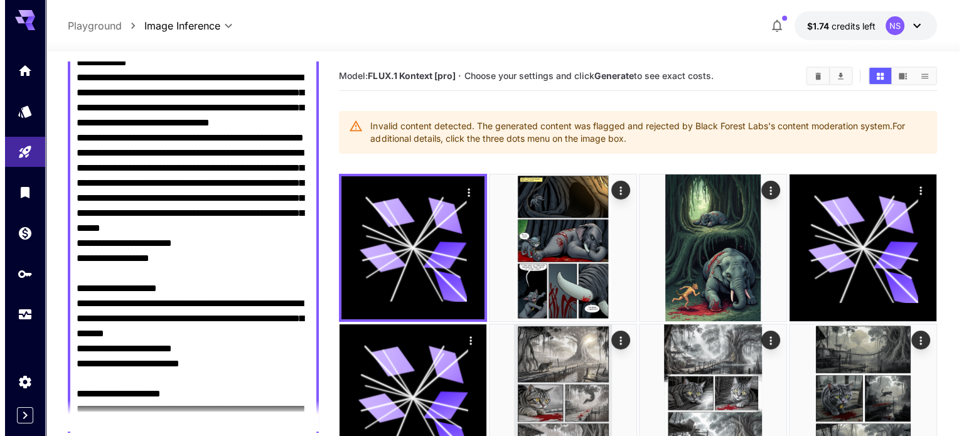
scroll to position [0, 0]
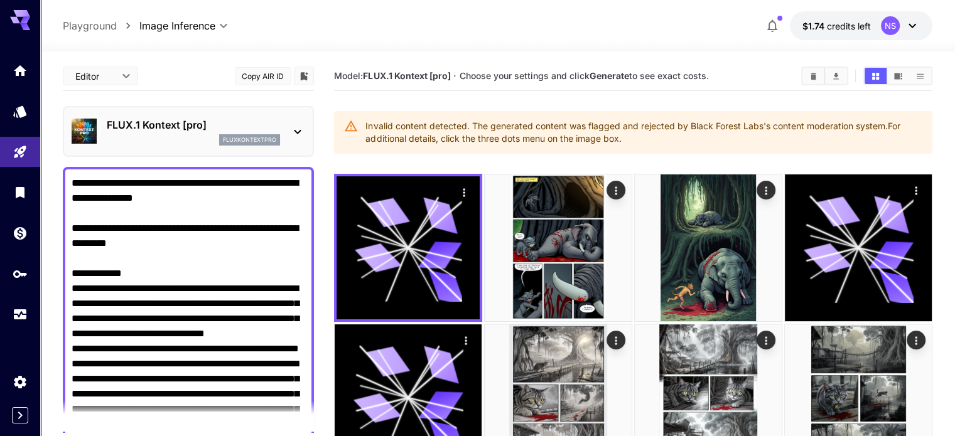
click at [296, 134] on icon at bounding box center [297, 131] width 15 height 15
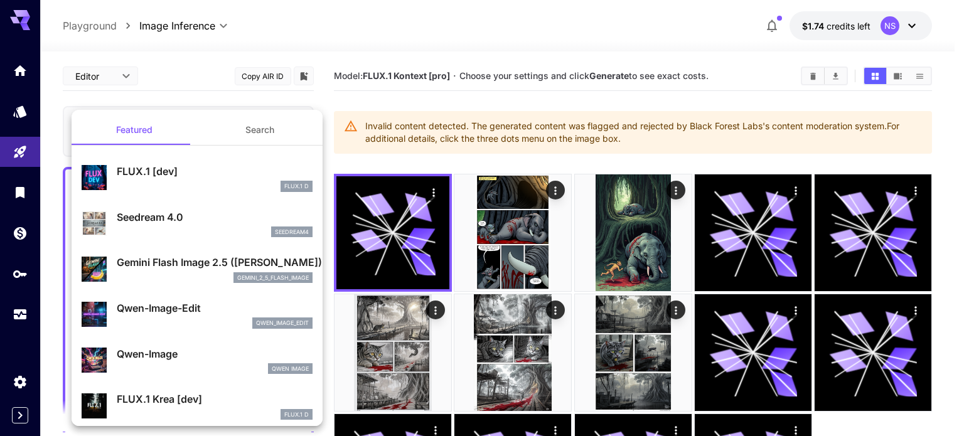
click at [434, 193] on div at bounding box center [482, 218] width 964 height 436
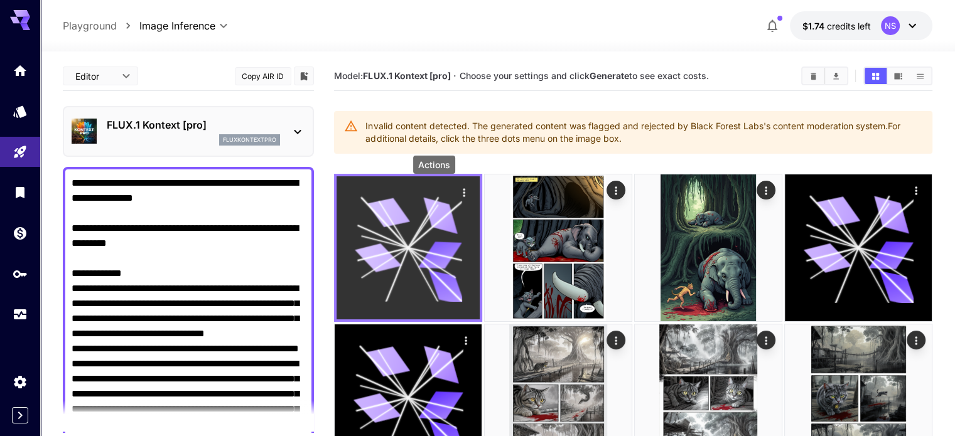
click at [458, 199] on div "Actions" at bounding box center [464, 192] width 13 height 15
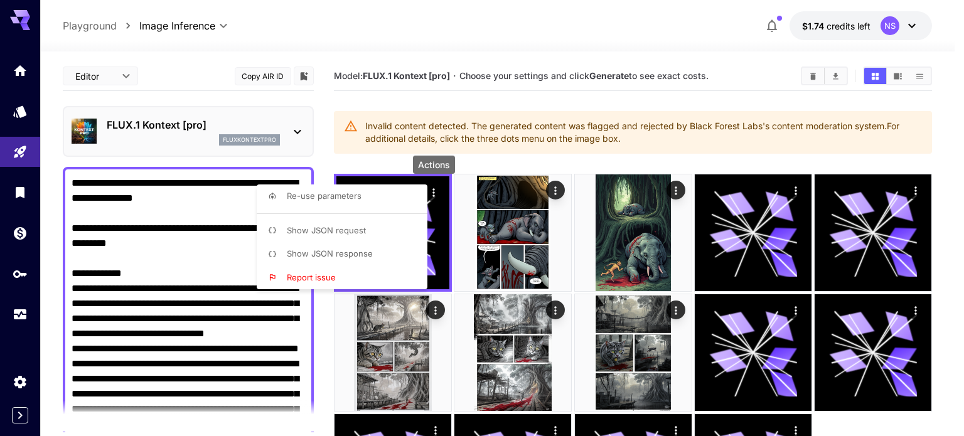
click at [655, 165] on div at bounding box center [482, 218] width 964 height 436
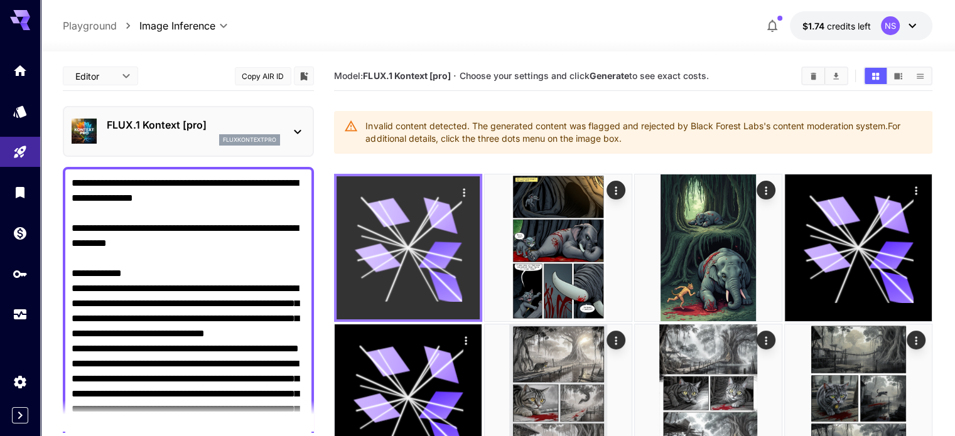
drag, startPoint x: 378, startPoint y: 203, endPoint x: 338, endPoint y: 247, distance: 59.5
click at [338, 247] on div at bounding box center [407, 247] width 143 height 143
click at [394, 222] on icon at bounding box center [408, 247] width 107 height 107
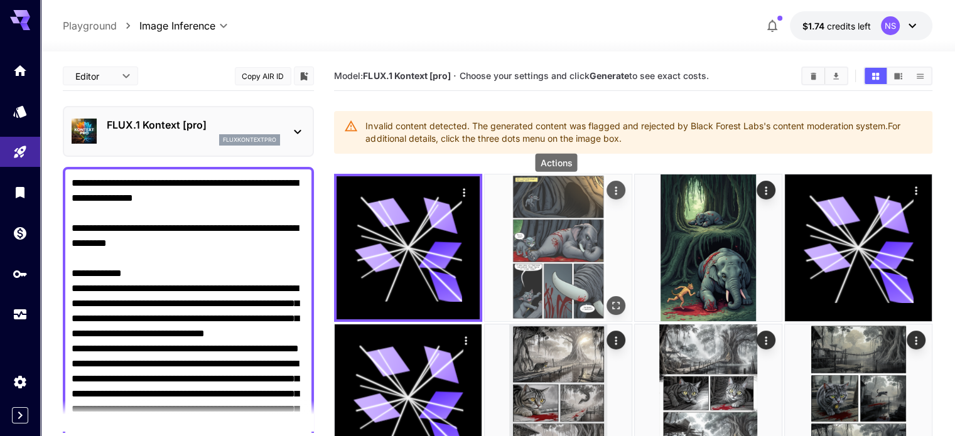
click at [609, 185] on icon "Actions" at bounding box center [615, 191] width 13 height 13
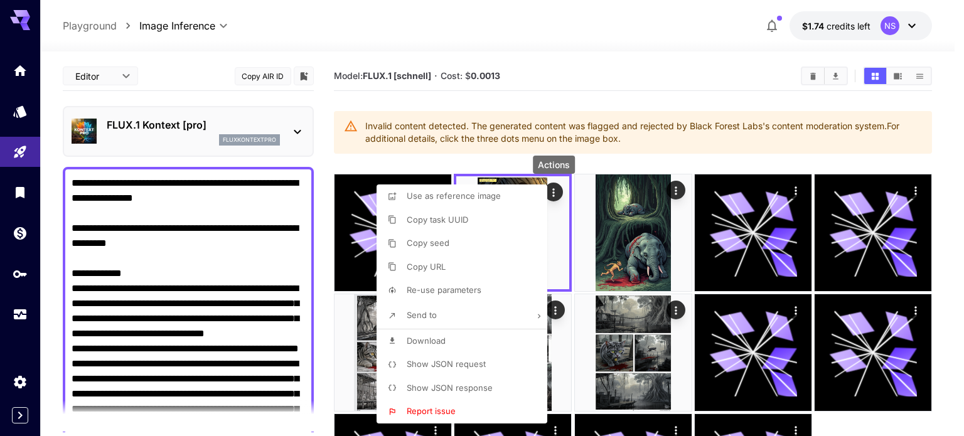
click at [557, 160] on div "Actions" at bounding box center [554, 165] width 42 height 18
click at [683, 60] on div at bounding box center [482, 218] width 964 height 436
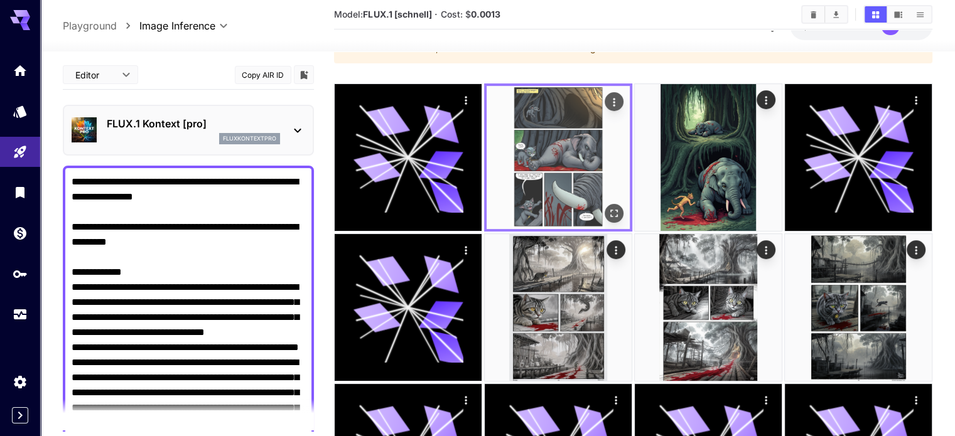
scroll to position [132, 0]
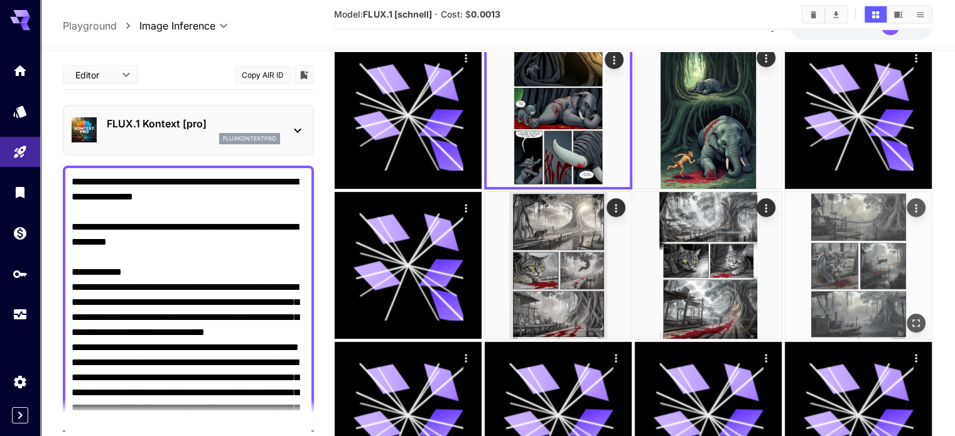
click at [784, 216] on img at bounding box center [857, 265] width 147 height 147
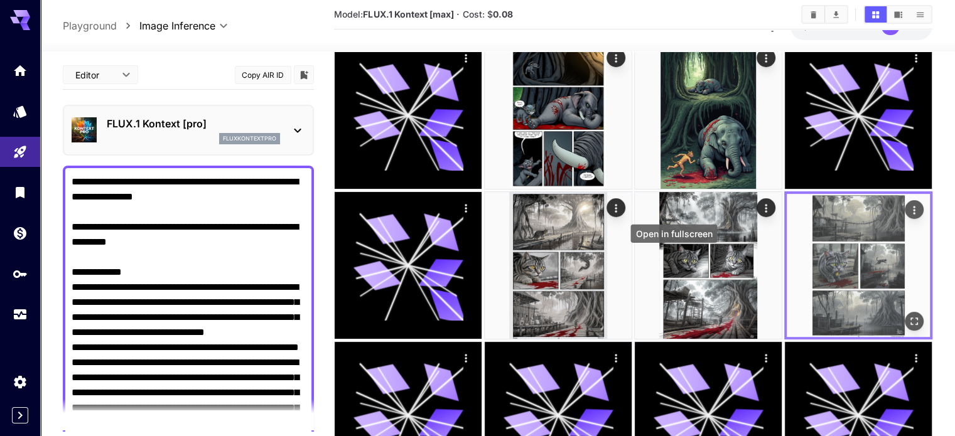
click at [907, 315] on icon "Open in fullscreen" at bounding box center [913, 321] width 13 height 13
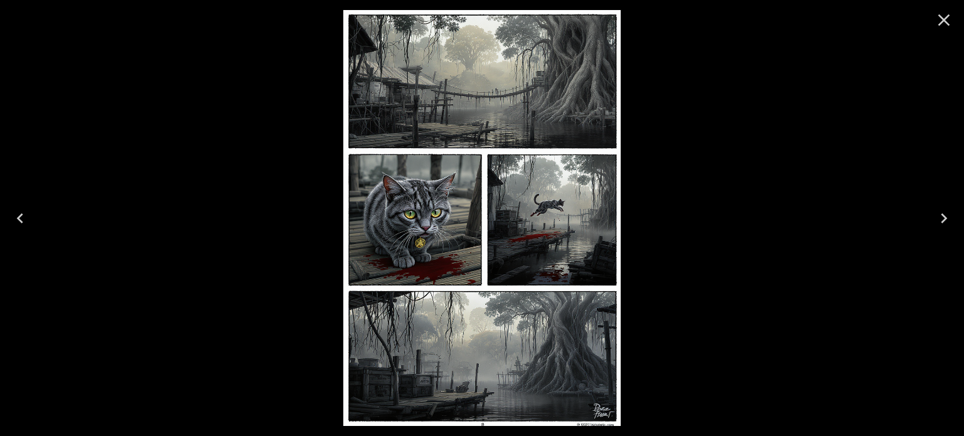
click at [772, 173] on div at bounding box center [482, 218] width 964 height 436
click at [946, 19] on icon "Close" at bounding box center [944, 20] width 12 height 12
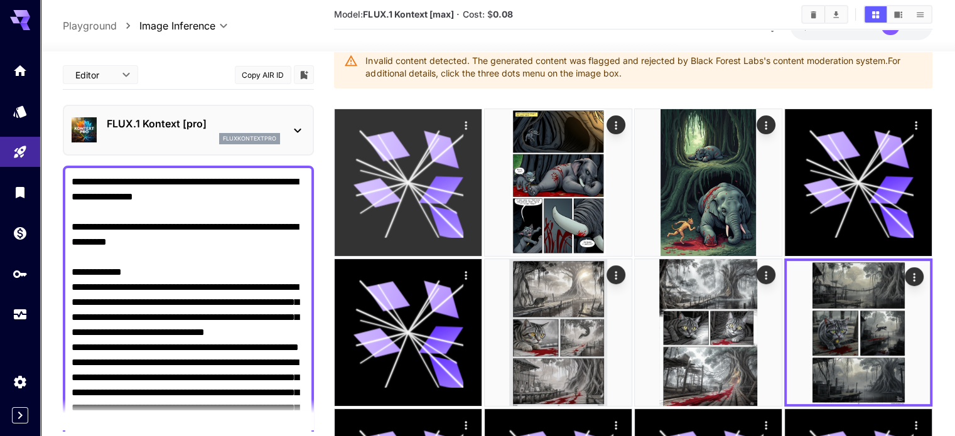
scroll to position [0, 0]
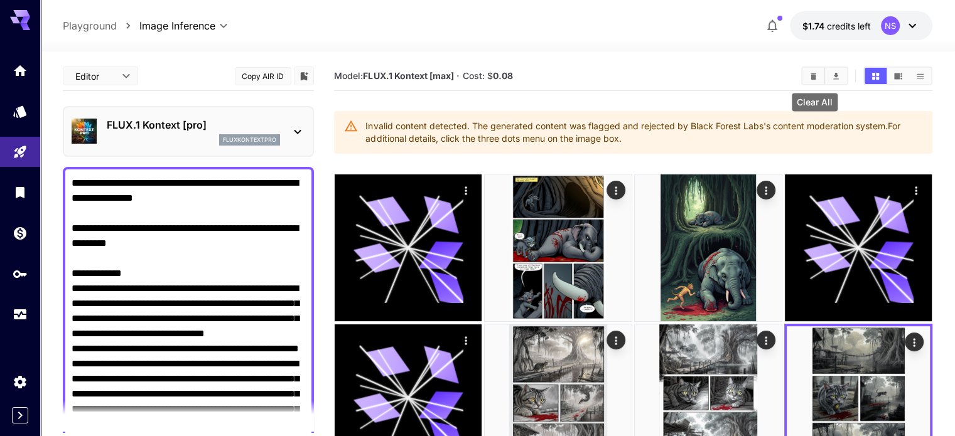
click at [811, 70] on button "Clear All" at bounding box center [813, 76] width 22 height 16
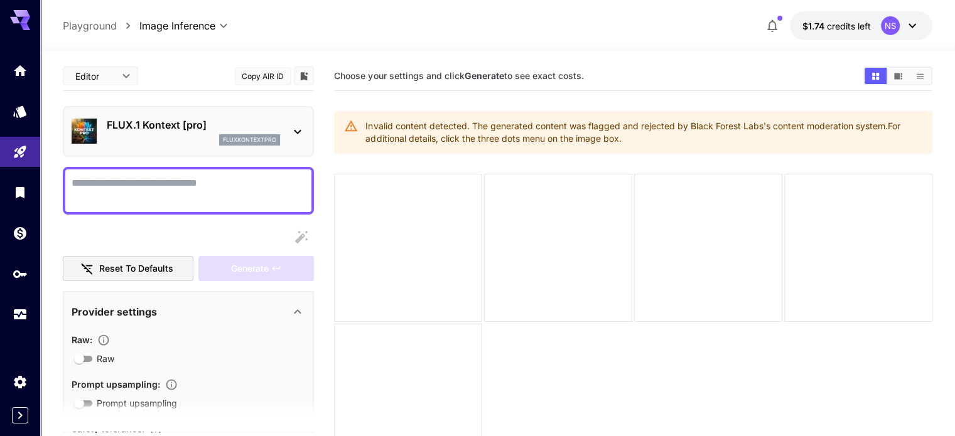
click at [212, 120] on p "FLUX.1 Kontext [pro]" at bounding box center [193, 124] width 173 height 15
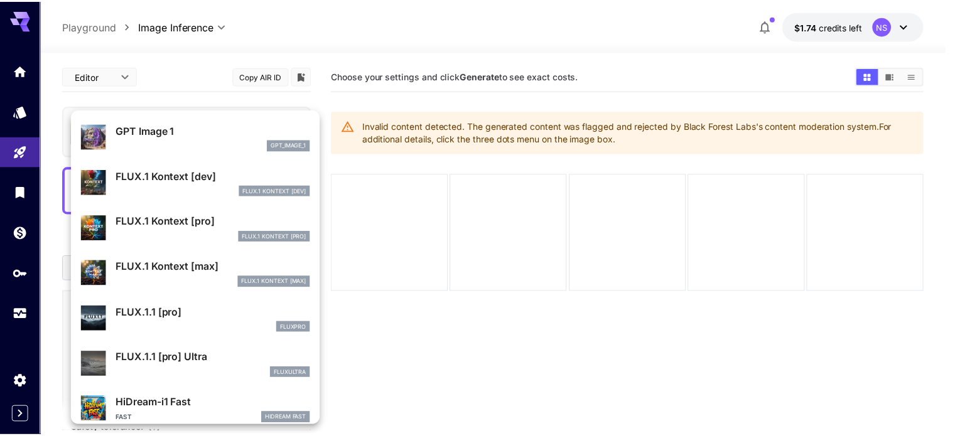
scroll to position [820, 0]
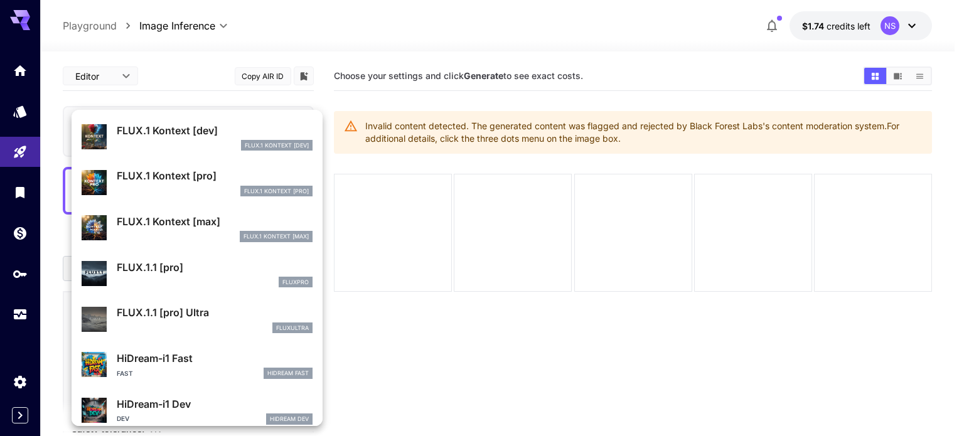
click at [185, 220] on p "FLUX.1 Kontext [max]" at bounding box center [215, 221] width 196 height 15
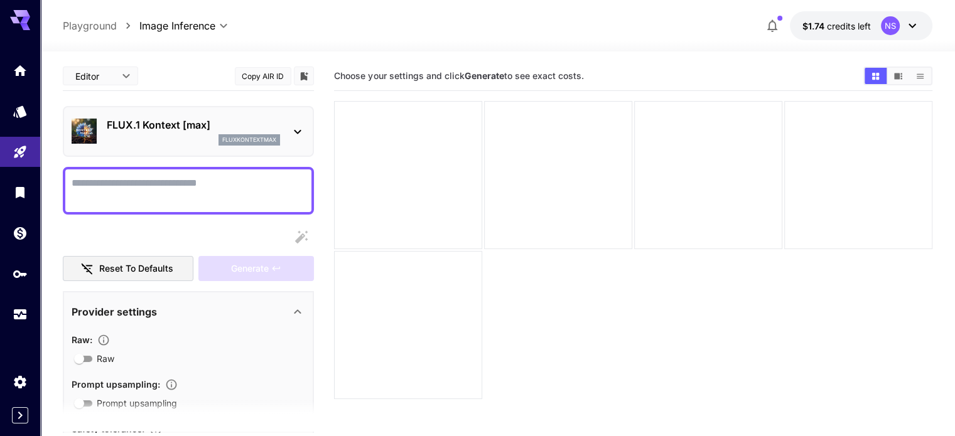
click at [161, 181] on textarea "Raw" at bounding box center [188, 191] width 233 height 30
paste textarea "**********"
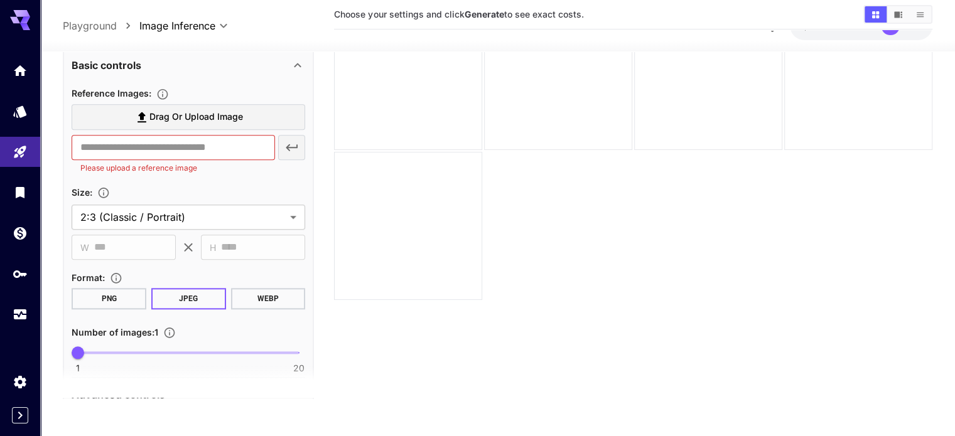
scroll to position [1318, 0]
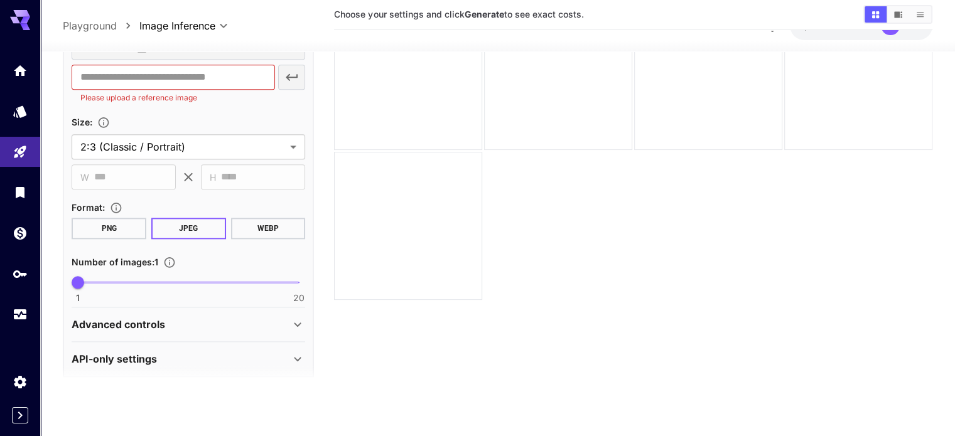
type textarea "**********"
click at [121, 221] on button "PNG" at bounding box center [109, 228] width 75 height 21
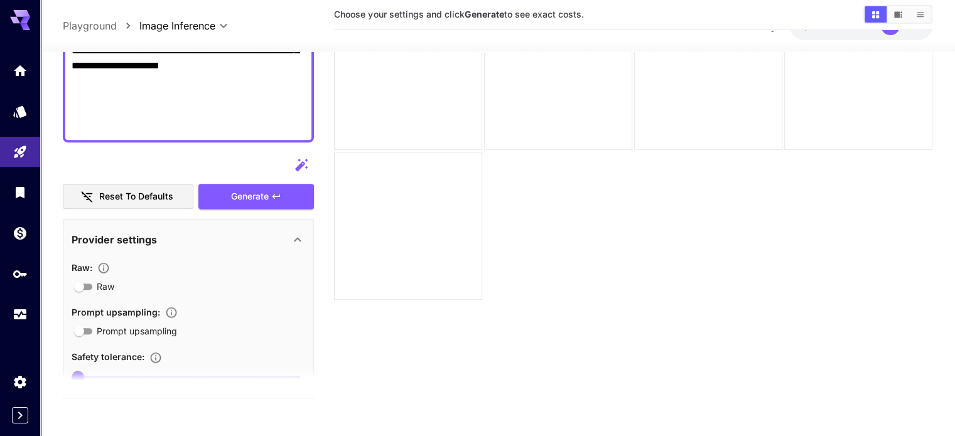
scroll to position [816, 0]
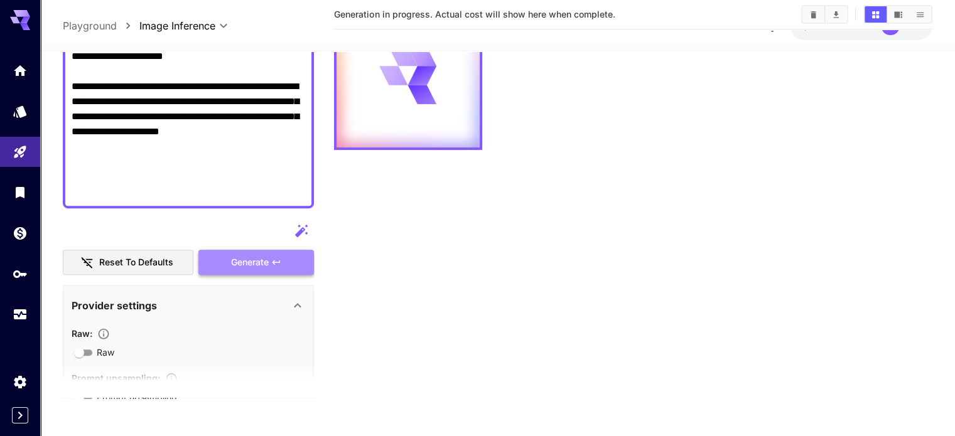
click at [241, 265] on span "Generate" at bounding box center [250, 263] width 38 height 16
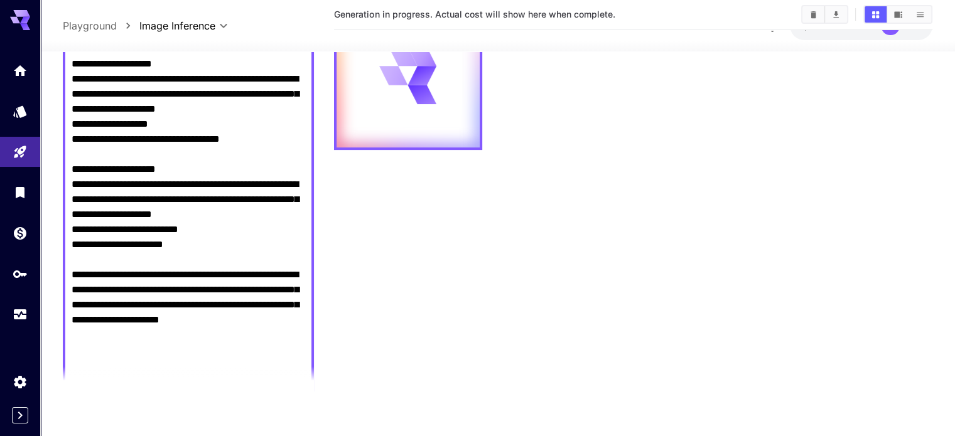
scroll to position [0, 0]
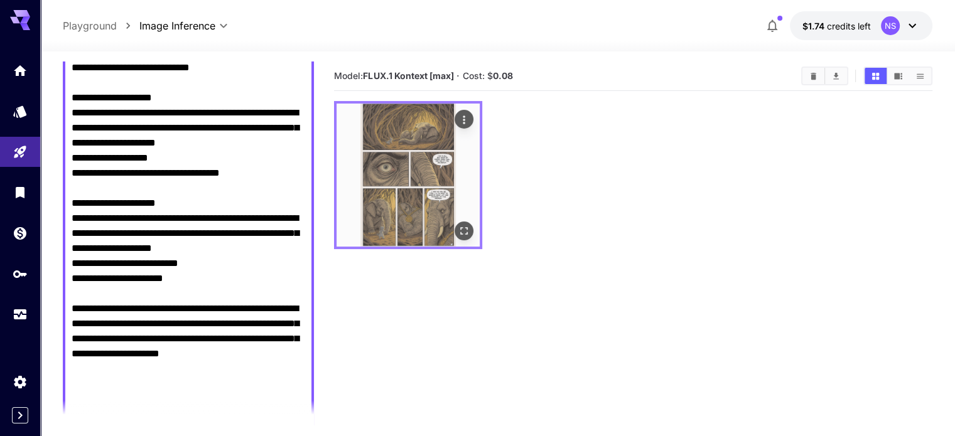
click at [365, 155] on img at bounding box center [407, 175] width 143 height 143
click at [458, 225] on icon "Open in fullscreen" at bounding box center [464, 231] width 13 height 13
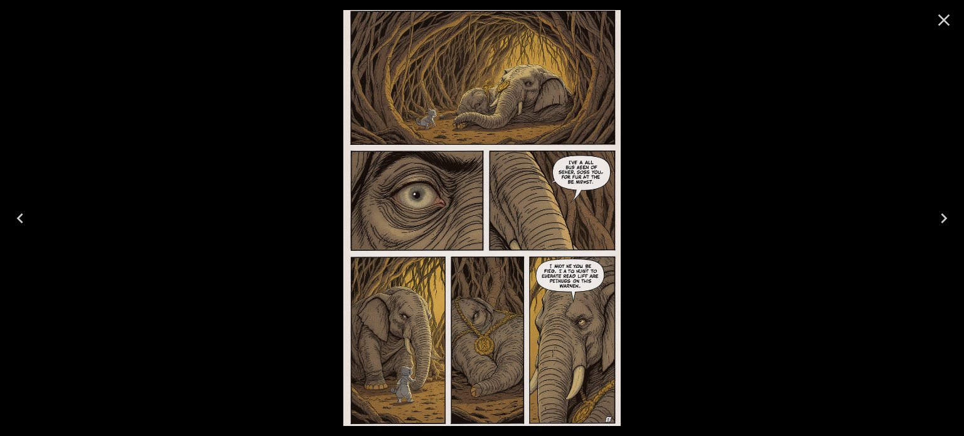
click at [939, 23] on icon "Close" at bounding box center [944, 20] width 12 height 12
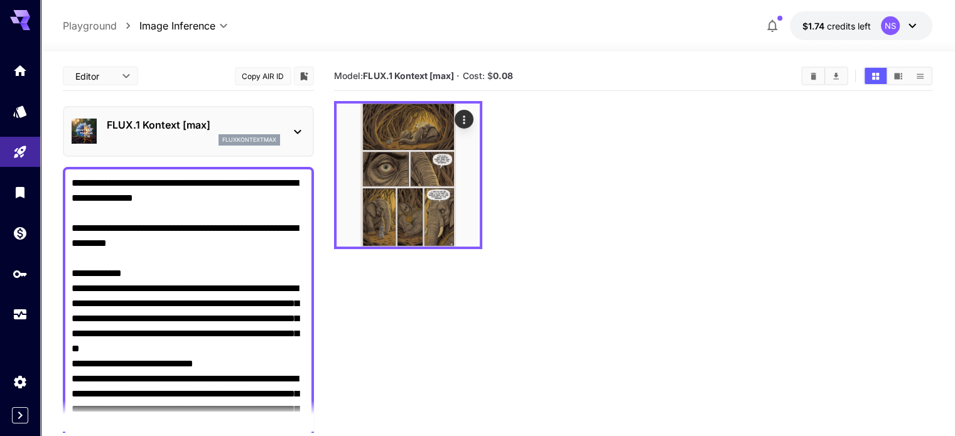
click at [291, 124] on div at bounding box center [297, 132] width 15 height 16
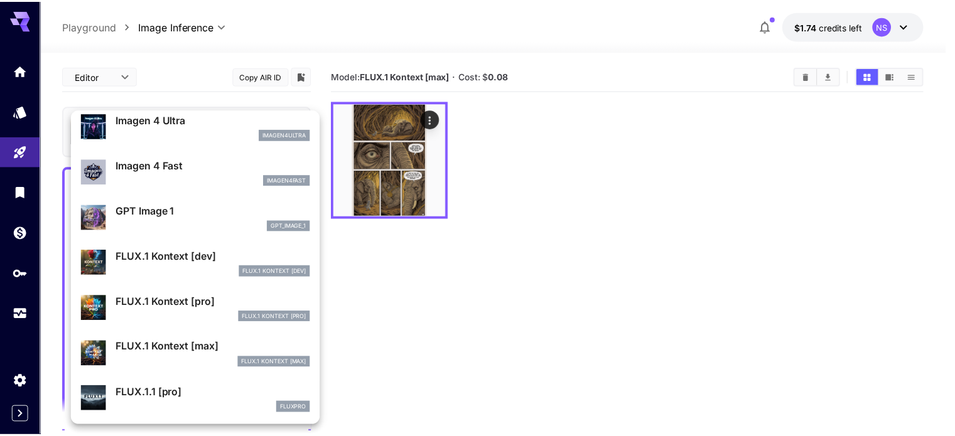
scroll to position [818, 0]
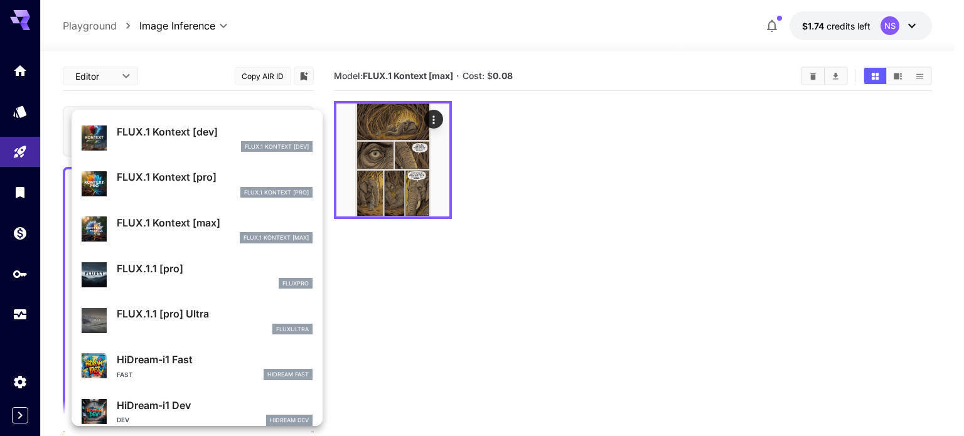
click at [181, 171] on p "FLUX.1 Kontext [pro]" at bounding box center [215, 176] width 196 height 15
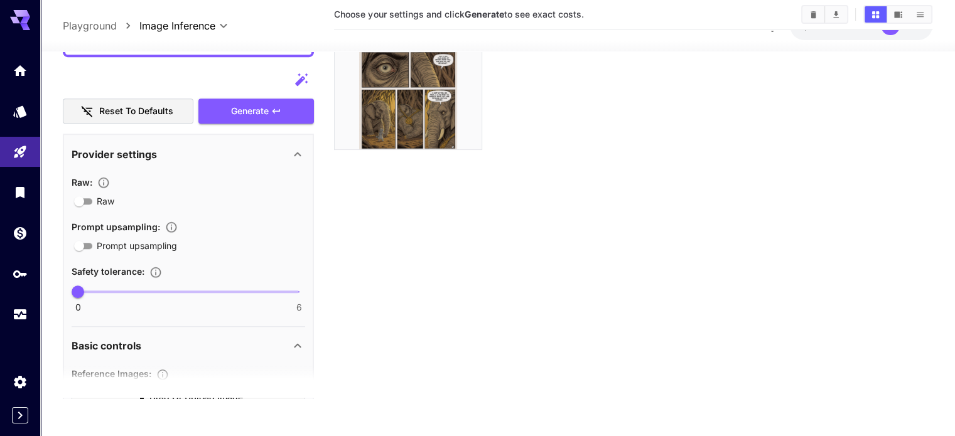
scroll to position [1004, 0]
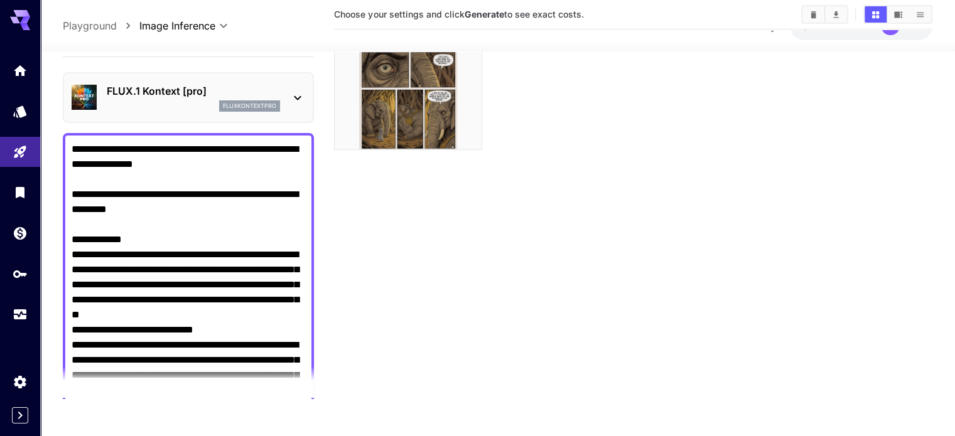
scroll to position [1255, 0]
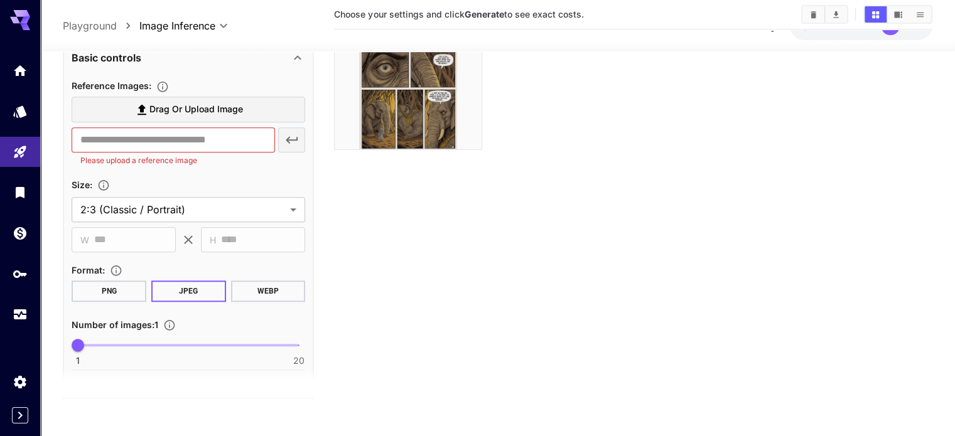
click at [114, 289] on button "PNG" at bounding box center [109, 291] width 75 height 21
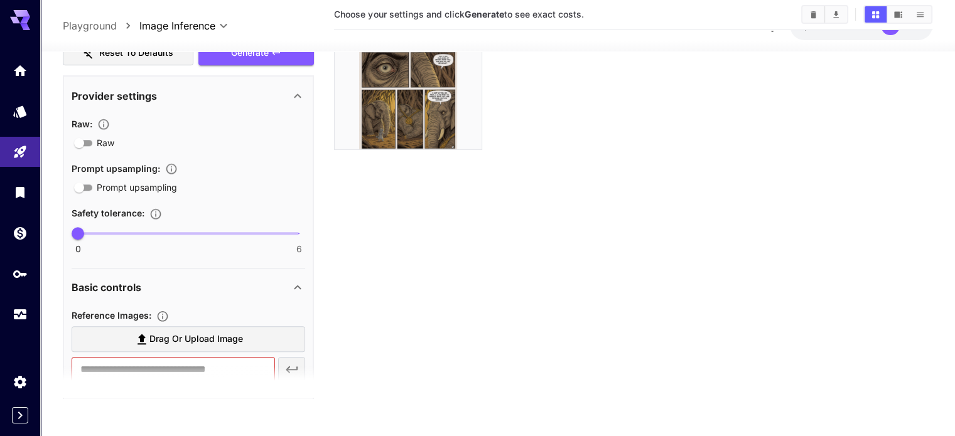
scroll to position [949, 0]
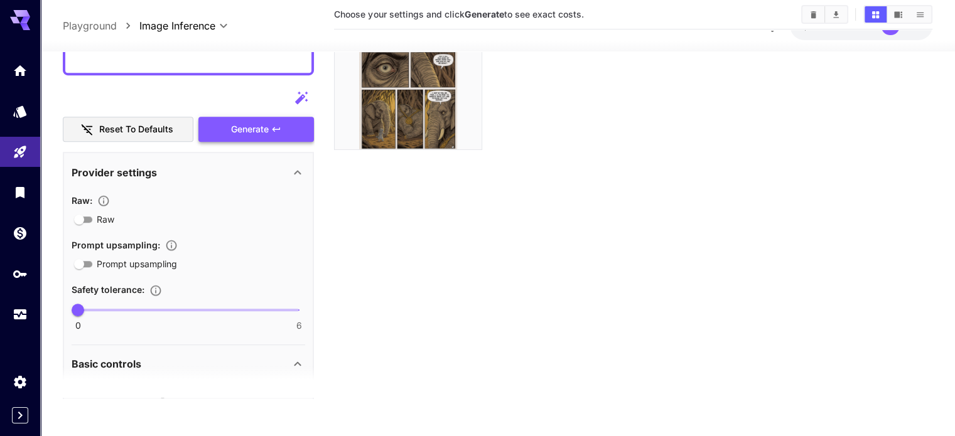
click at [247, 119] on button "Generate" at bounding box center [255, 130] width 115 height 26
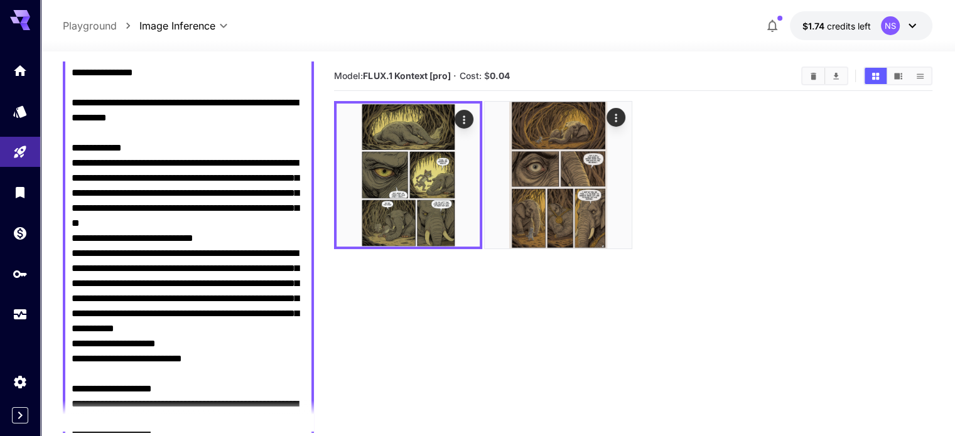
scroll to position [0, 0]
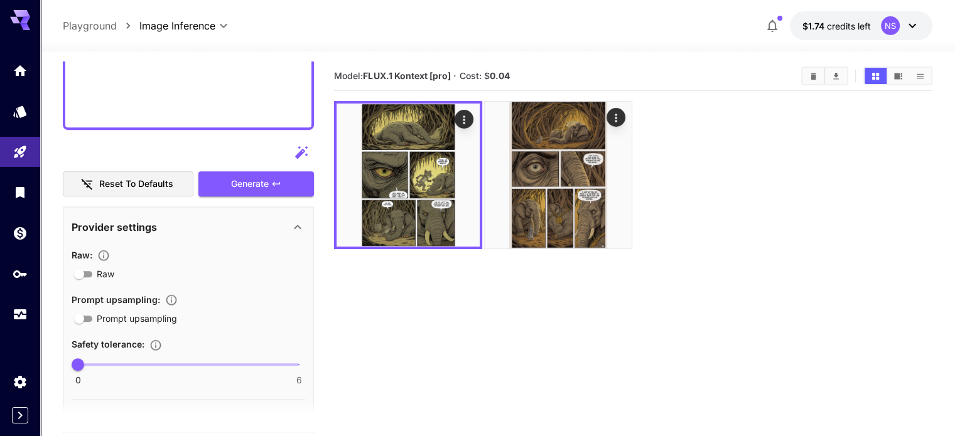
scroll to position [941, 0]
click at [244, 188] on span "Generate" at bounding box center [250, 186] width 38 height 16
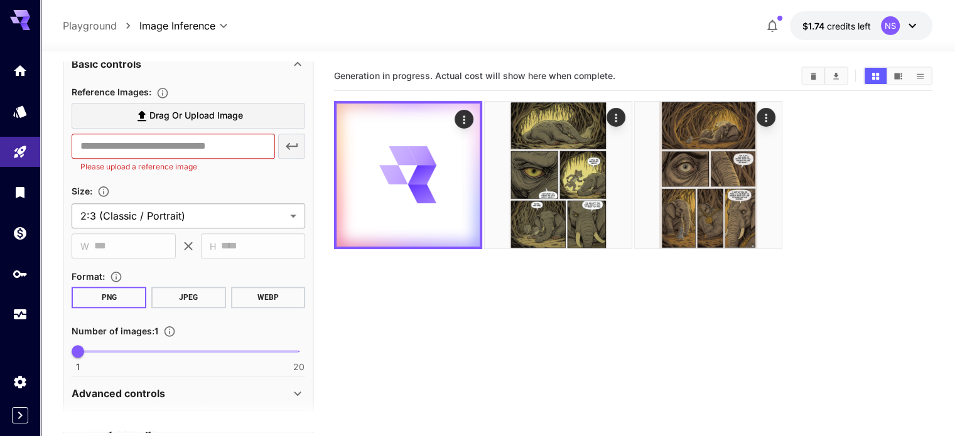
scroll to position [1278, 0]
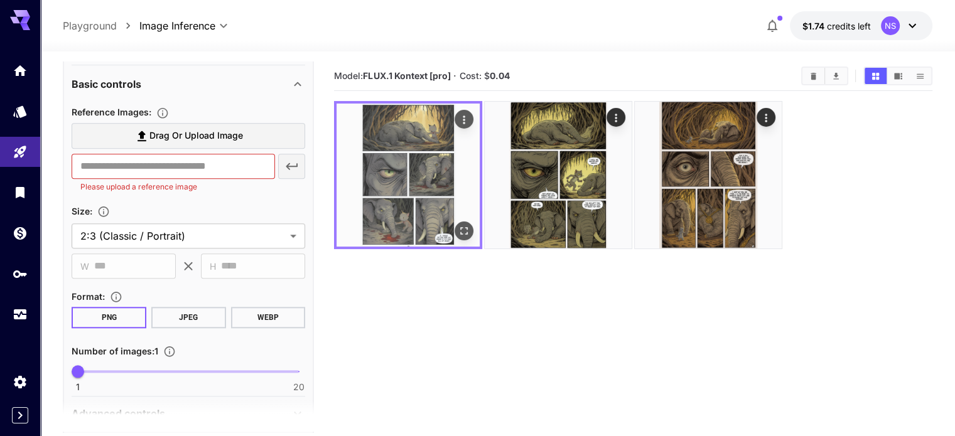
click at [397, 141] on img at bounding box center [407, 175] width 143 height 143
click at [458, 225] on icon "Open in fullscreen" at bounding box center [464, 231] width 13 height 13
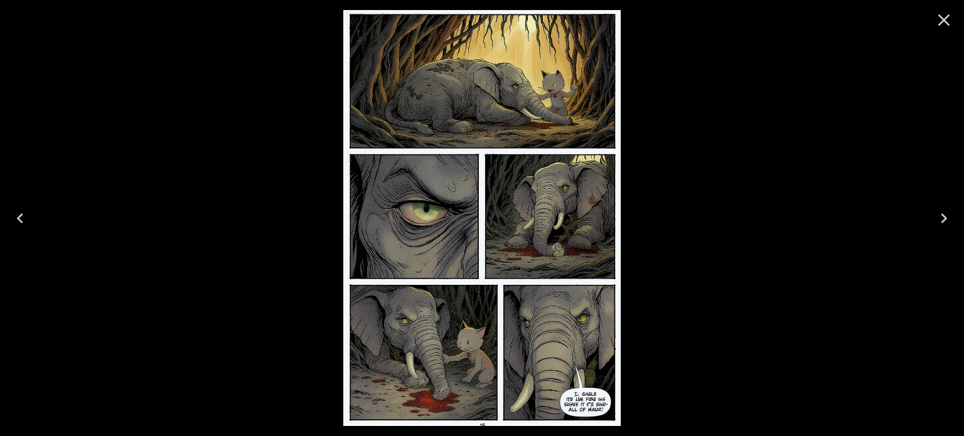
click at [938, 220] on icon "Next" at bounding box center [944, 218] width 20 height 20
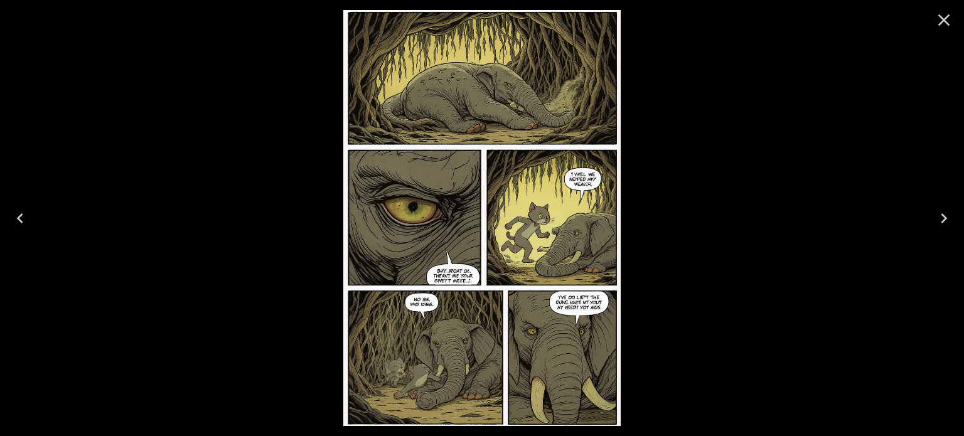
click at [938, 220] on icon "Next" at bounding box center [944, 218] width 20 height 20
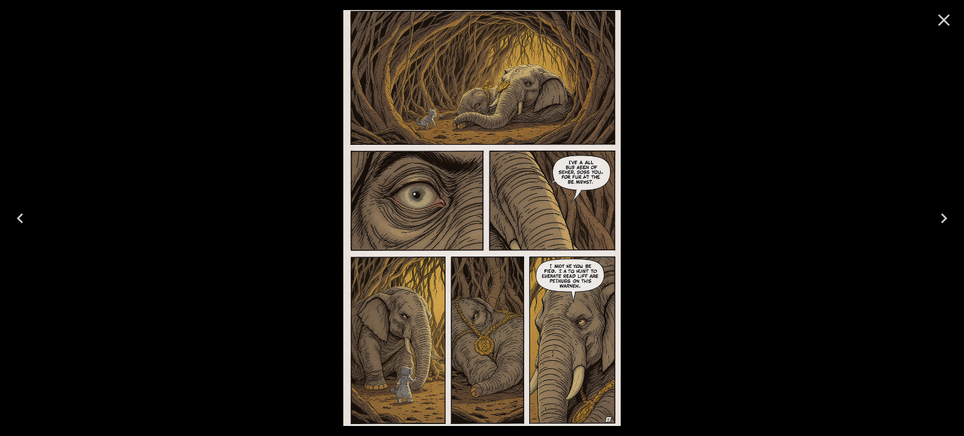
click at [938, 220] on icon "Next" at bounding box center [944, 218] width 20 height 20
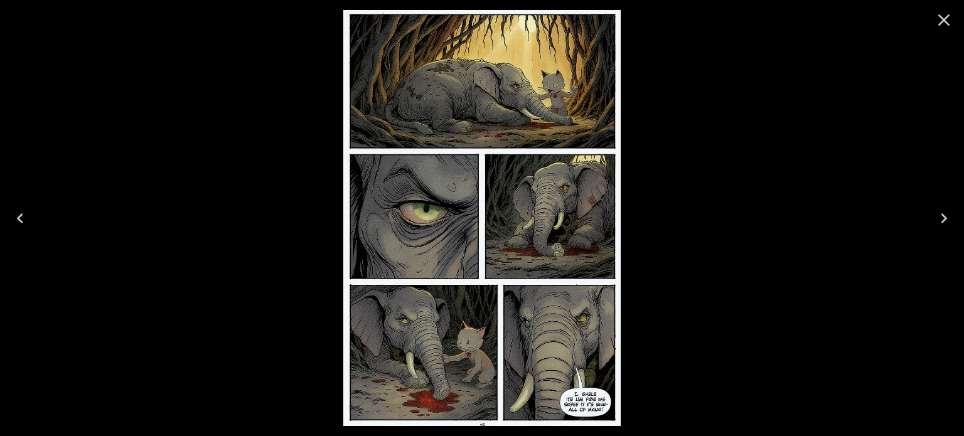
click at [944, 23] on icon "Close" at bounding box center [944, 20] width 20 height 20
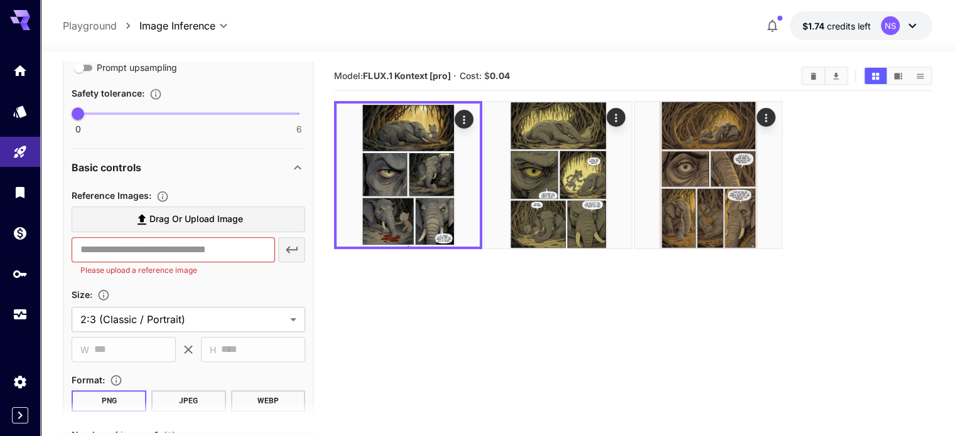
scroll to position [99, 0]
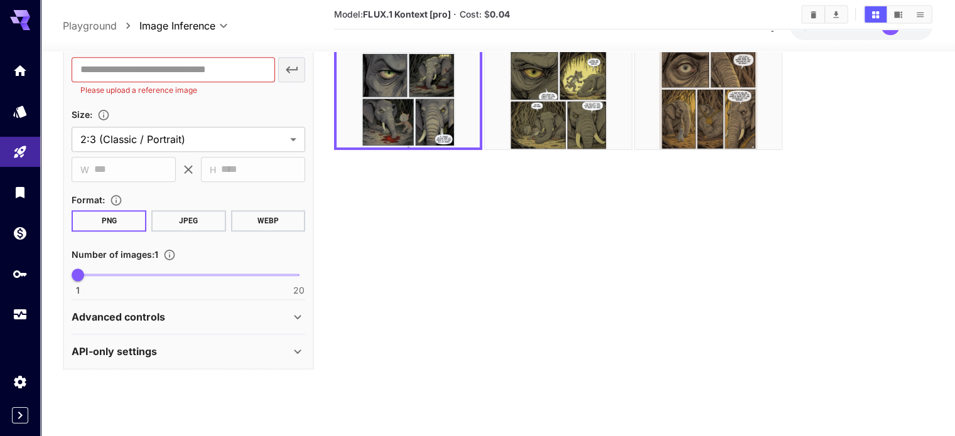
drag, startPoint x: 72, startPoint y: 197, endPoint x: 336, endPoint y: 466, distance: 376.8
click at [336, 436] on html "**********" at bounding box center [477, 168] width 955 height 535
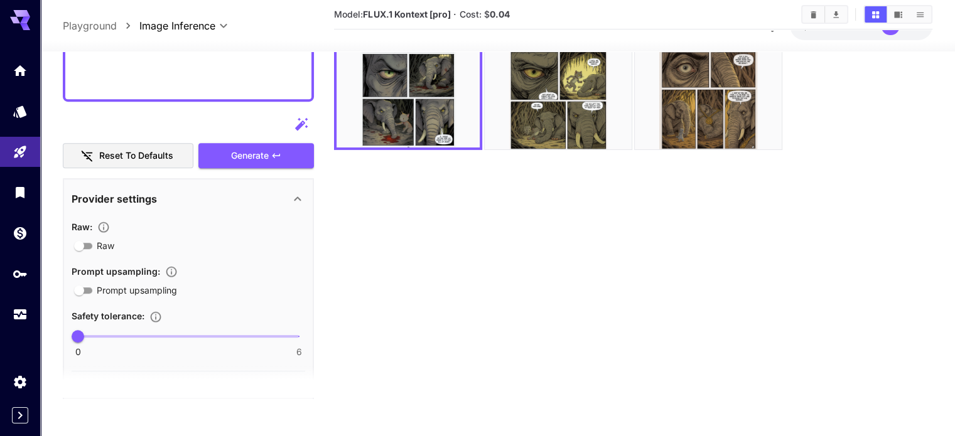
scroll to position [838, 0]
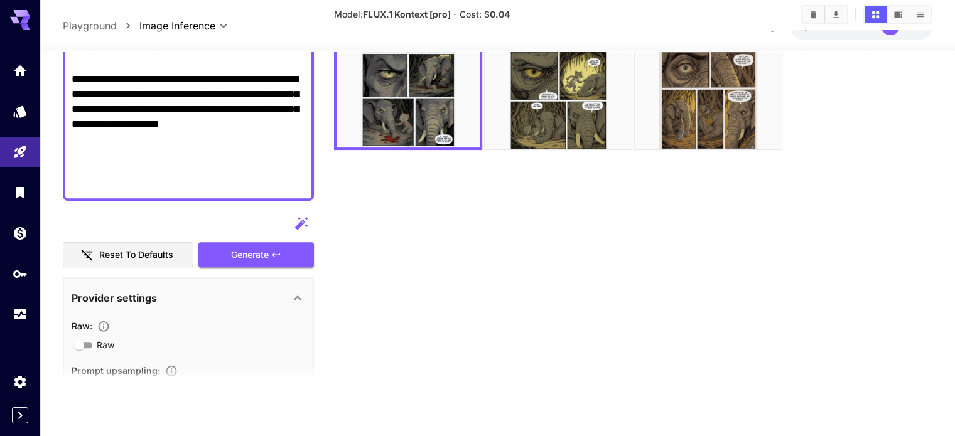
paste textarea "**********"
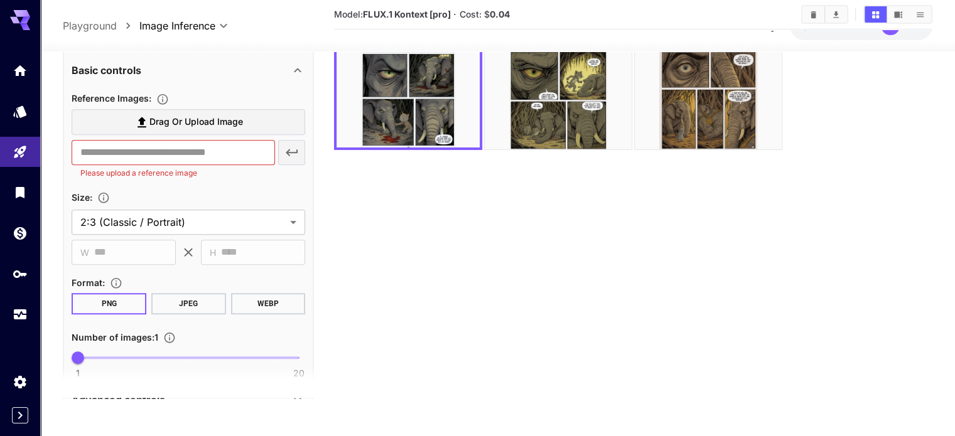
scroll to position [919, 0]
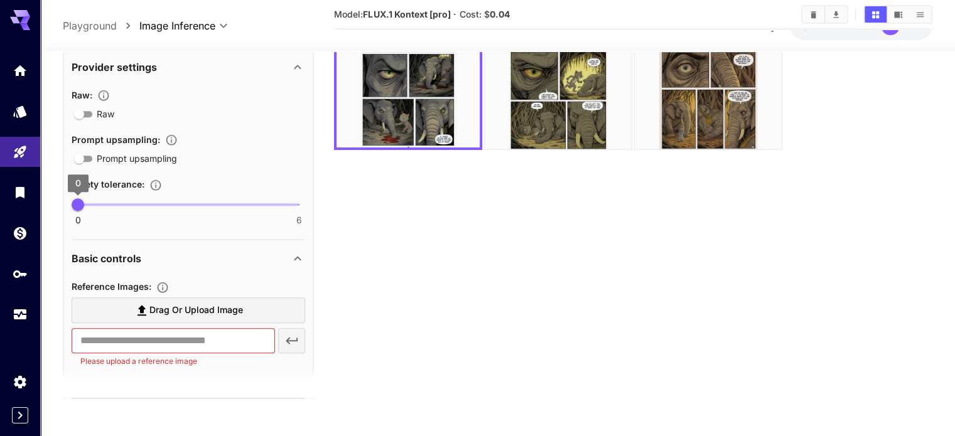
type textarea "**********"
type input "*"
drag, startPoint x: 78, startPoint y: 206, endPoint x: 290, endPoint y: 193, distance: 211.9
click at [290, 193] on section "Safety tolerance : 0 6 6" at bounding box center [188, 200] width 233 height 48
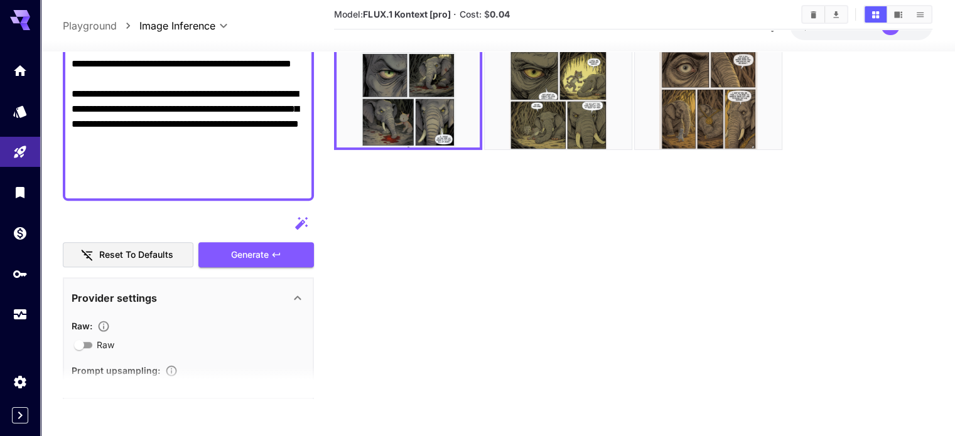
scroll to position [688, 0]
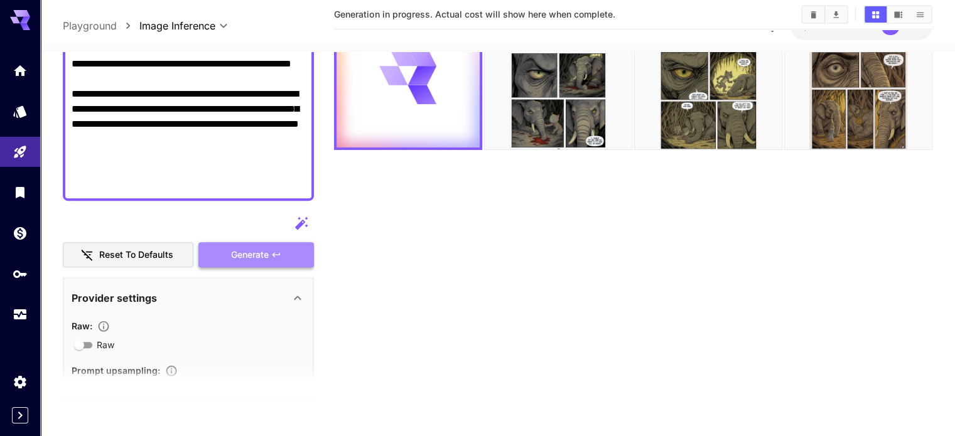
click at [256, 251] on span "Generate" at bounding box center [250, 255] width 38 height 16
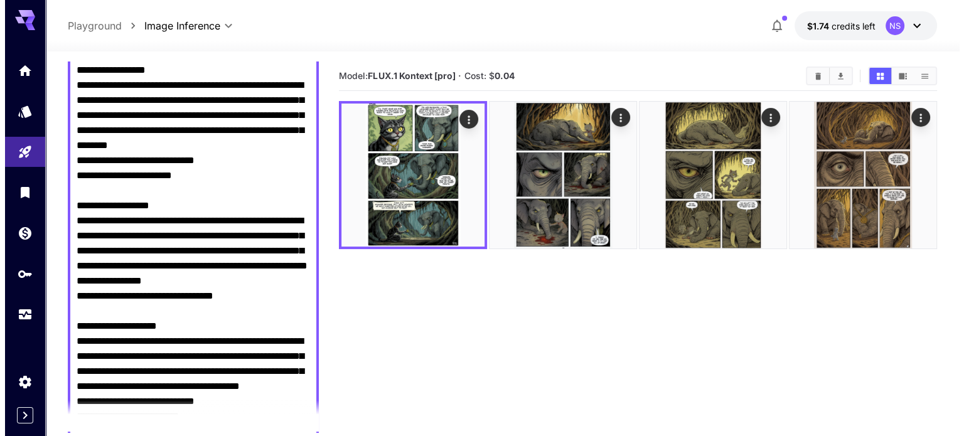
scroll to position [0, 0]
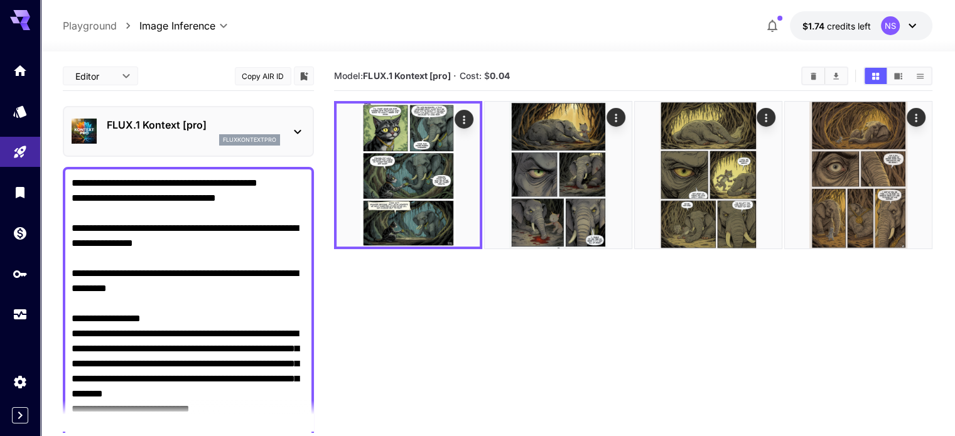
click at [299, 127] on icon at bounding box center [297, 131] width 15 height 15
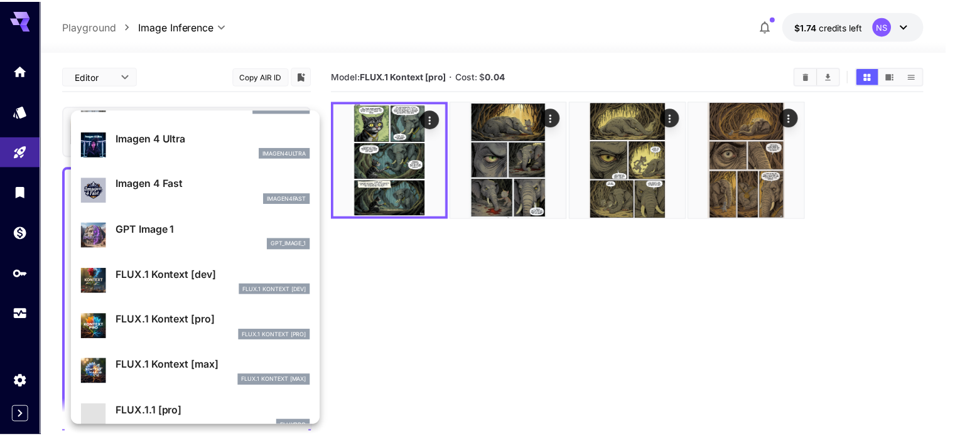
scroll to position [693, 0]
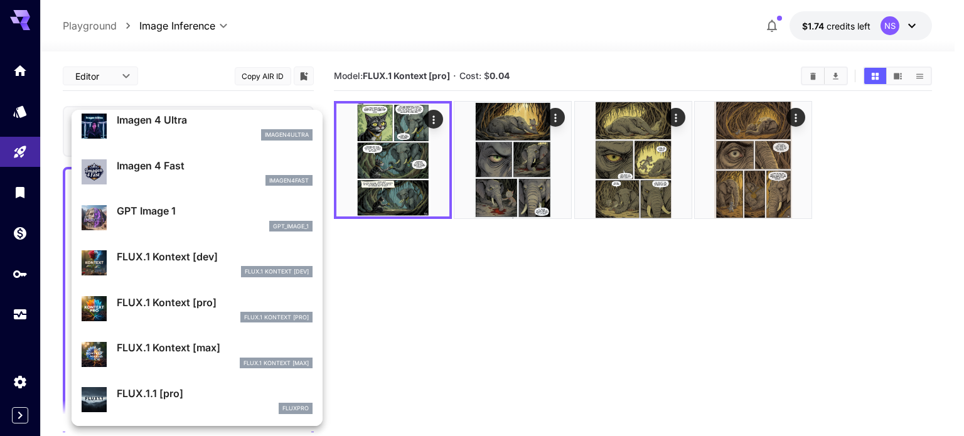
click at [181, 358] on div "FLUX.1 Kontext [max]" at bounding box center [215, 363] width 196 height 11
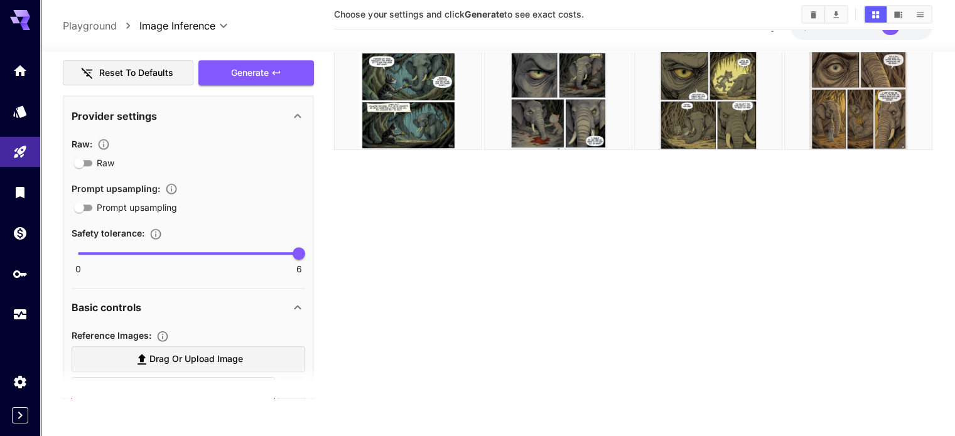
scroll to position [816, 0]
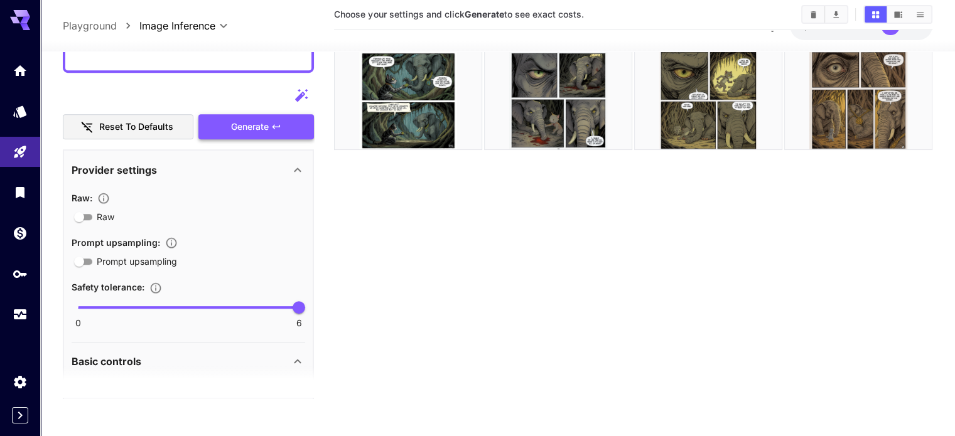
click at [257, 120] on span "Generate" at bounding box center [250, 127] width 38 height 16
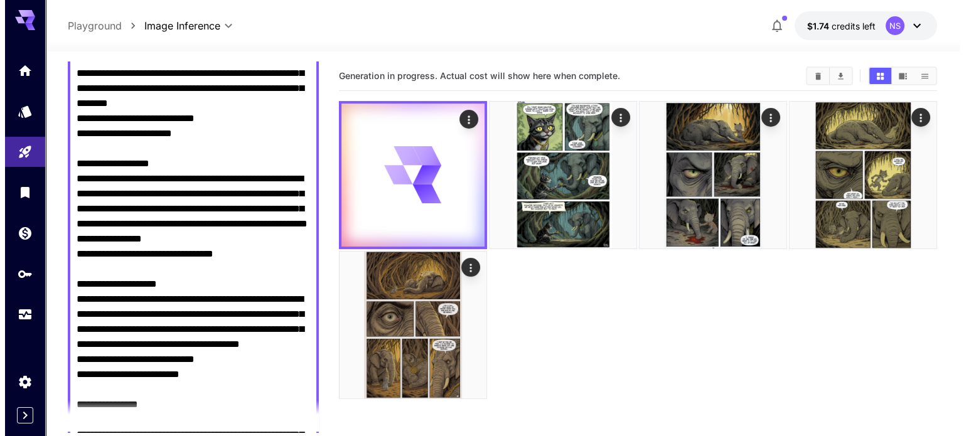
scroll to position [251, 0]
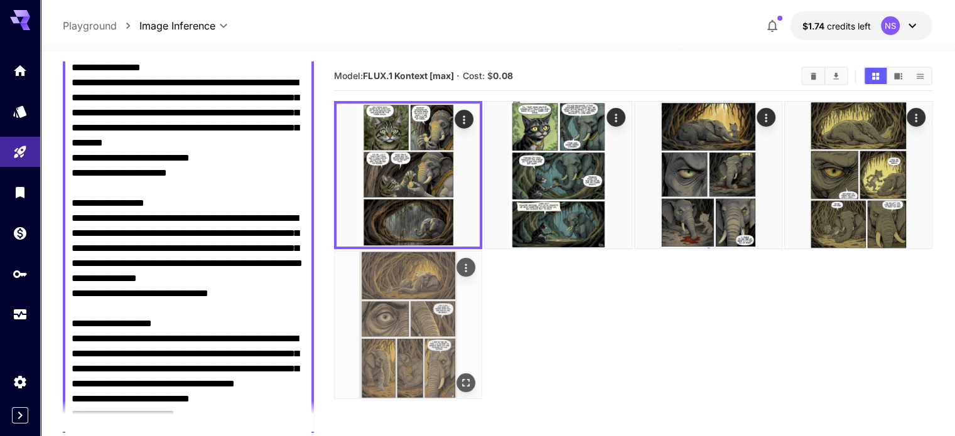
click at [481, 252] on img at bounding box center [407, 325] width 147 height 147
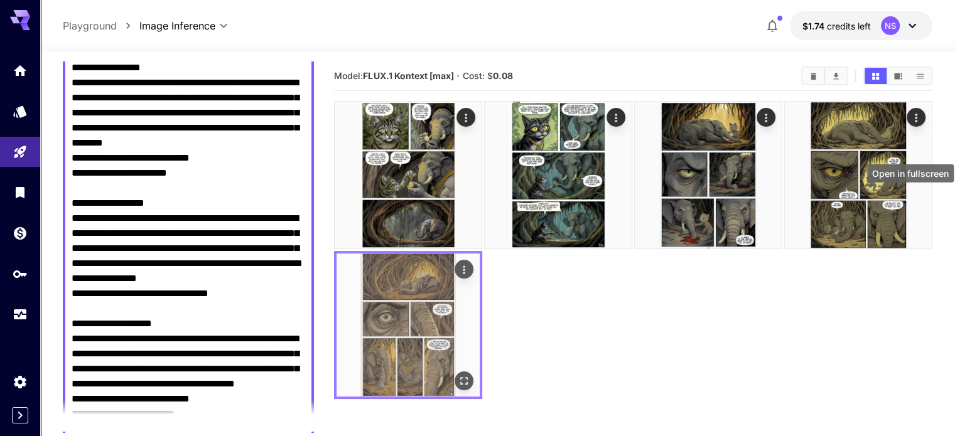
click at [470, 374] on icon "Open in fullscreen" at bounding box center [464, 380] width 13 height 13
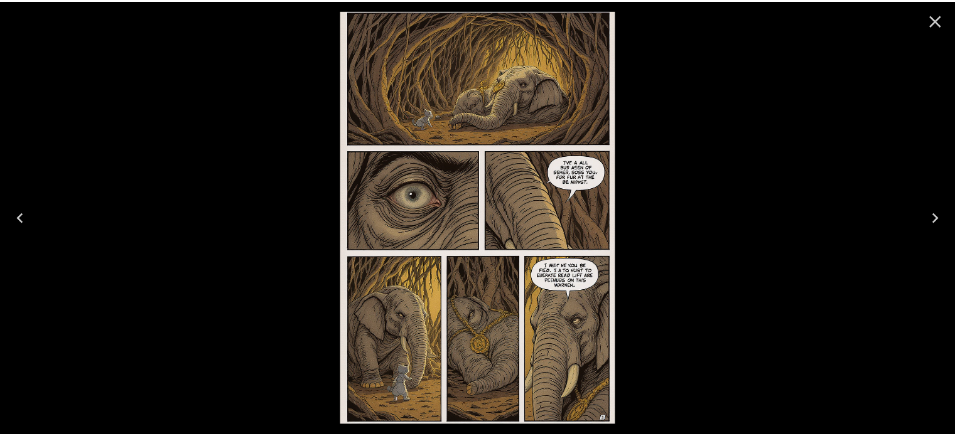
scroll to position [251, 0]
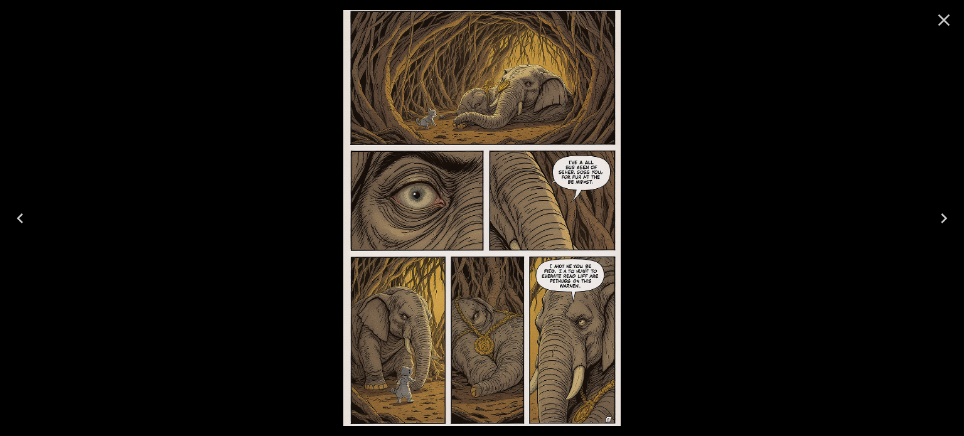
click at [24, 212] on icon "Previous" at bounding box center [20, 218] width 20 height 20
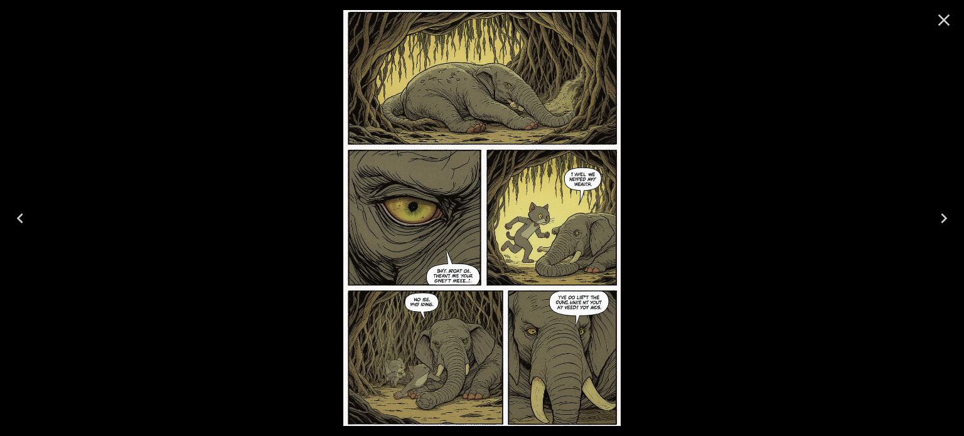
click at [24, 212] on icon "Previous" at bounding box center [20, 218] width 20 height 20
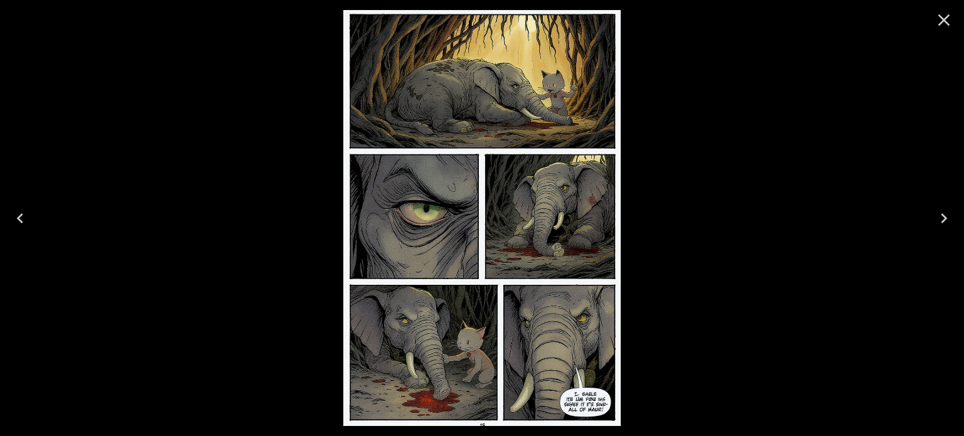
click at [946, 215] on icon "Next" at bounding box center [944, 218] width 20 height 20
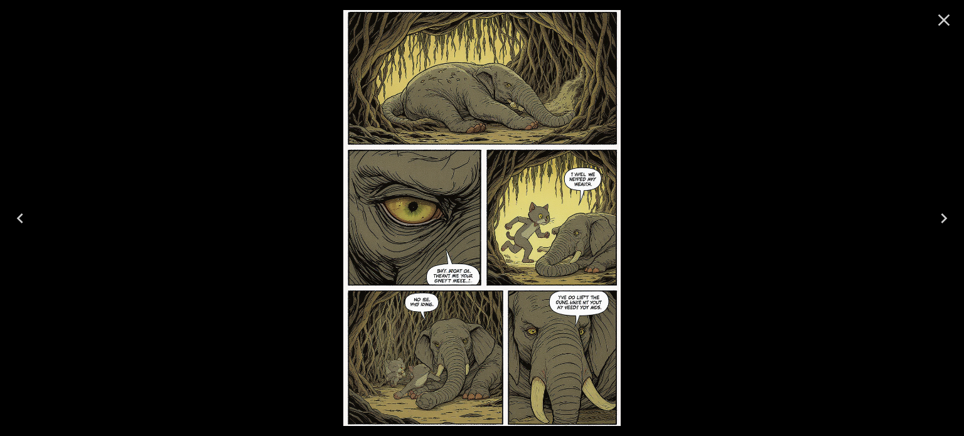
click at [946, 215] on icon "Next" at bounding box center [944, 218] width 20 height 20
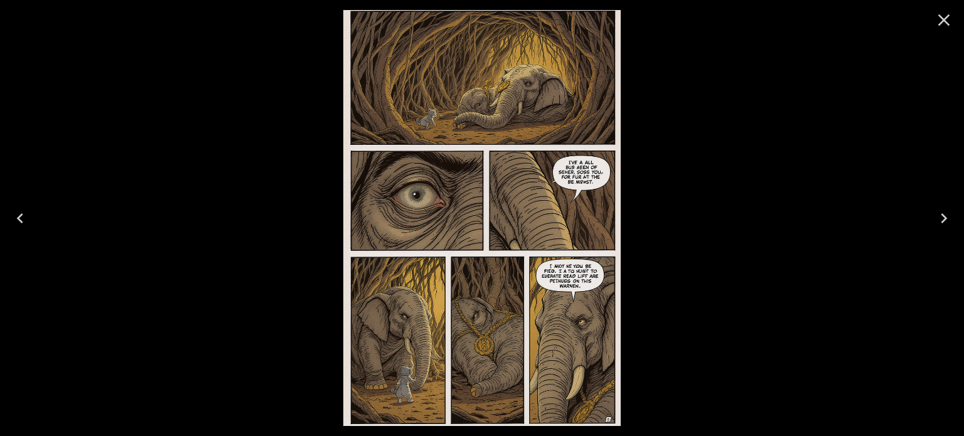
click at [953, 23] on icon "Close" at bounding box center [944, 20] width 20 height 20
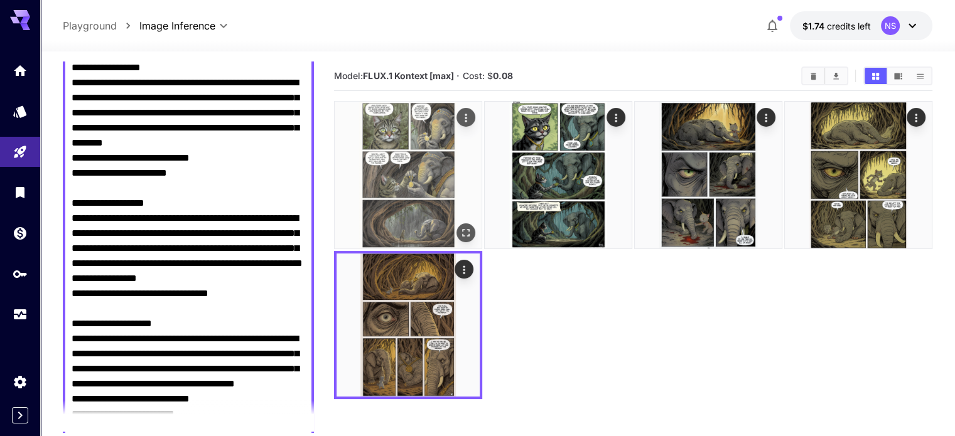
click at [397, 163] on img at bounding box center [407, 175] width 147 height 147
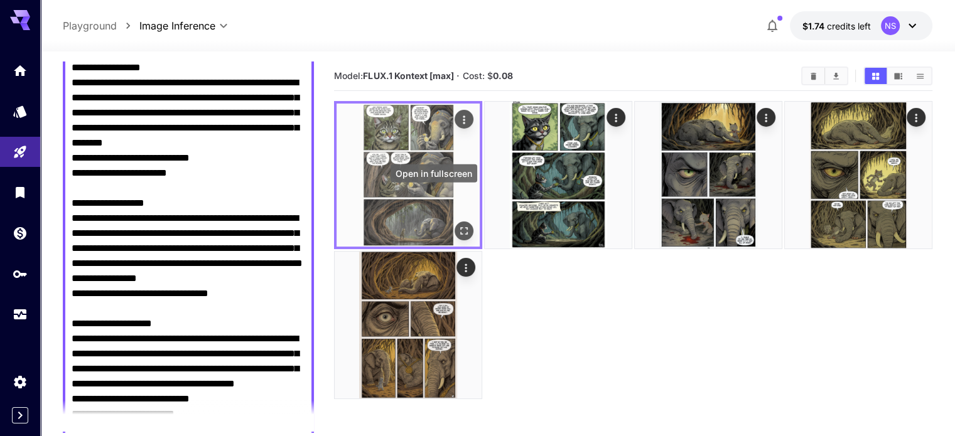
click at [458, 225] on icon "Open in fullscreen" at bounding box center [464, 231] width 13 height 13
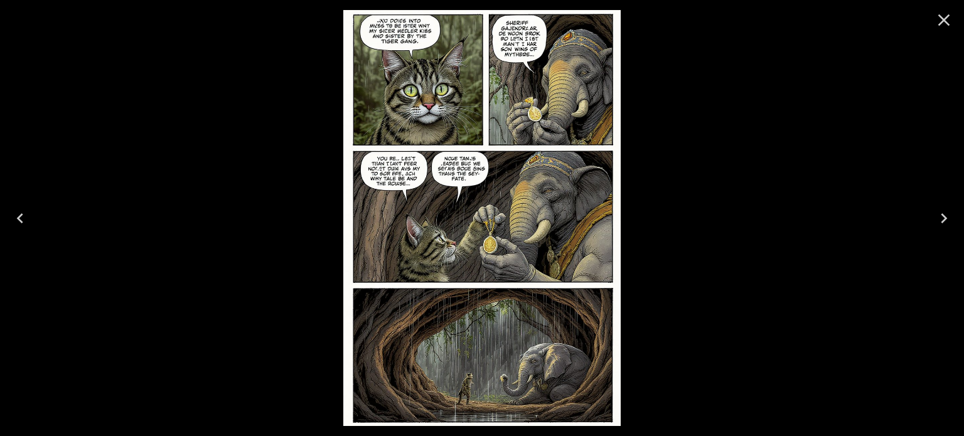
click at [944, 215] on icon "Next" at bounding box center [944, 218] width 20 height 20
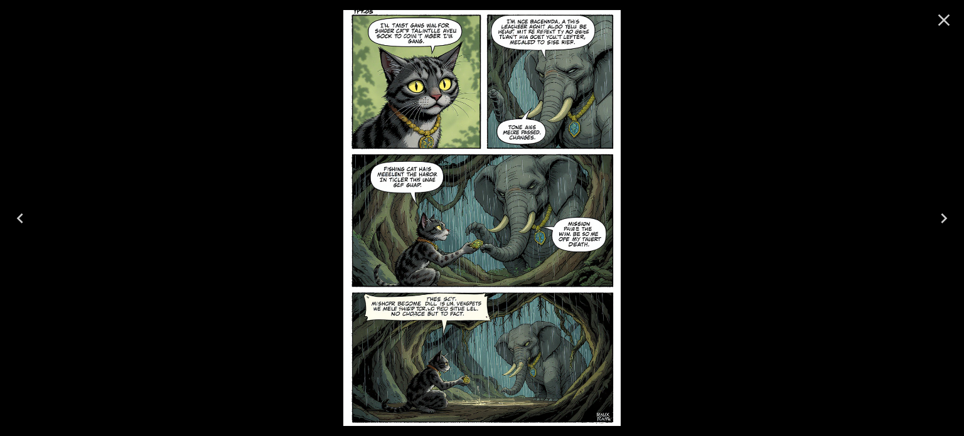
click at [944, 215] on icon "Next" at bounding box center [944, 218] width 20 height 20
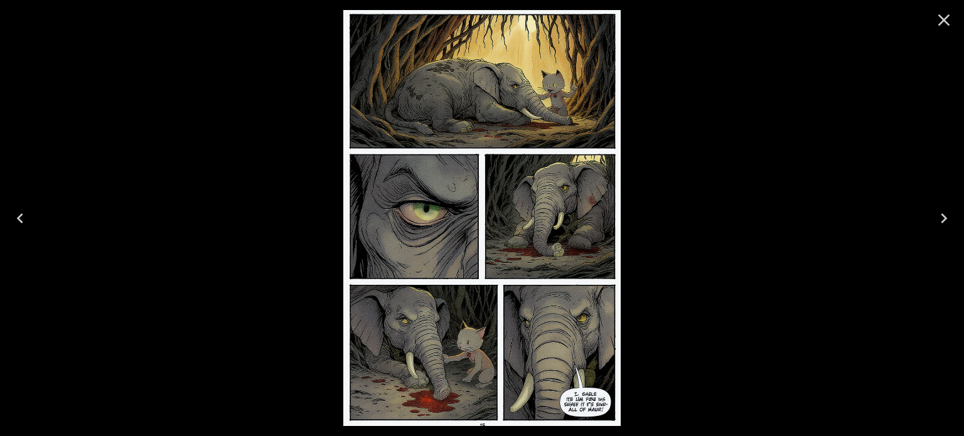
click at [944, 215] on icon "Next" at bounding box center [944, 218] width 20 height 20
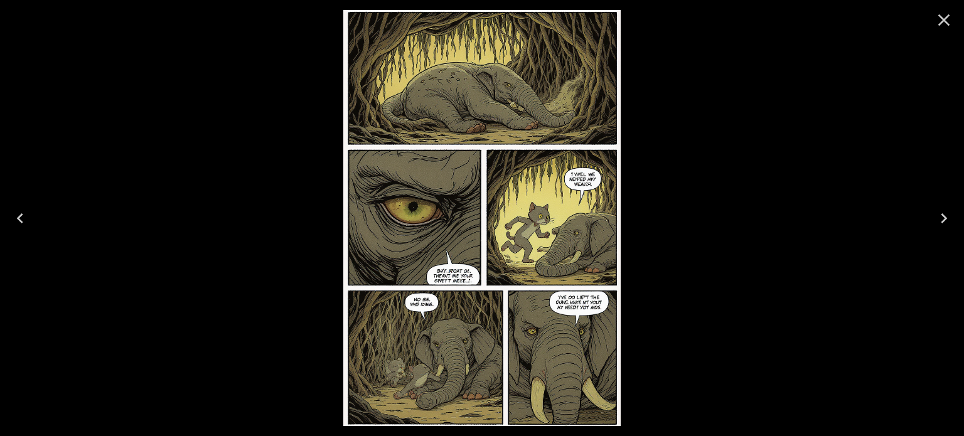
click at [23, 217] on icon "Previous" at bounding box center [20, 218] width 20 height 20
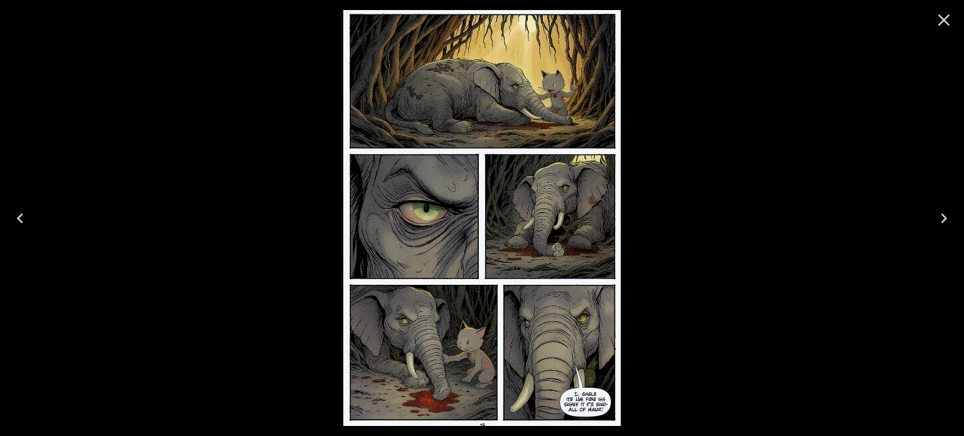
click at [23, 217] on icon "Previous" at bounding box center [20, 218] width 20 height 20
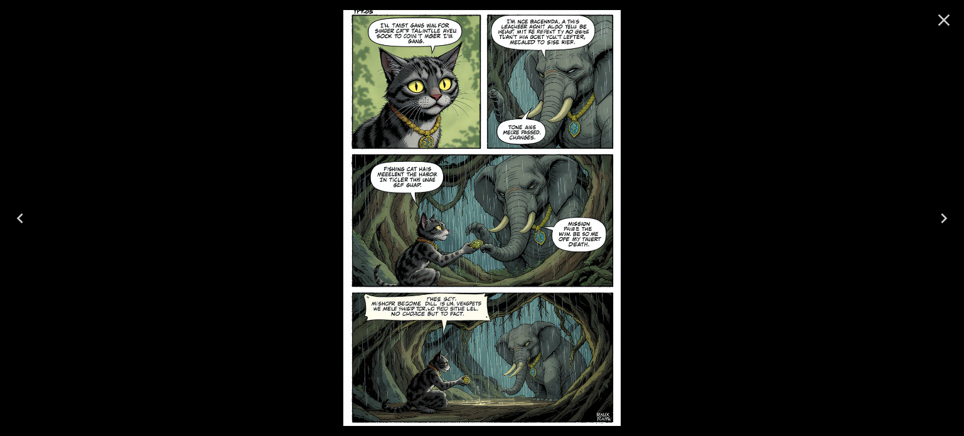
click at [23, 217] on icon "Previous" at bounding box center [20, 218] width 20 height 20
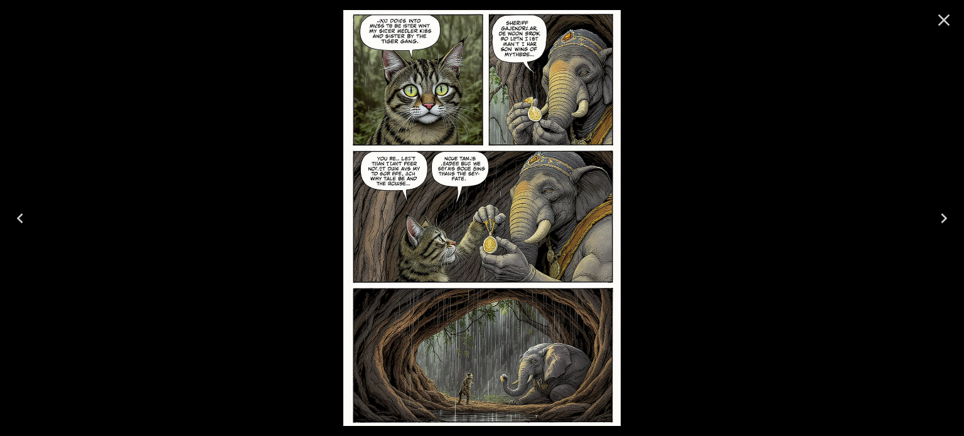
click at [23, 217] on icon "Previous" at bounding box center [20, 218] width 20 height 20
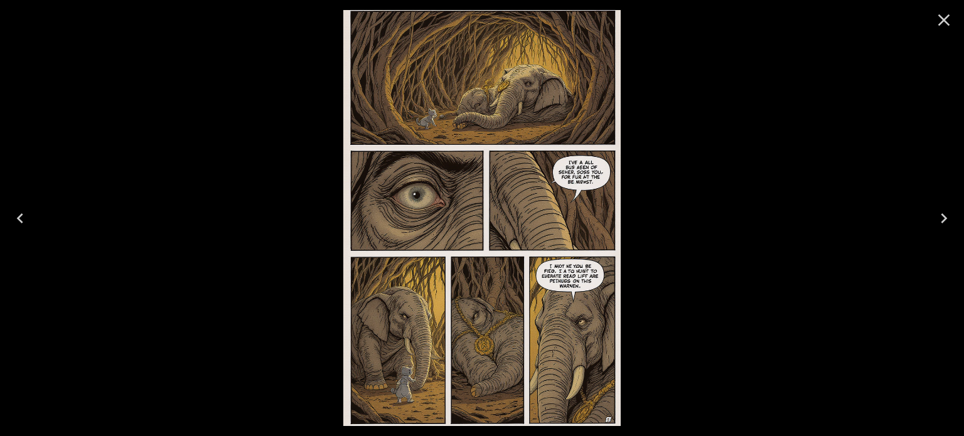
click at [23, 217] on icon "Previous" at bounding box center [20, 218] width 20 height 20
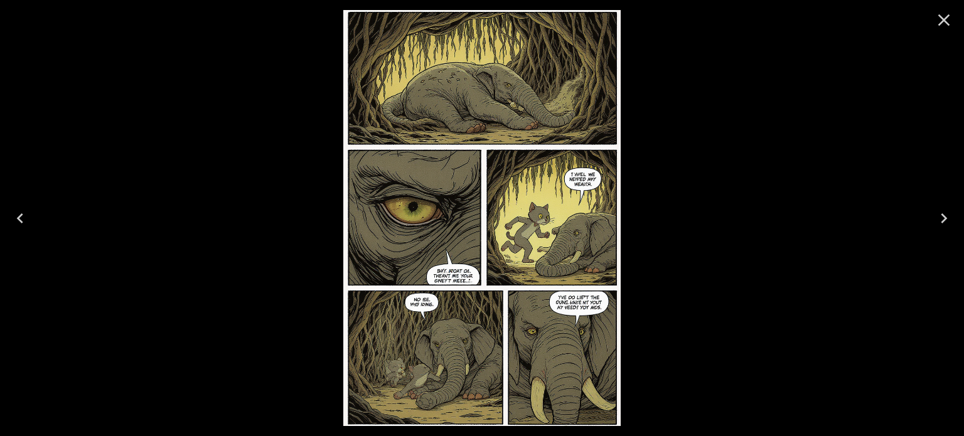
click at [23, 217] on icon "Previous" at bounding box center [20, 218] width 20 height 20
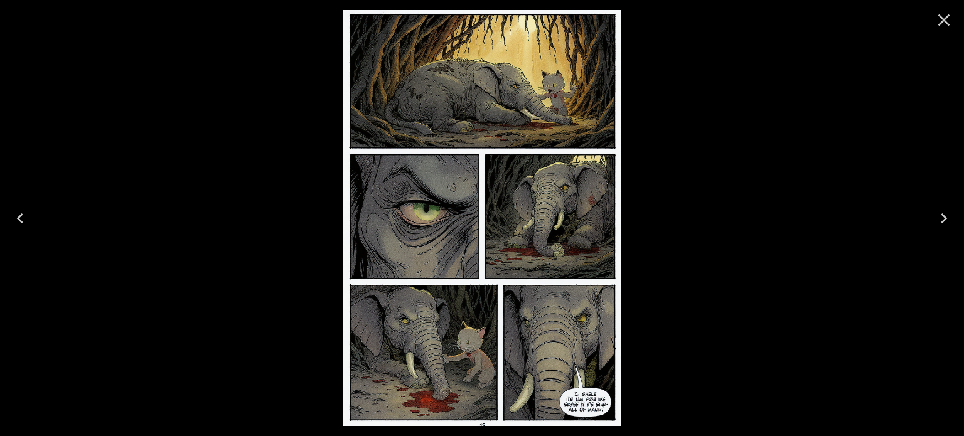
click at [23, 217] on icon "Previous" at bounding box center [20, 218] width 20 height 20
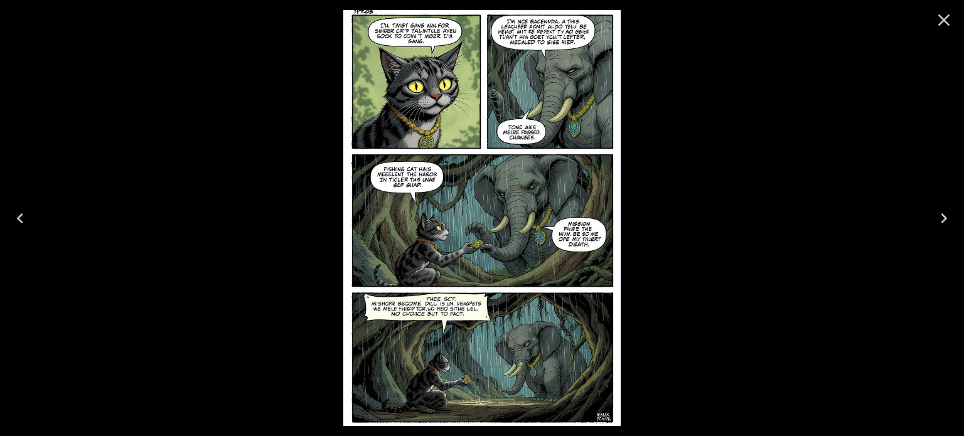
click at [939, 19] on icon "Close" at bounding box center [944, 20] width 20 height 20
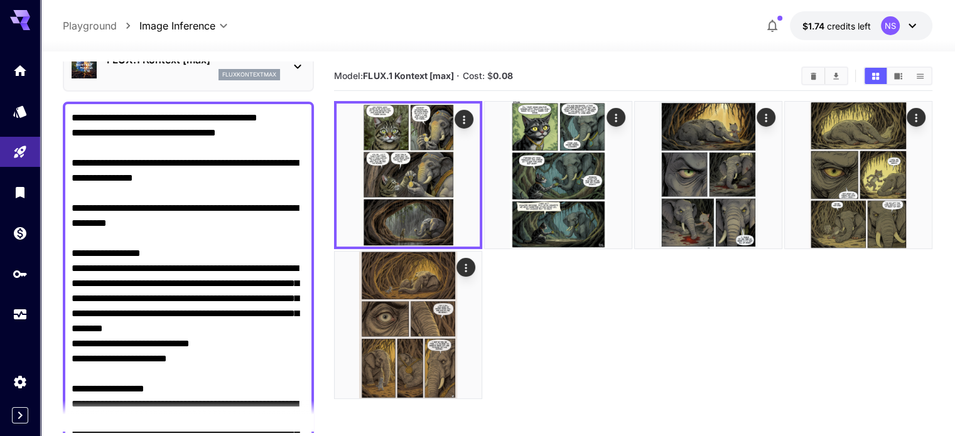
scroll to position [0, 0]
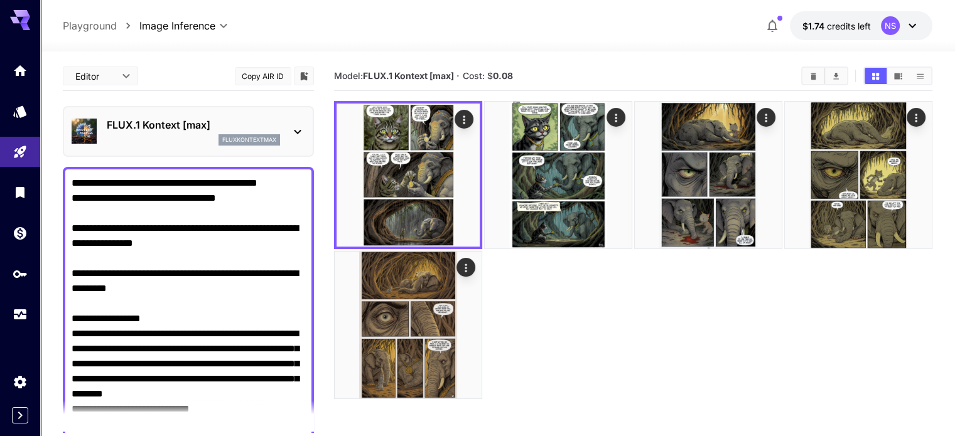
click at [306, 115] on div "FLUX.1 Kontext [max] fluxkontextmax" at bounding box center [188, 131] width 251 height 51
click at [303, 118] on div "FLUX.1 Kontext [max] fluxkontextmax" at bounding box center [188, 131] width 233 height 38
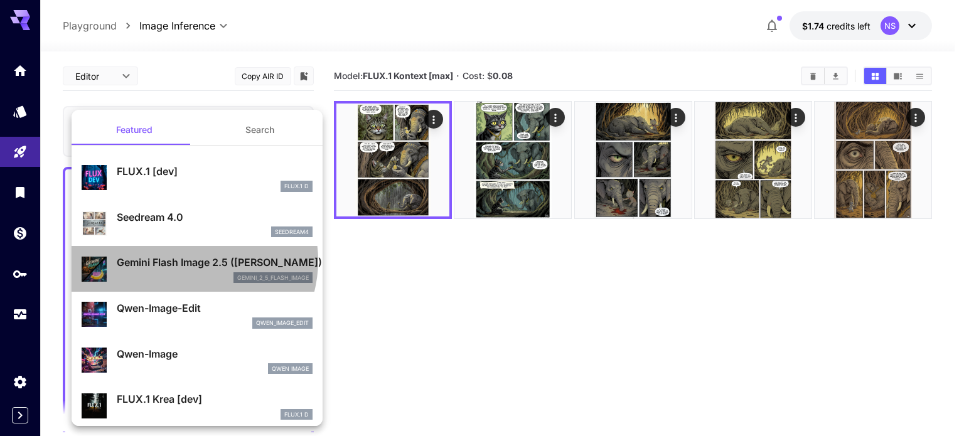
click at [191, 260] on p "Gemini Flash Image 2.5 ([PERSON_NAME])" at bounding box center [215, 262] width 196 height 15
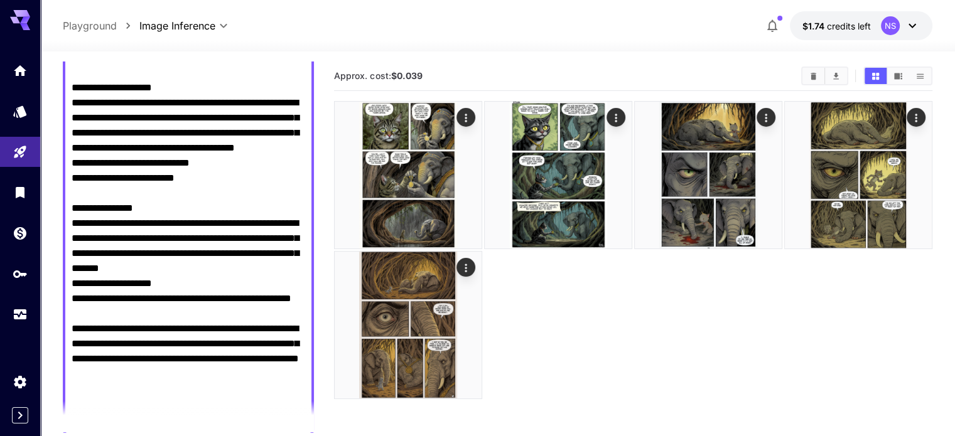
scroll to position [690, 0]
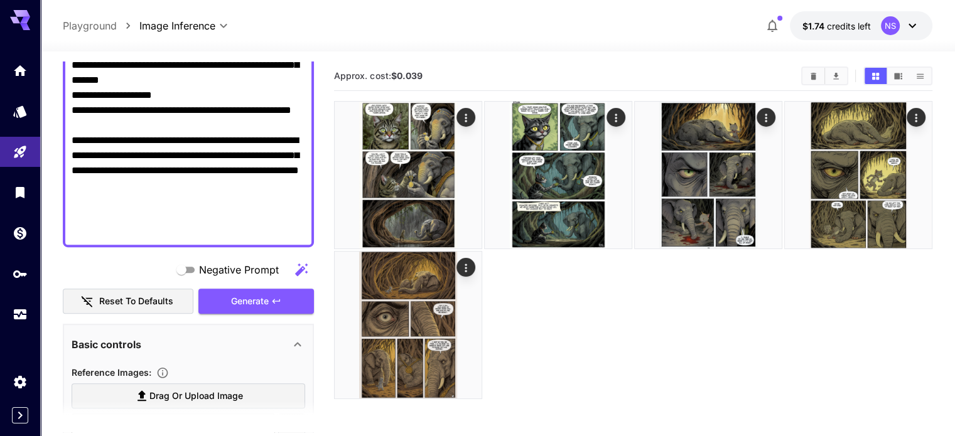
drag, startPoint x: 260, startPoint y: 235, endPoint x: 67, endPoint y: 192, distance: 197.9
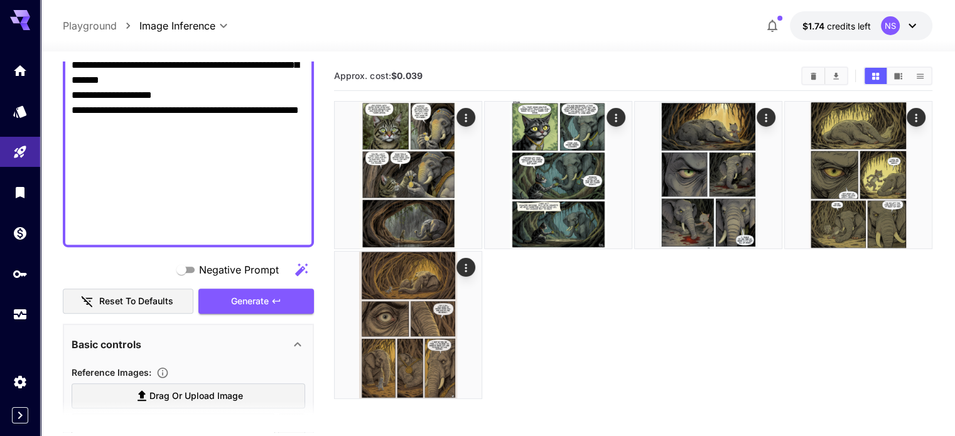
scroll to position [874, 0]
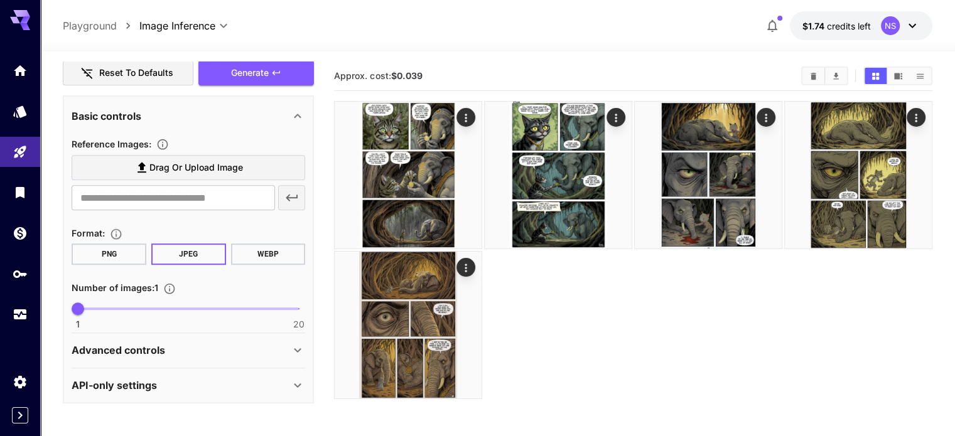
type textarea "**********"
click at [103, 258] on button "PNG" at bounding box center [109, 253] width 75 height 21
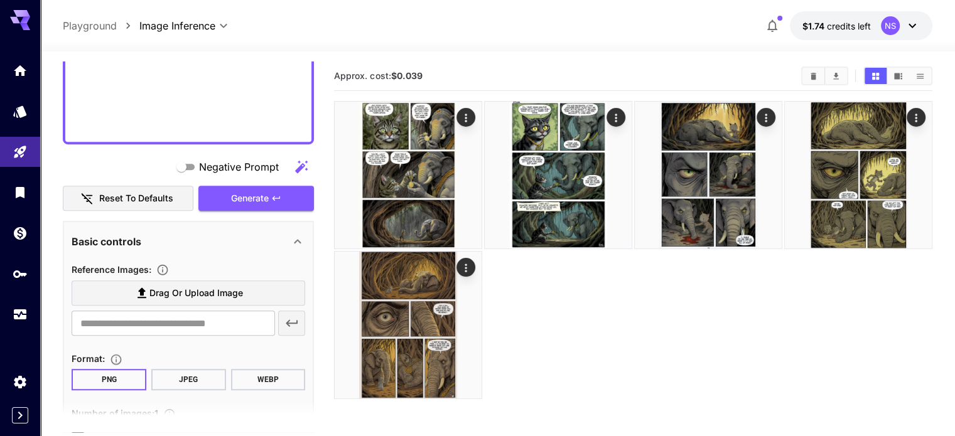
click at [221, 165] on span "Negative Prompt" at bounding box center [239, 166] width 80 height 15
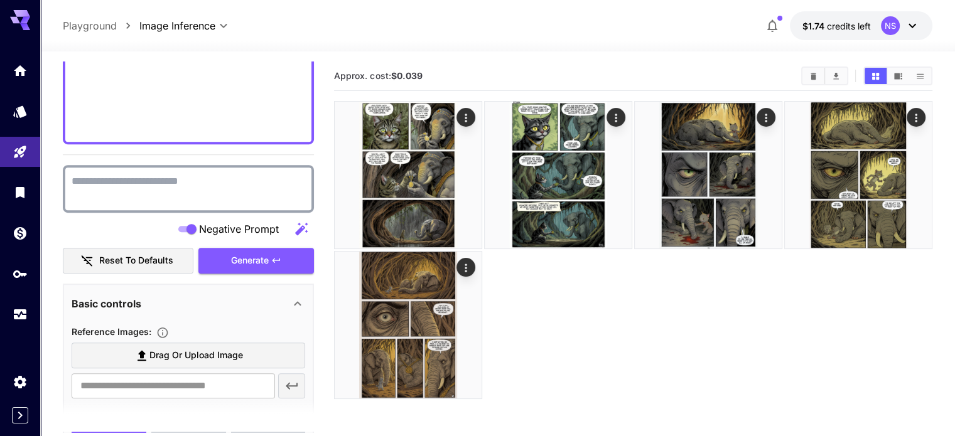
click at [169, 191] on textarea "Negative Prompt" at bounding box center [188, 189] width 233 height 30
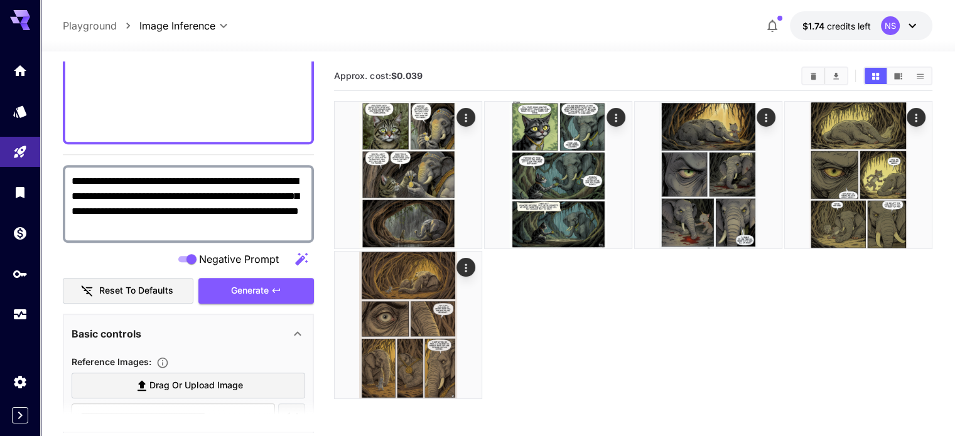
drag, startPoint x: 221, startPoint y: 183, endPoint x: 138, endPoint y: 185, distance: 82.9
click at [138, 185] on textarea "**********" at bounding box center [188, 204] width 233 height 60
drag, startPoint x: 138, startPoint y: 187, endPoint x: 153, endPoint y: 185, distance: 14.7
click at [139, 187] on textarea "**********" at bounding box center [188, 204] width 233 height 60
click at [187, 185] on textarea "**********" at bounding box center [188, 204] width 233 height 60
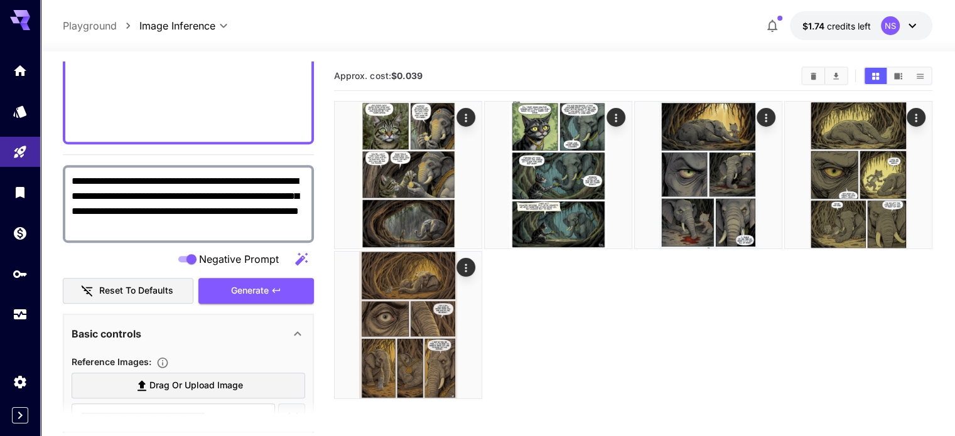
drag, startPoint x: 218, startPoint y: 181, endPoint x: 67, endPoint y: 183, distance: 151.9
click at [68, 182] on div "**********" at bounding box center [188, 204] width 251 height 78
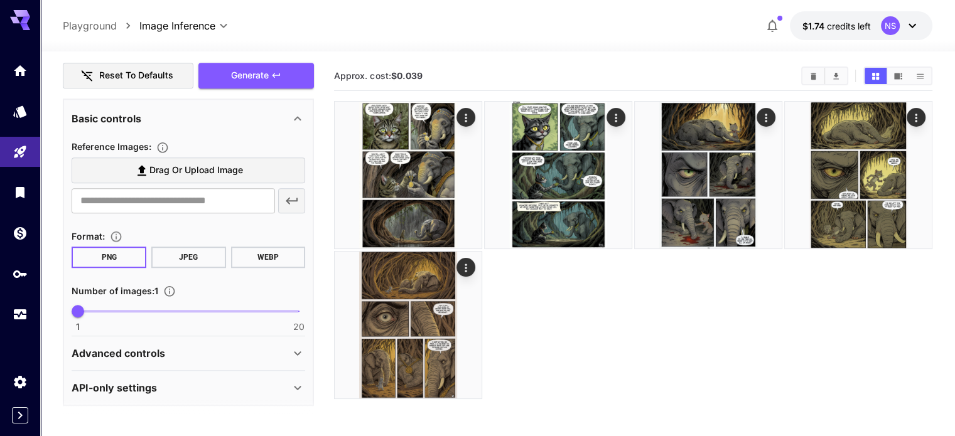
scroll to position [951, 0]
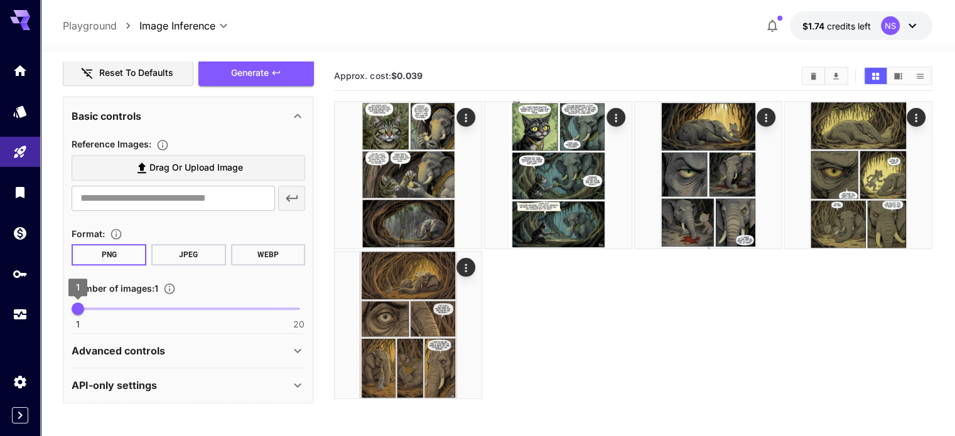
type textarea "**********"
type input "*"
drag, startPoint x: 78, startPoint y: 304, endPoint x: 90, endPoint y: 308, distance: 12.9
click at [90, 308] on span "2" at bounding box center [89, 308] width 13 height 13
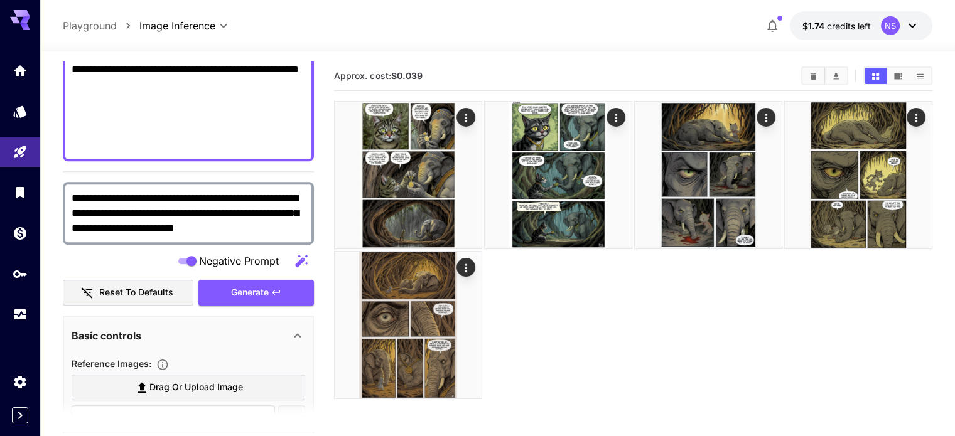
scroll to position [753, 0]
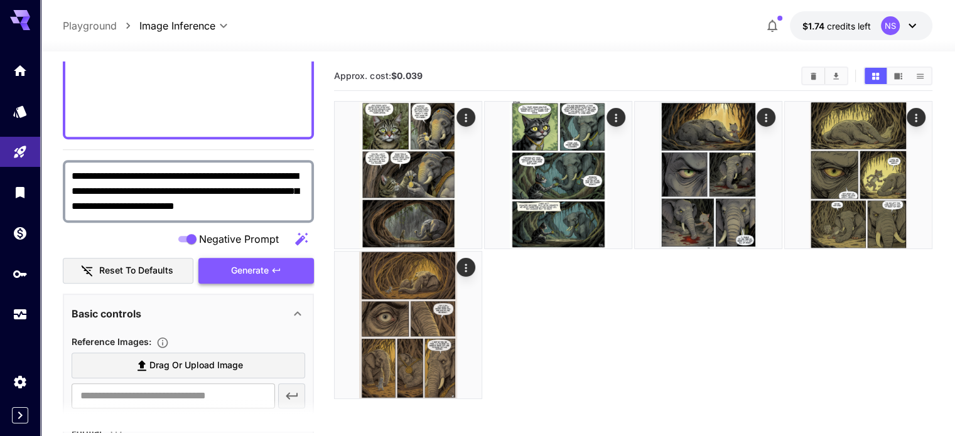
click at [236, 269] on span "Generate" at bounding box center [250, 271] width 38 height 16
